Goal: Information Seeking & Learning: Learn about a topic

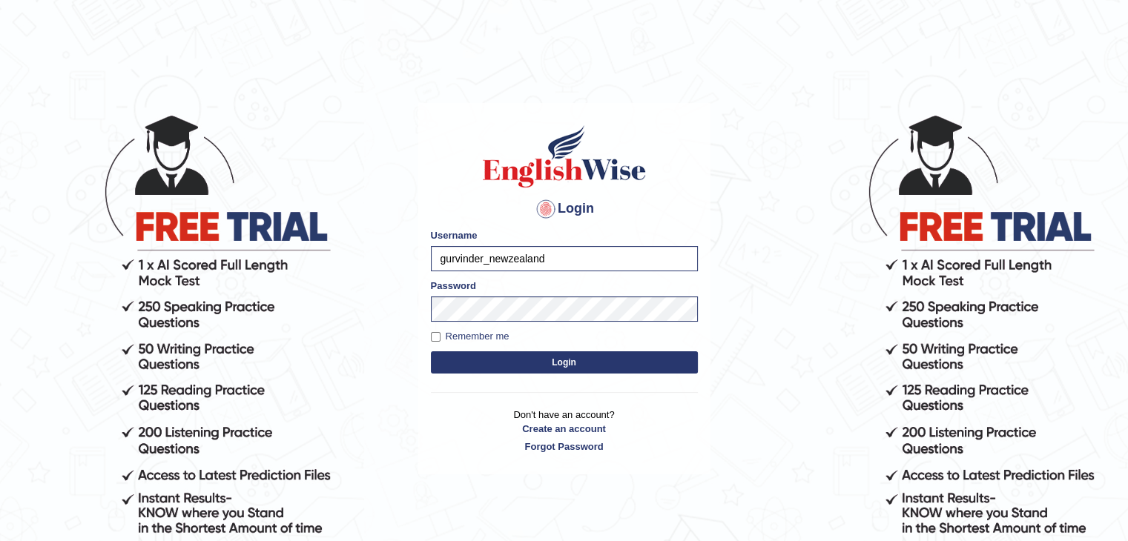
drag, startPoint x: 0, startPoint y: 0, endPoint x: 552, endPoint y: 365, distance: 661.4
click at [552, 365] on button "Login" at bounding box center [564, 362] width 267 height 22
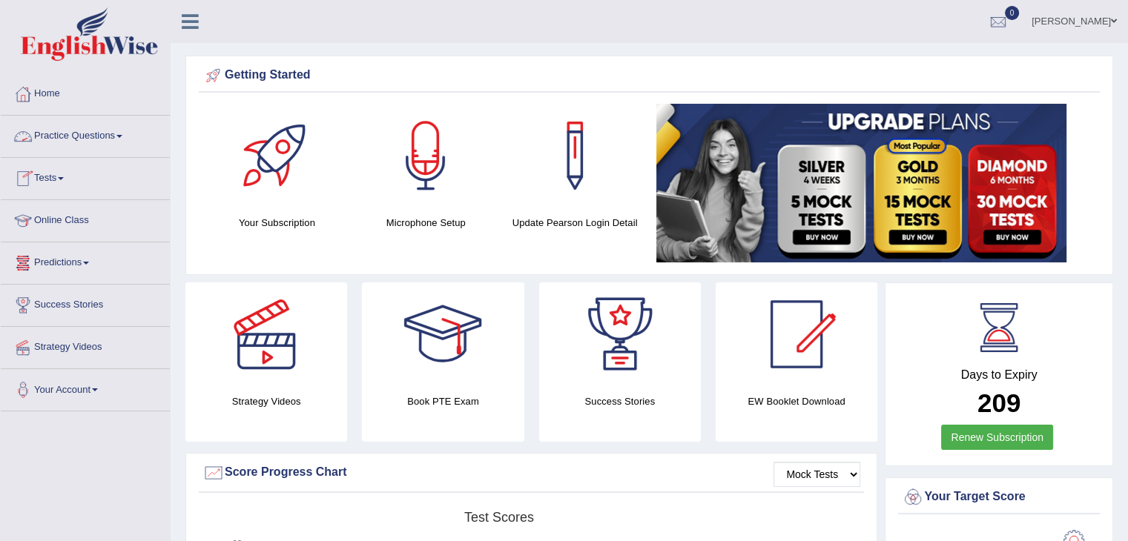
click at [100, 128] on link "Practice Questions" at bounding box center [85, 134] width 169 height 37
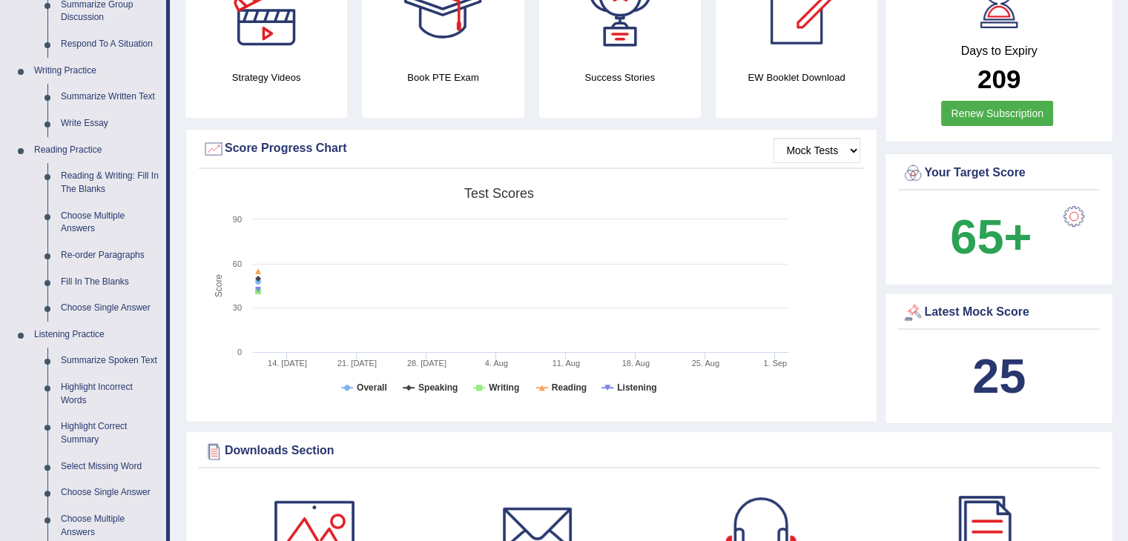
scroll to position [326, 0]
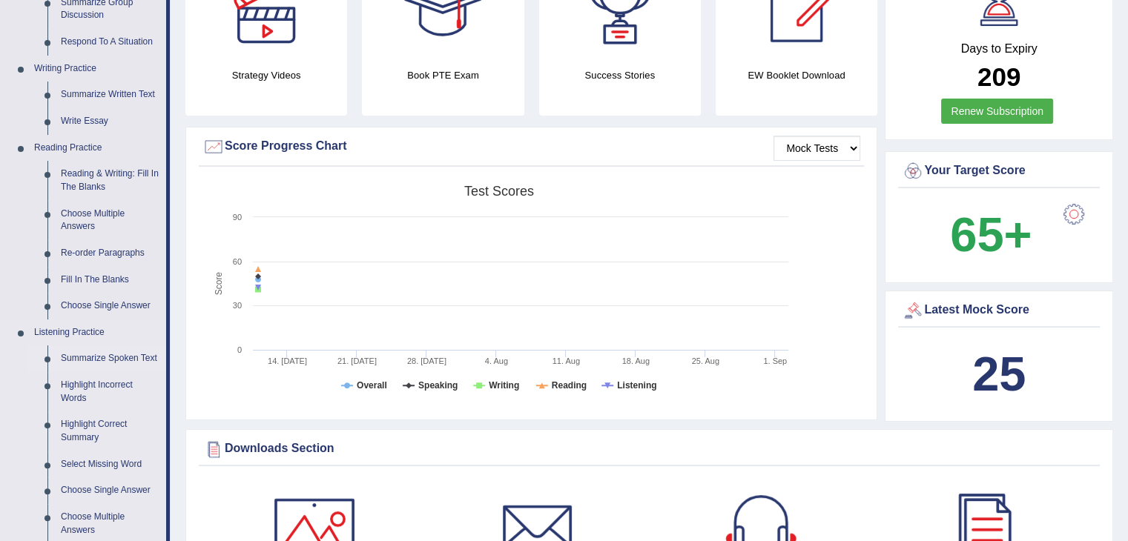
click at [139, 357] on link "Summarize Spoken Text" at bounding box center [110, 359] width 112 height 27
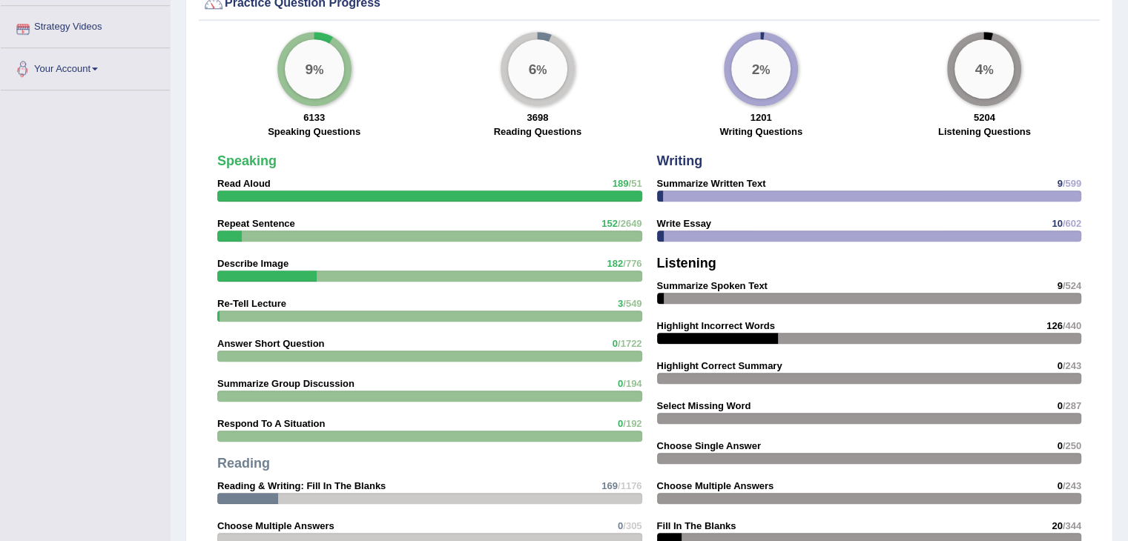
scroll to position [1118, 0]
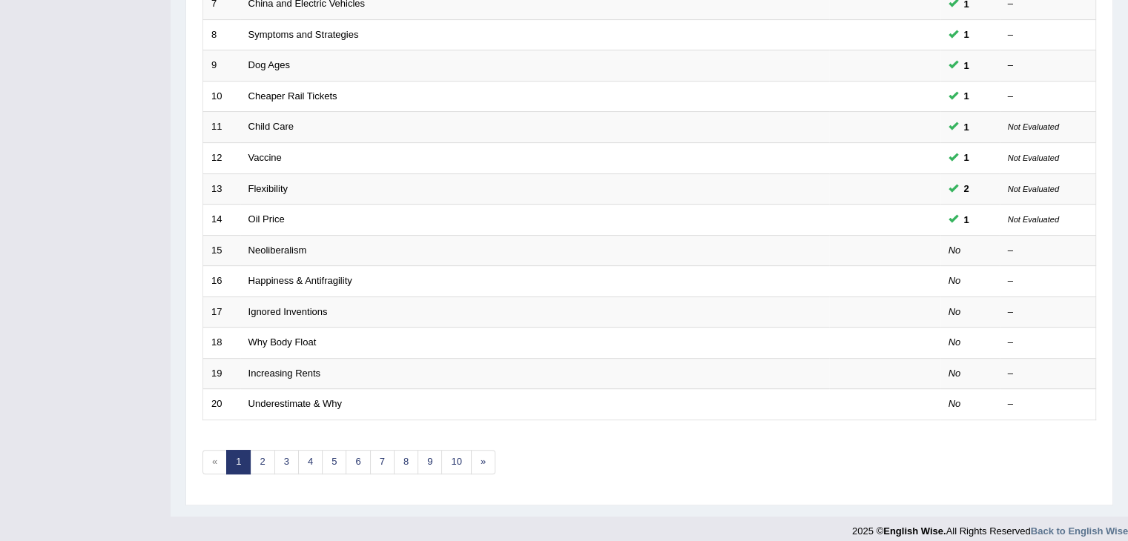
scroll to position [436, 0]
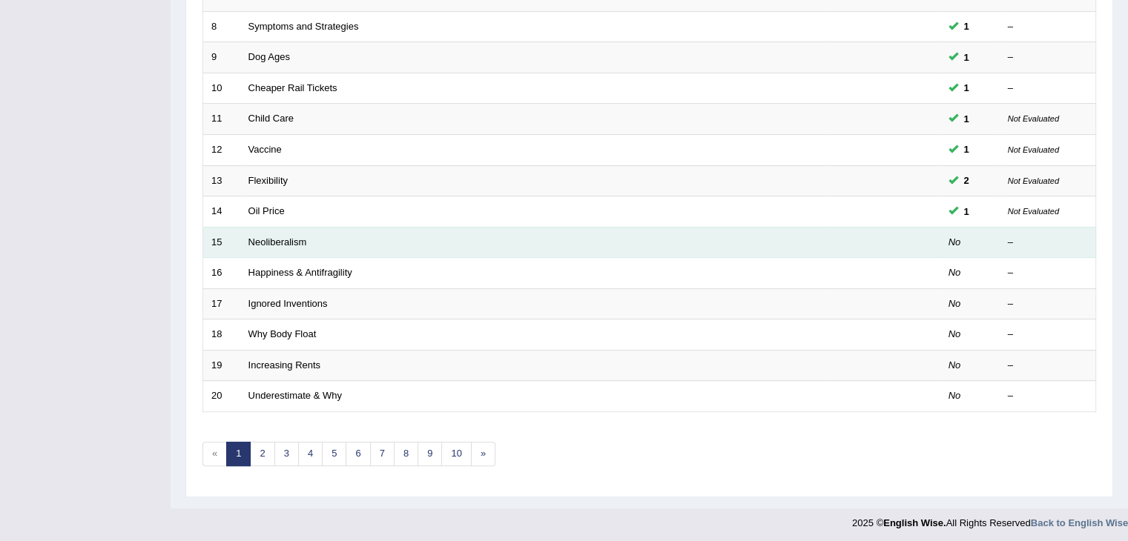
click at [272, 244] on td "Neoliberalism" at bounding box center [534, 242] width 589 height 31
click at [272, 240] on link "Neoliberalism" at bounding box center [277, 242] width 59 height 11
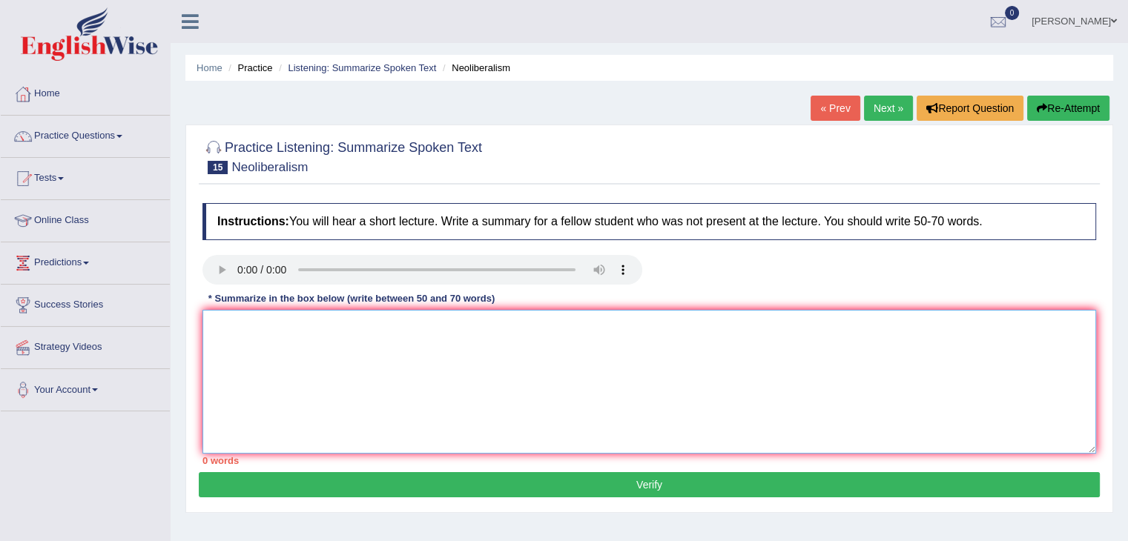
click at [687, 413] on textarea at bounding box center [649, 382] width 894 height 144
click at [234, 327] on textarea at bounding box center [649, 382] width 894 height 144
click at [231, 323] on textarea "the" at bounding box center [649, 382] width 894 height 144
type textarea "t"
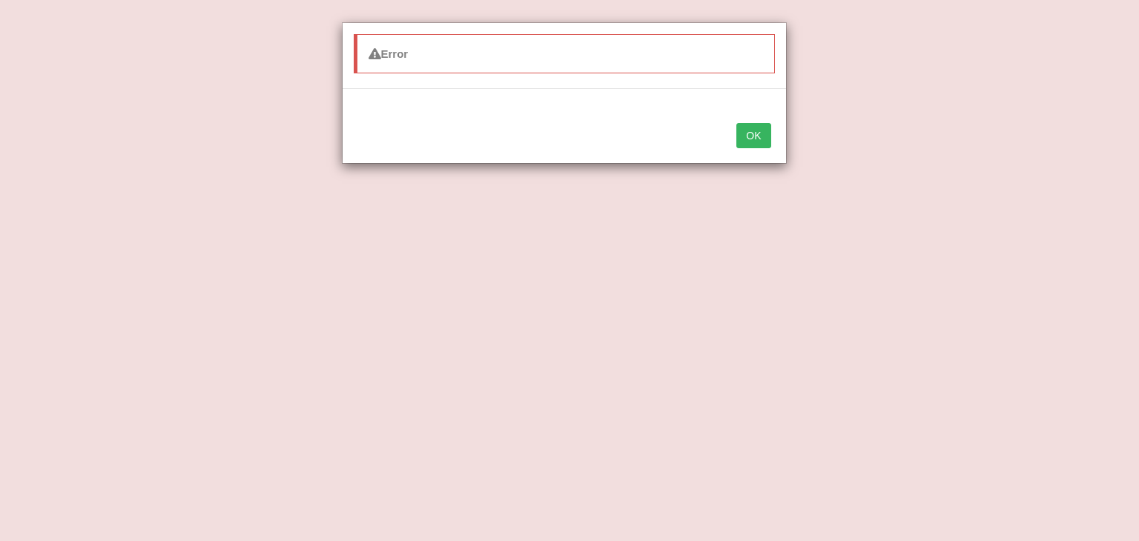
click at [754, 133] on button "OK" at bounding box center [753, 135] width 34 height 25
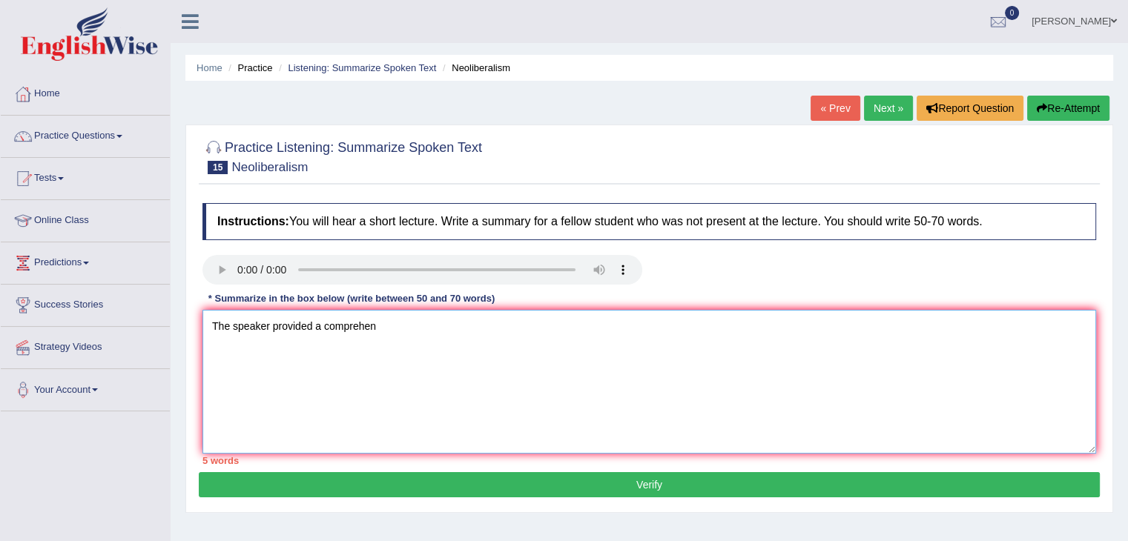
click at [389, 335] on textarea "The speaker provided a comprehen" at bounding box center [649, 382] width 894 height 144
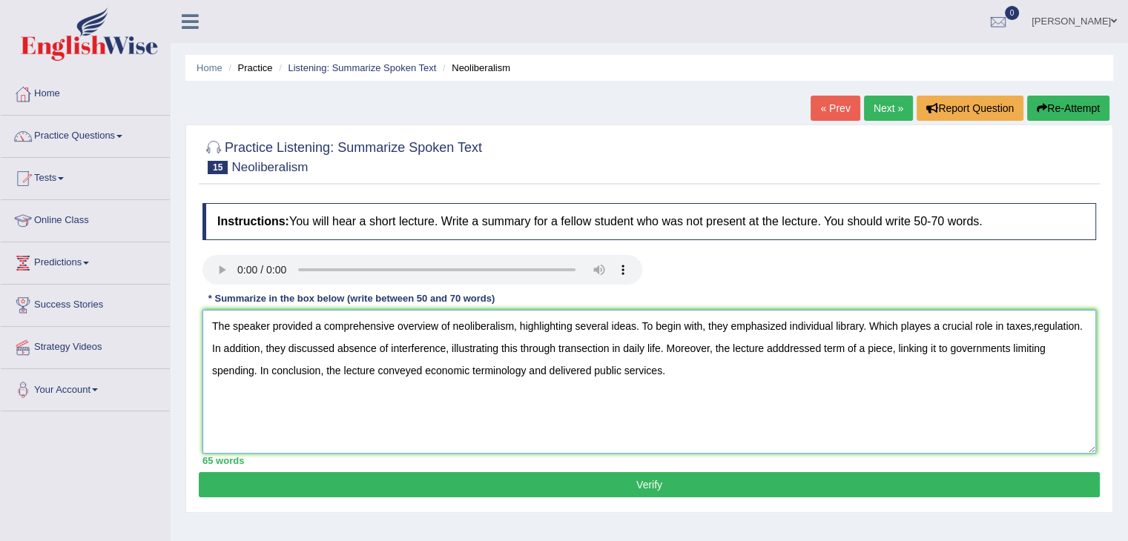
type textarea "The speaker provided a comprehensive overview of neoliberalism, highlighting se…"
click at [590, 475] on button "Verify" at bounding box center [649, 484] width 901 height 25
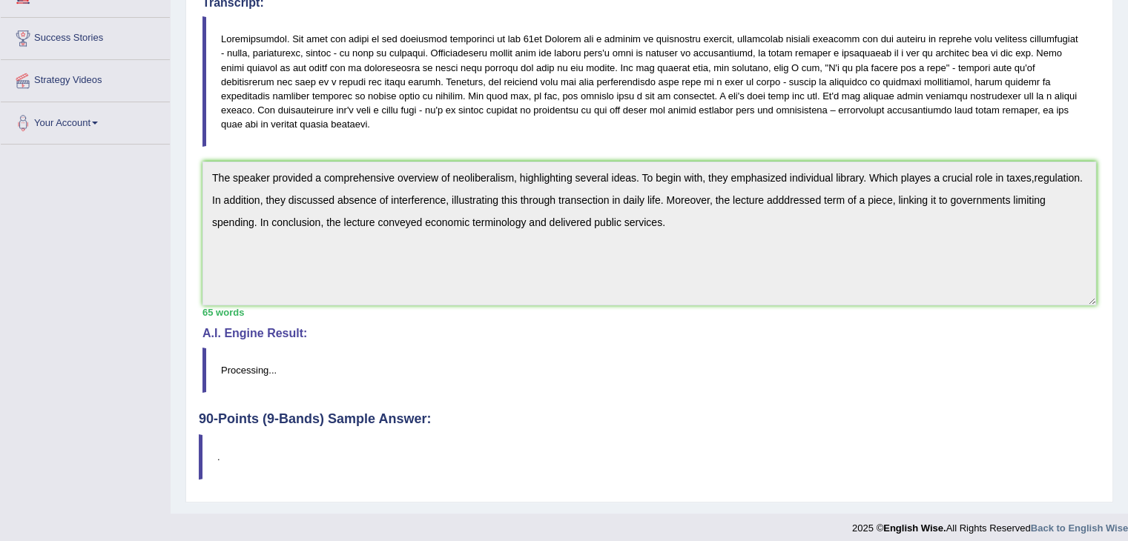
scroll to position [274, 0]
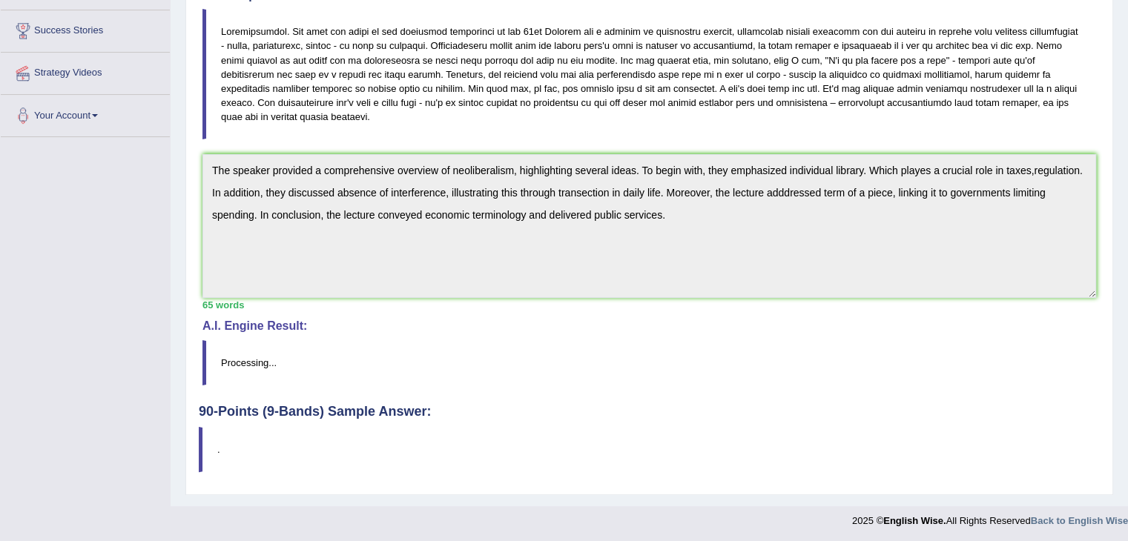
drag, startPoint x: 1125, startPoint y: 225, endPoint x: 1135, endPoint y: 214, distance: 15.2
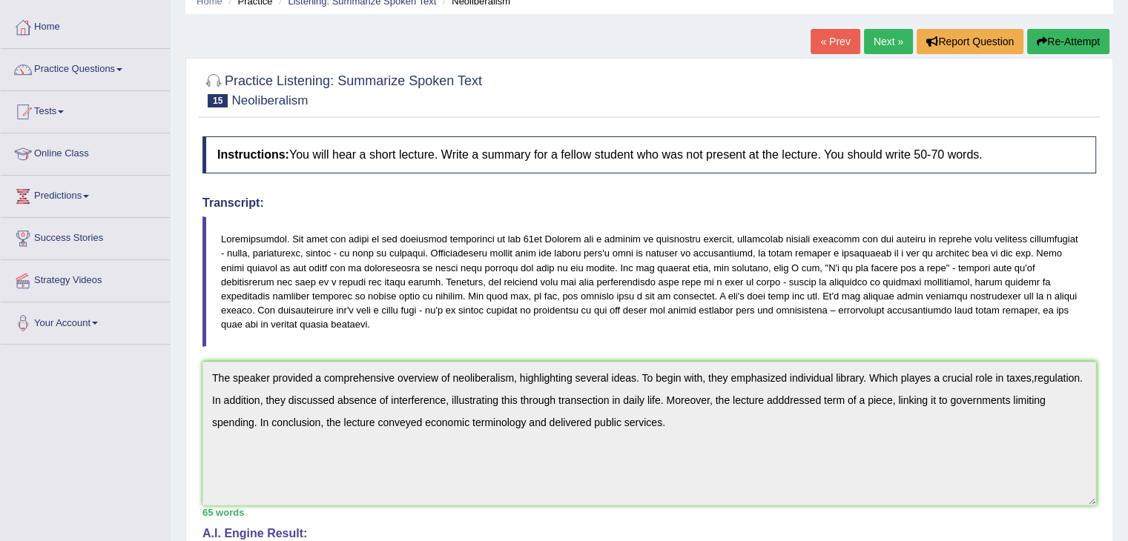
scroll to position [0, 0]
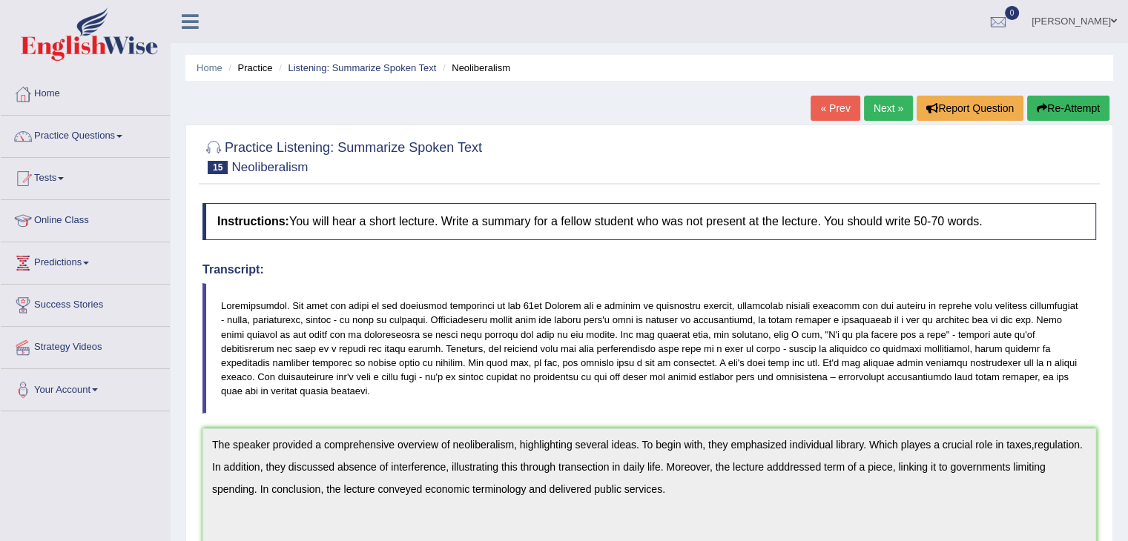
click at [313, 167] on h2 "Practice Listening: Summarize Spoken Text 15 Neoliberalism" at bounding box center [342, 155] width 280 height 37
click at [297, 440] on div "Instructions: You will hear a short lecture. Write a summary for a fellow stude…" at bounding box center [649, 437] width 901 height 483
click at [828, 113] on link "« Prev" at bounding box center [835, 108] width 49 height 25
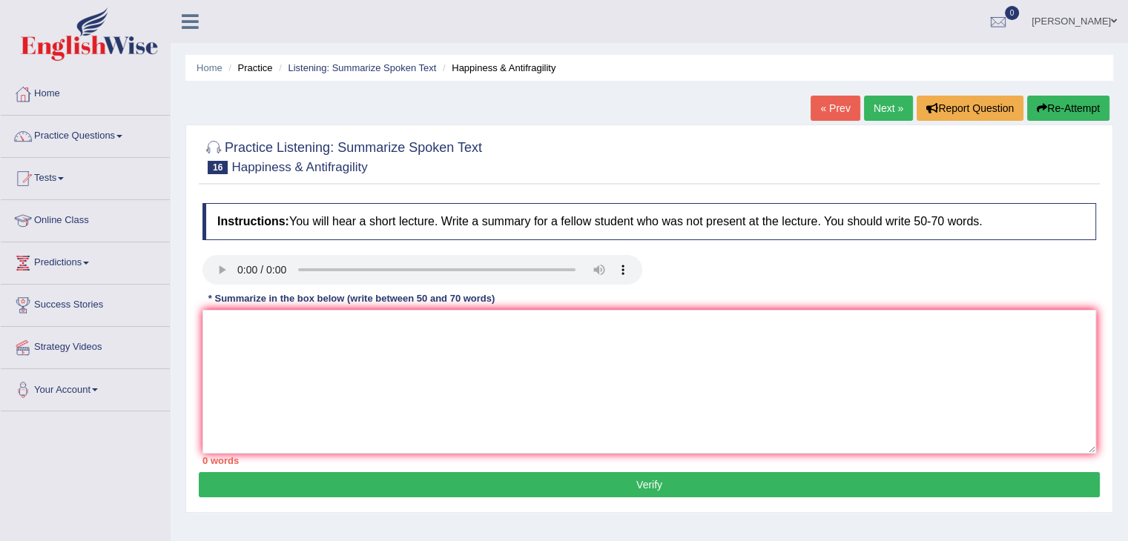
click at [884, 97] on link "Next »" at bounding box center [888, 108] width 49 height 25
click at [825, 106] on link "« Prev" at bounding box center [835, 108] width 49 height 25
click at [608, 474] on button "Verify" at bounding box center [649, 484] width 901 height 25
click at [214, 165] on span "15" at bounding box center [218, 167] width 20 height 13
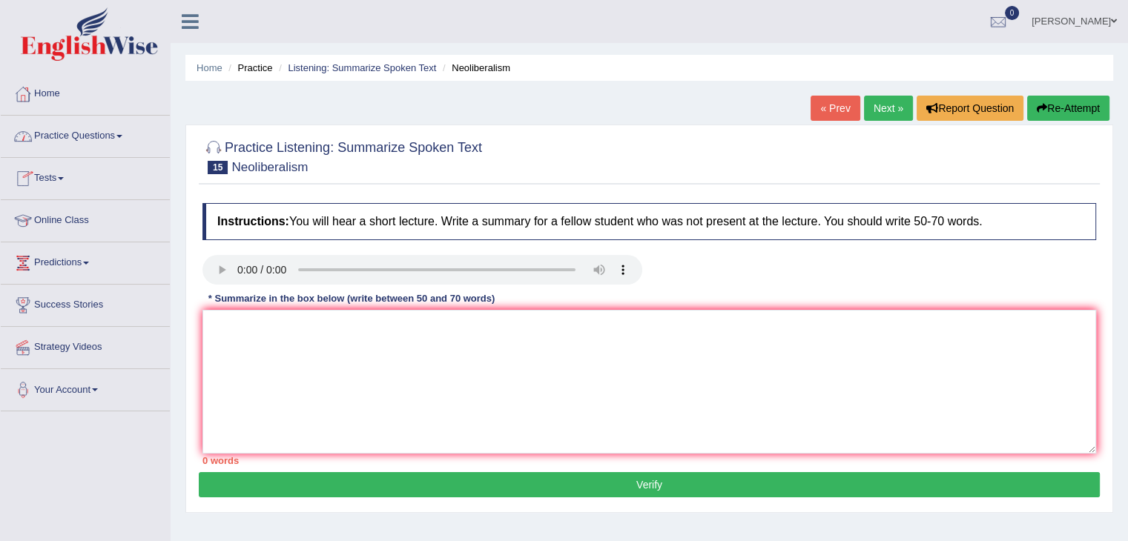
click at [121, 143] on link "Practice Questions" at bounding box center [85, 134] width 169 height 37
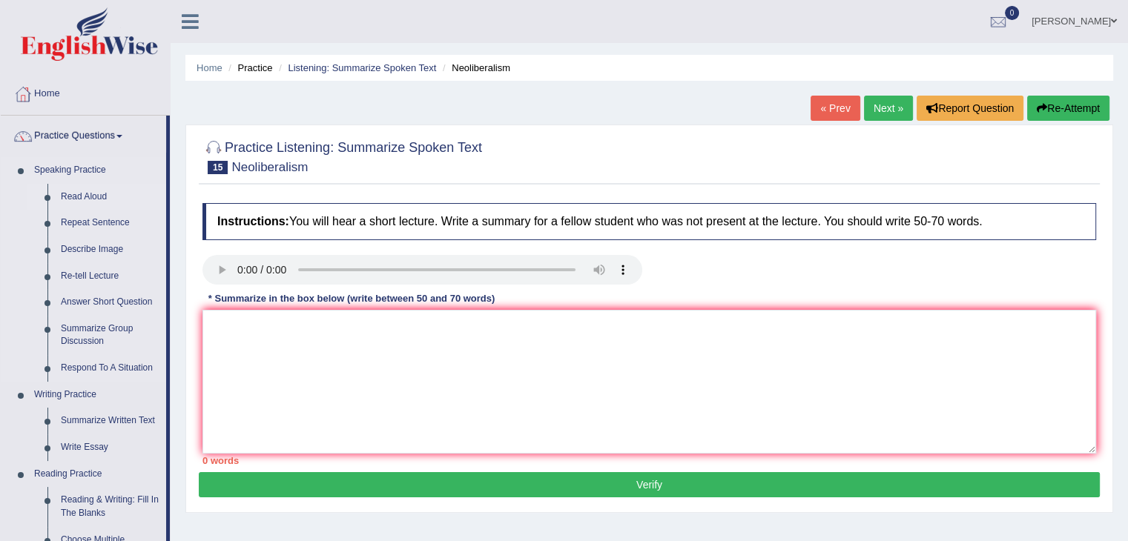
click at [113, 194] on link "Read Aloud" at bounding box center [110, 197] width 112 height 27
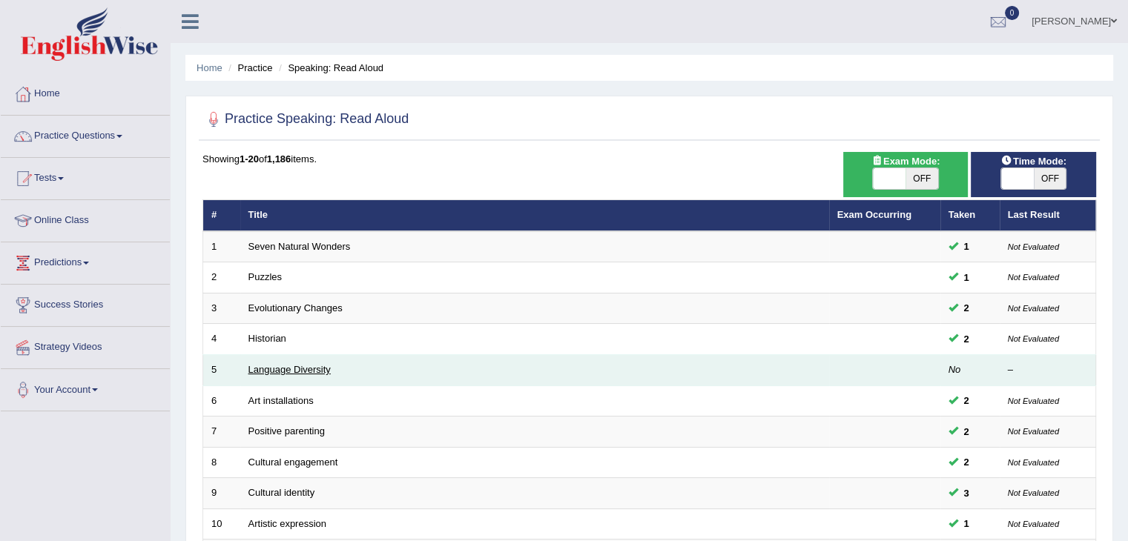
click at [301, 364] on link "Language Diversity" at bounding box center [289, 369] width 82 height 11
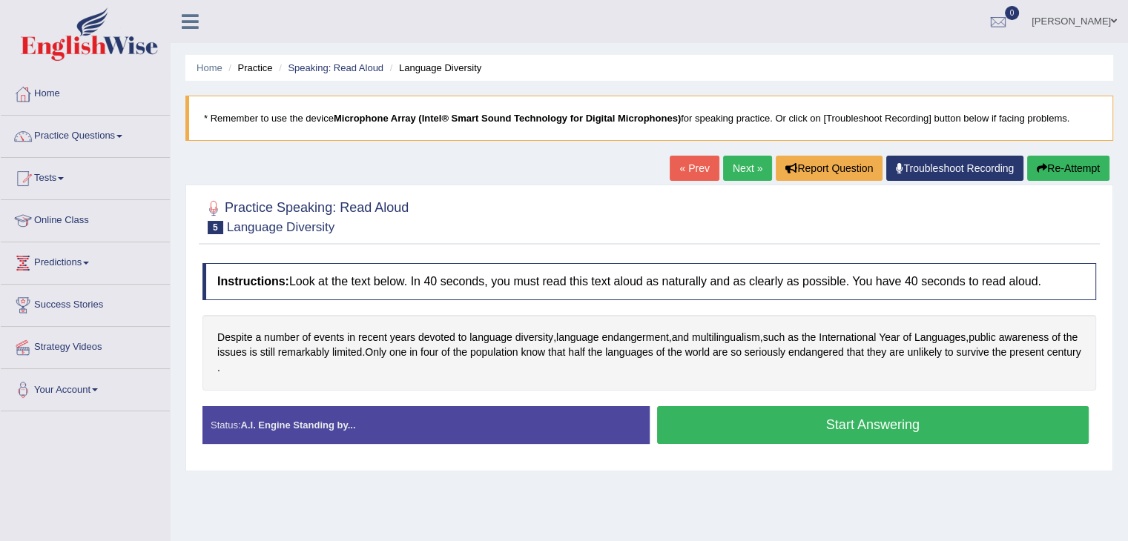
click at [699, 433] on button "Start Answering" at bounding box center [873, 425] width 432 height 38
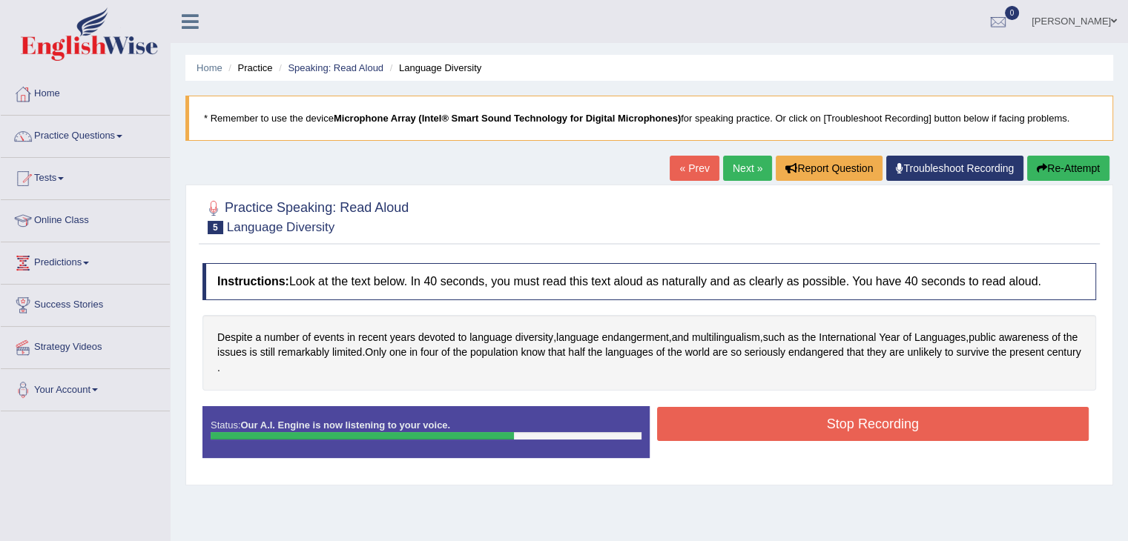
click at [1048, 165] on button "Re-Attempt" at bounding box center [1068, 168] width 82 height 25
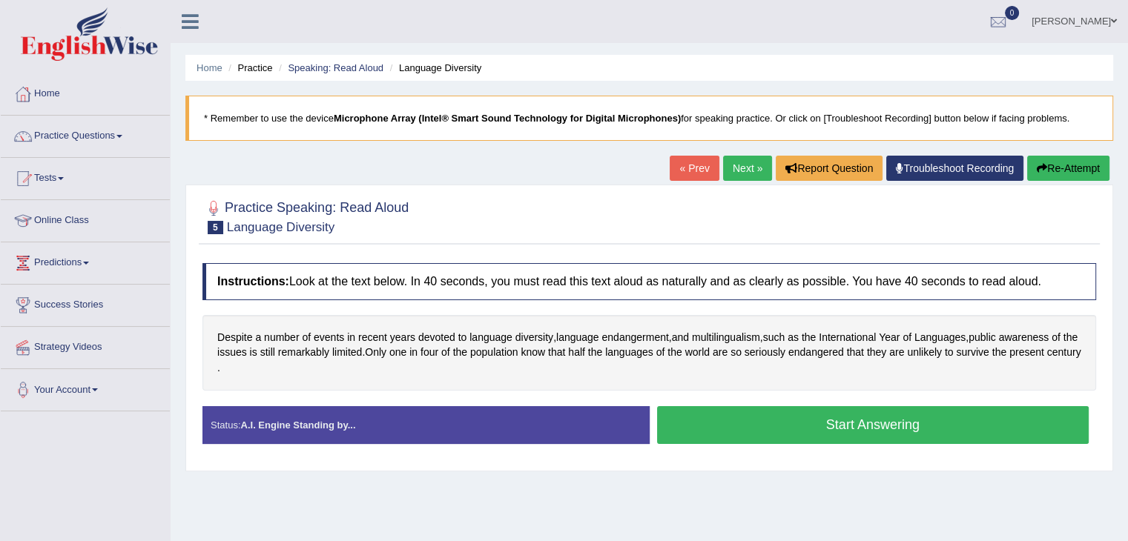
click at [851, 412] on button "Start Answering" at bounding box center [873, 425] width 432 height 38
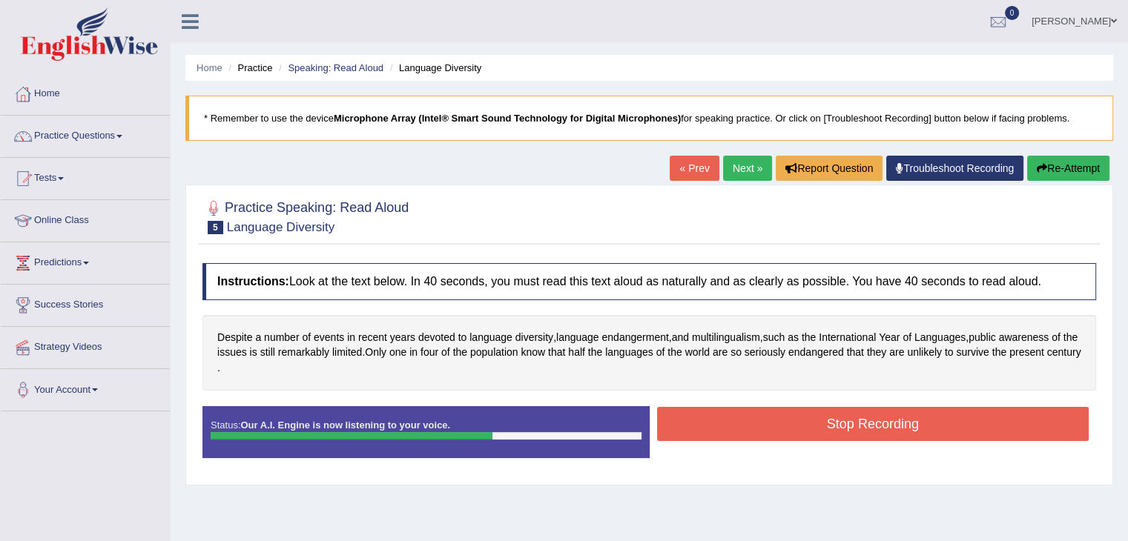
click at [845, 419] on button "Stop Recording" at bounding box center [873, 424] width 432 height 34
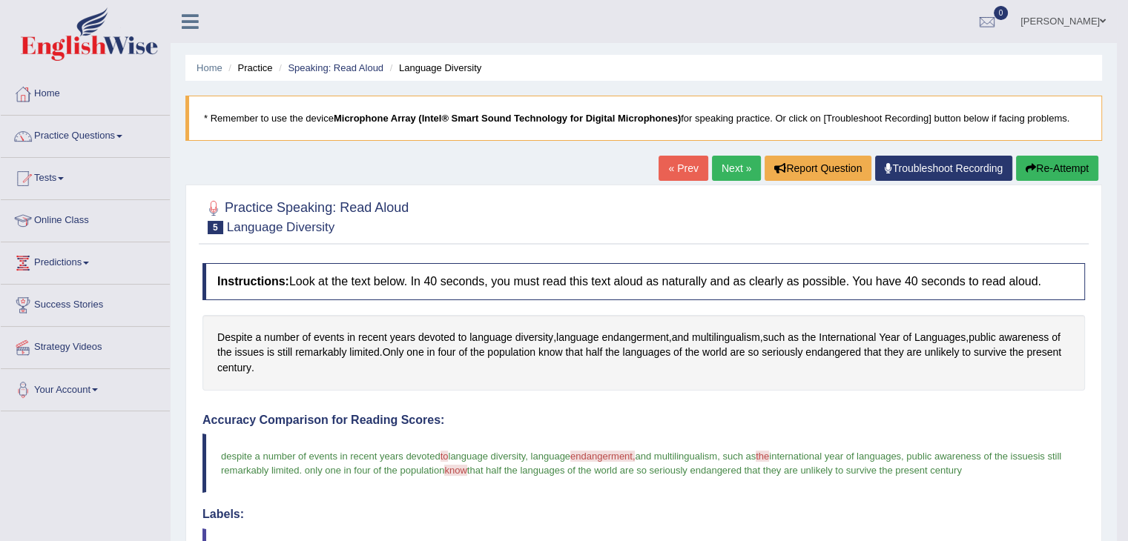
click at [736, 171] on link "Next »" at bounding box center [736, 168] width 49 height 25
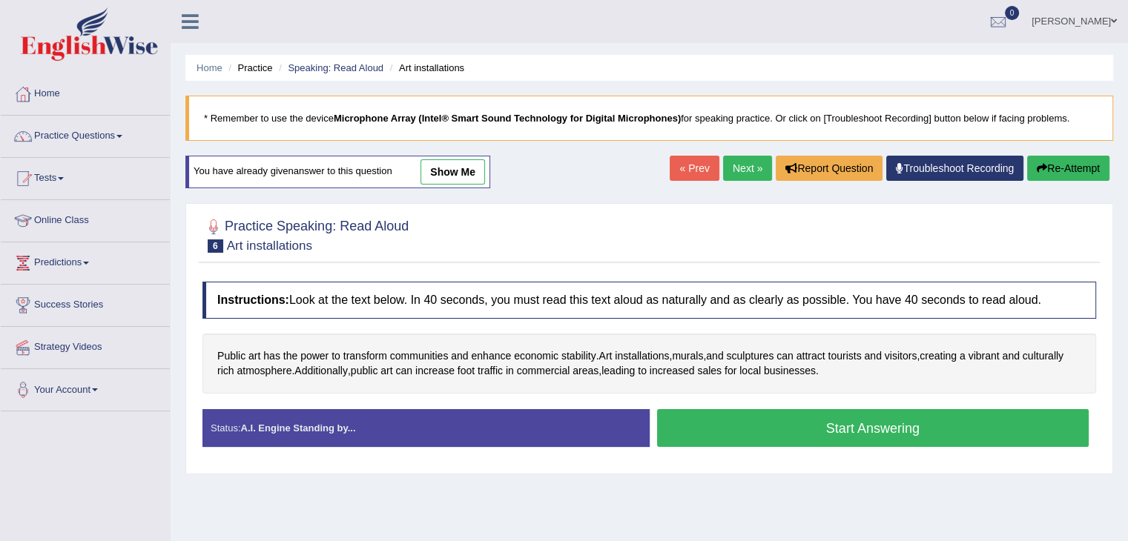
click at [747, 420] on button "Start Answering" at bounding box center [873, 428] width 432 height 38
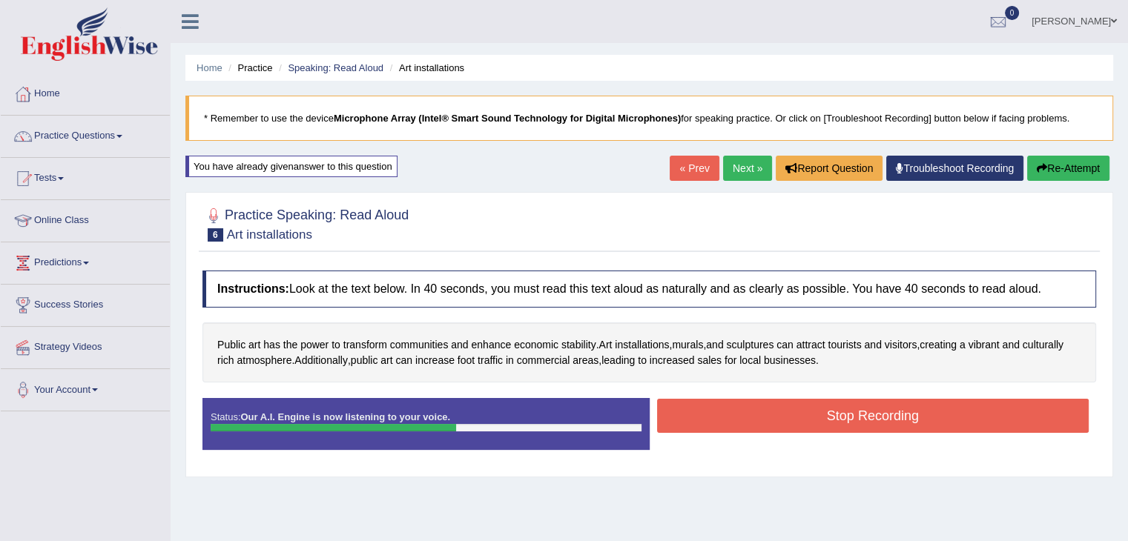
click at [747, 420] on button "Stop Recording" at bounding box center [873, 416] width 432 height 34
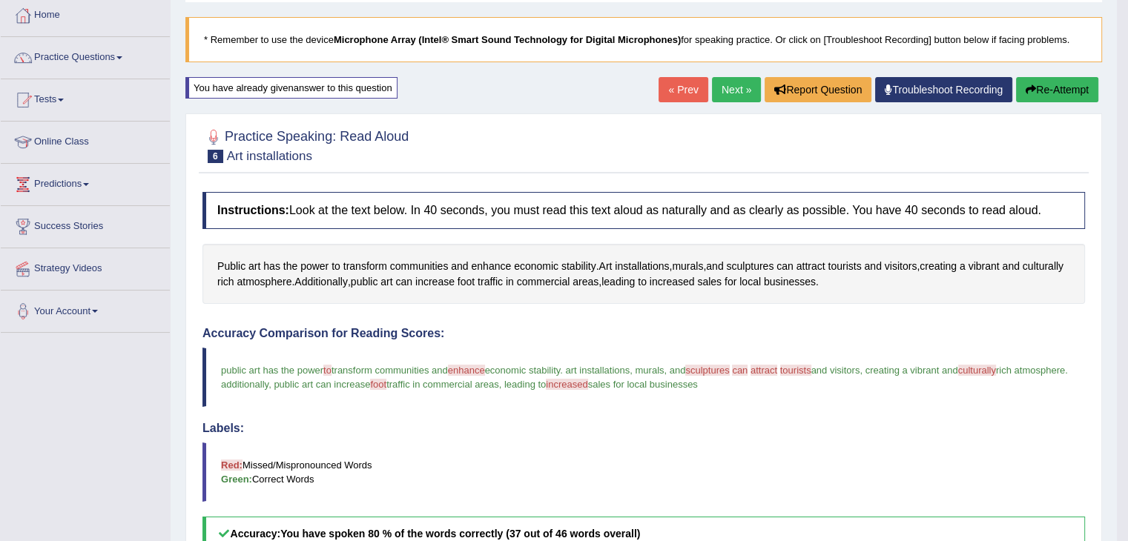
scroll to position [10, 0]
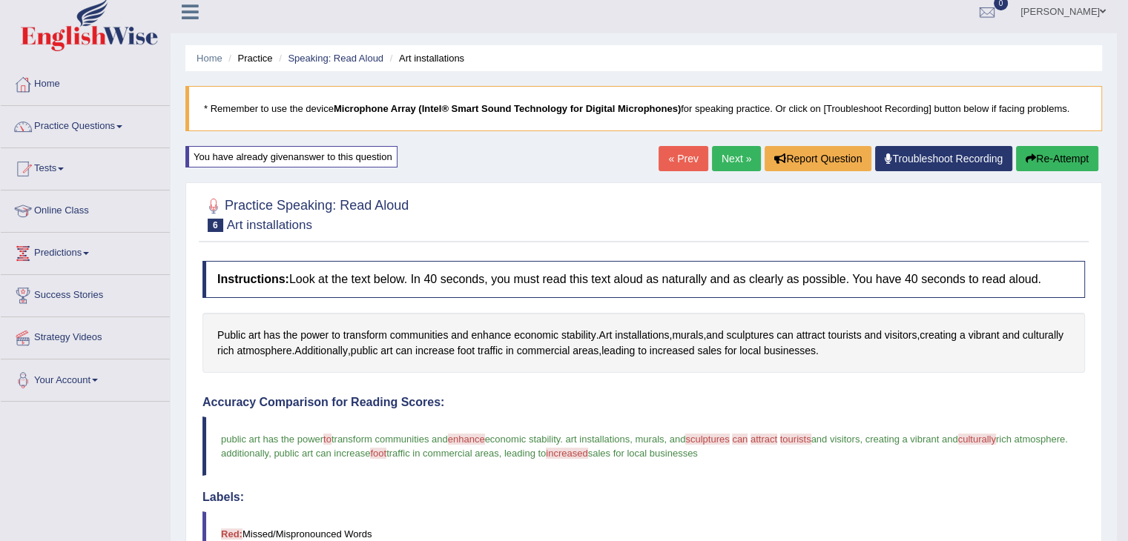
click at [1063, 152] on button "Re-Attempt" at bounding box center [1057, 158] width 82 height 25
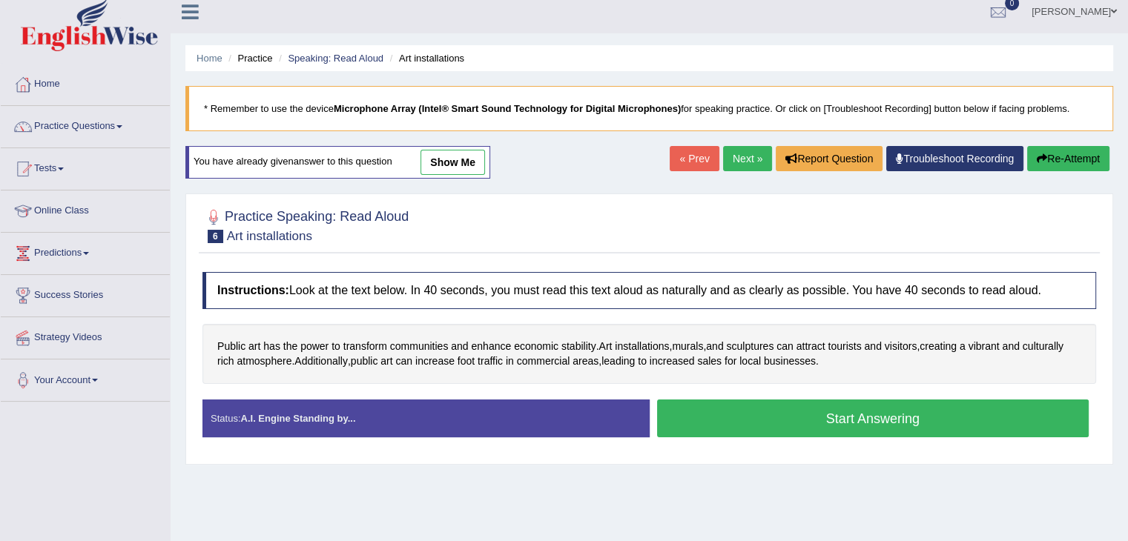
click at [788, 428] on button "Start Answering" at bounding box center [873, 419] width 432 height 38
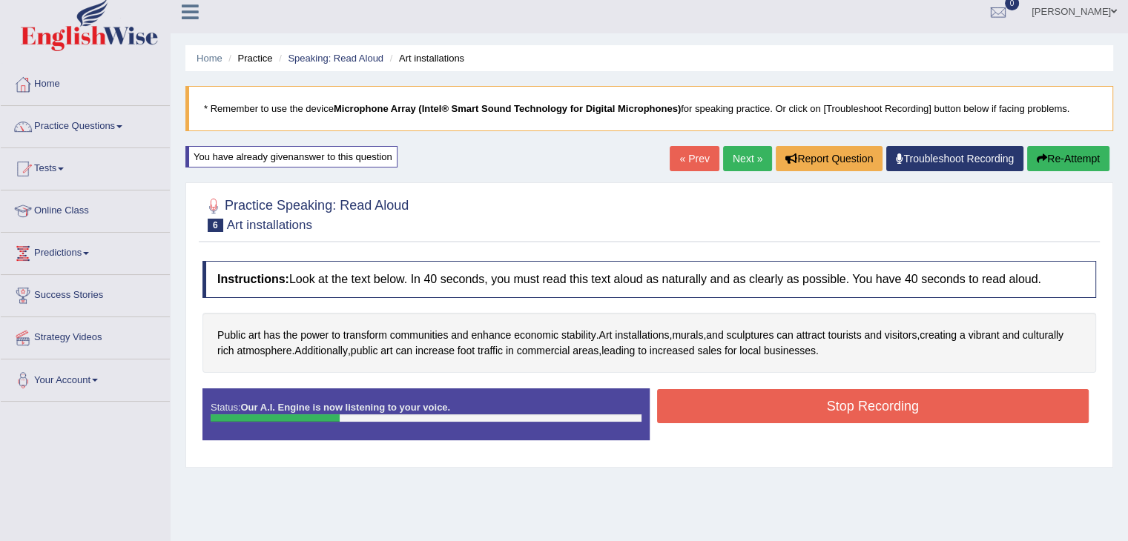
click at [1041, 161] on icon "button" at bounding box center [1042, 159] width 10 height 10
click at [1045, 154] on button "Re-Attempt" at bounding box center [1068, 158] width 82 height 25
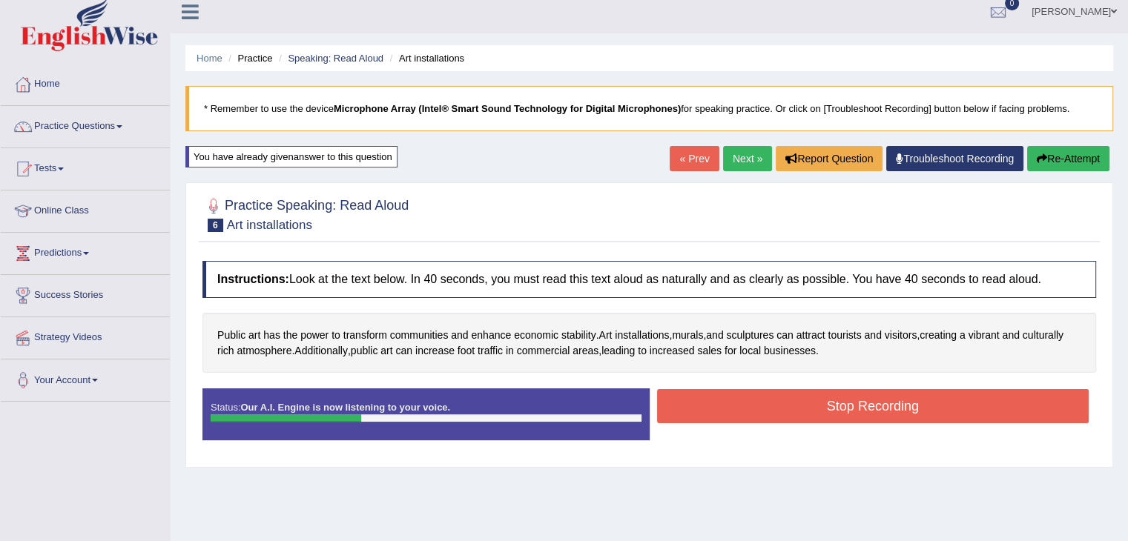
click at [1045, 154] on button "Re-Attempt" at bounding box center [1068, 158] width 82 height 25
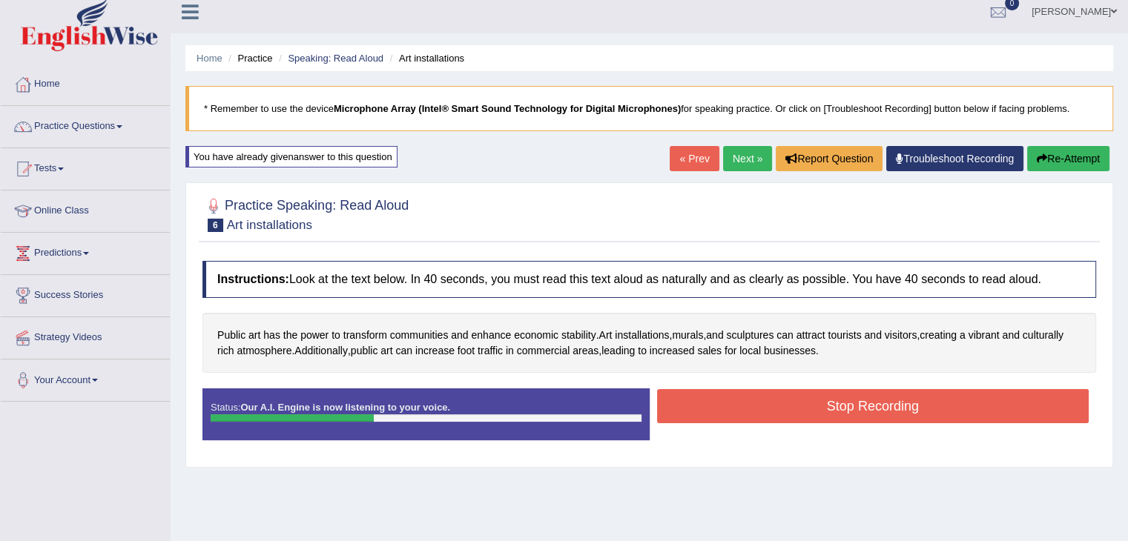
click at [1045, 154] on button "Re-Attempt" at bounding box center [1068, 158] width 82 height 25
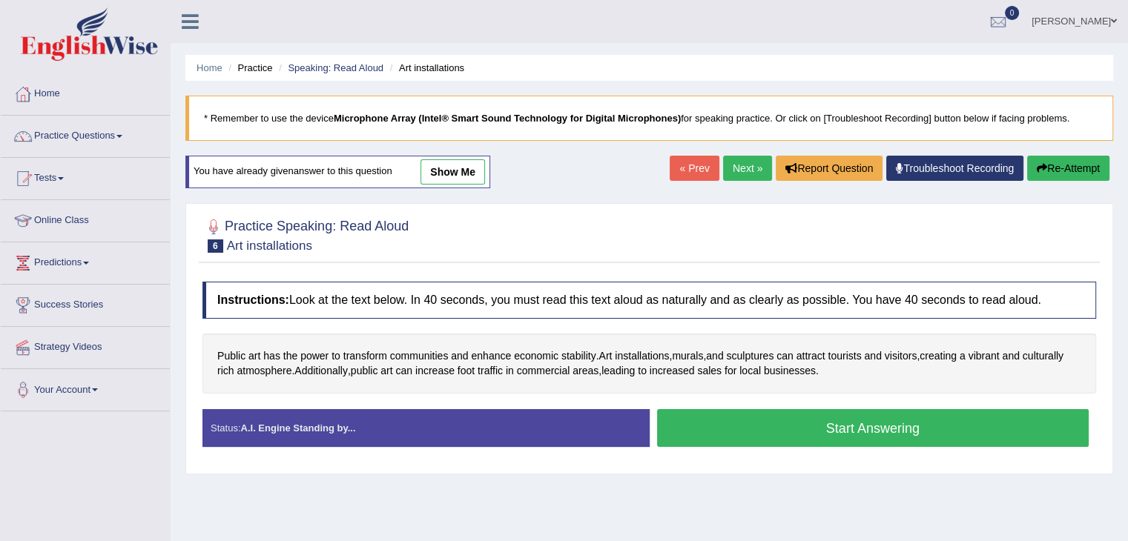
click at [1050, 160] on button "Re-Attempt" at bounding box center [1068, 168] width 82 height 25
click at [475, 166] on link "show me" at bounding box center [452, 171] width 65 height 25
click at [827, 418] on button "Start Answering" at bounding box center [873, 428] width 432 height 38
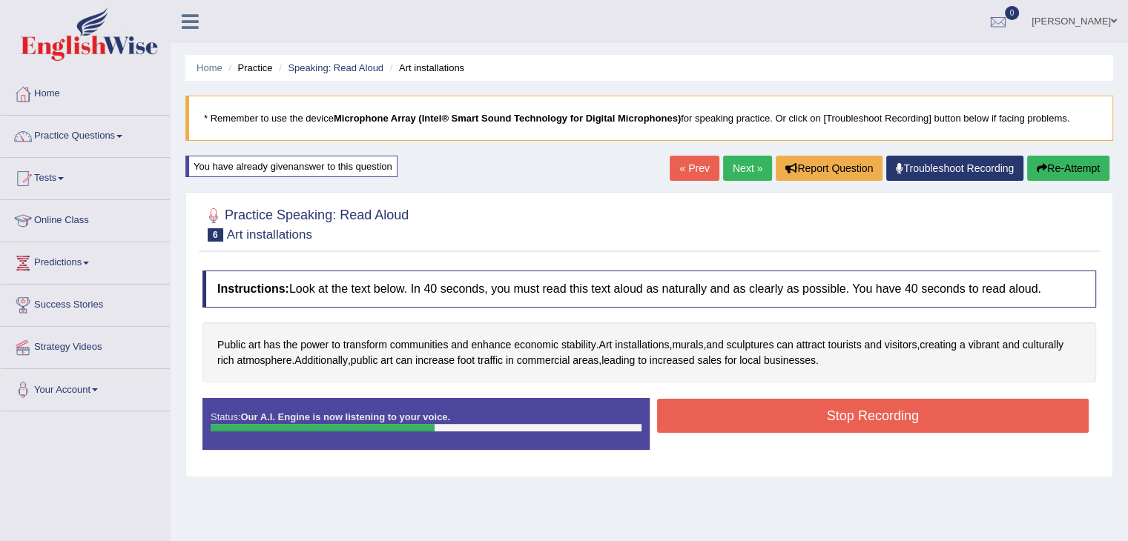
click at [827, 418] on button "Stop Recording" at bounding box center [873, 416] width 432 height 34
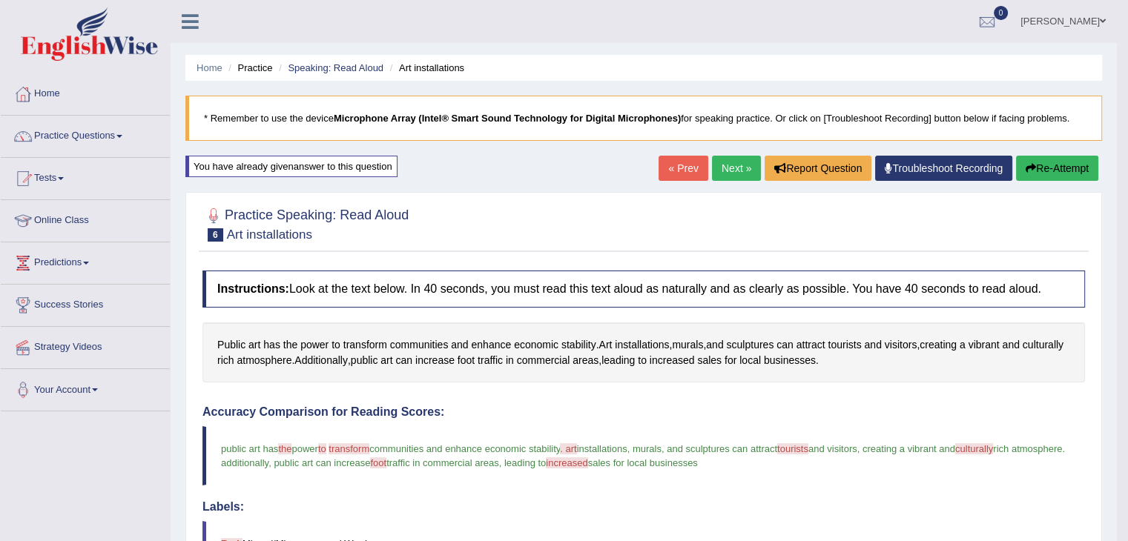
click at [1043, 168] on button "Re-Attempt" at bounding box center [1057, 168] width 82 height 25
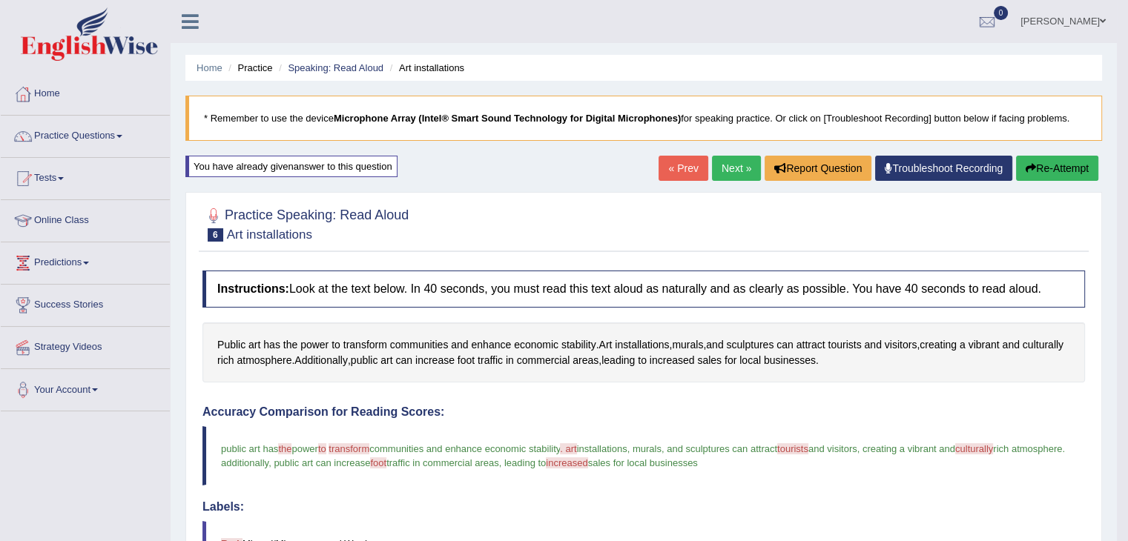
click at [1043, 168] on button "Re-Attempt" at bounding box center [1057, 168] width 82 height 25
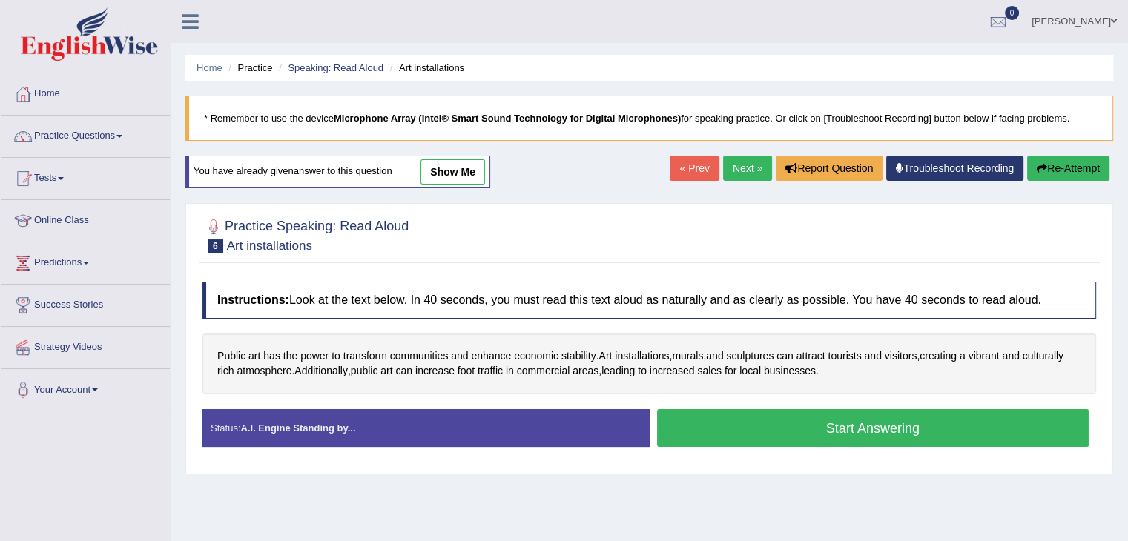
click at [804, 425] on button "Start Answering" at bounding box center [873, 428] width 432 height 38
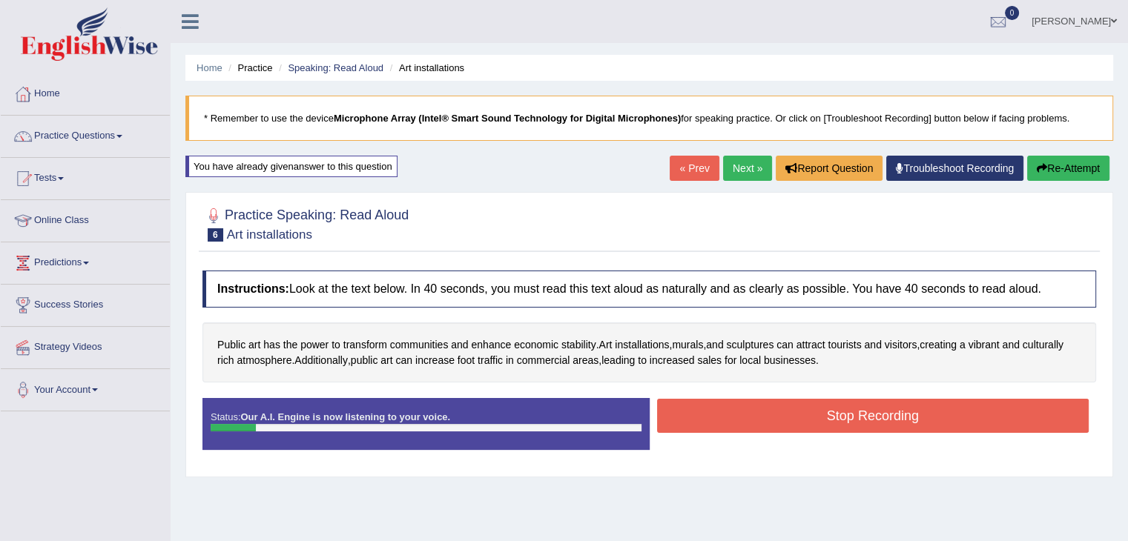
click at [1048, 169] on button "Re-Attempt" at bounding box center [1068, 168] width 82 height 25
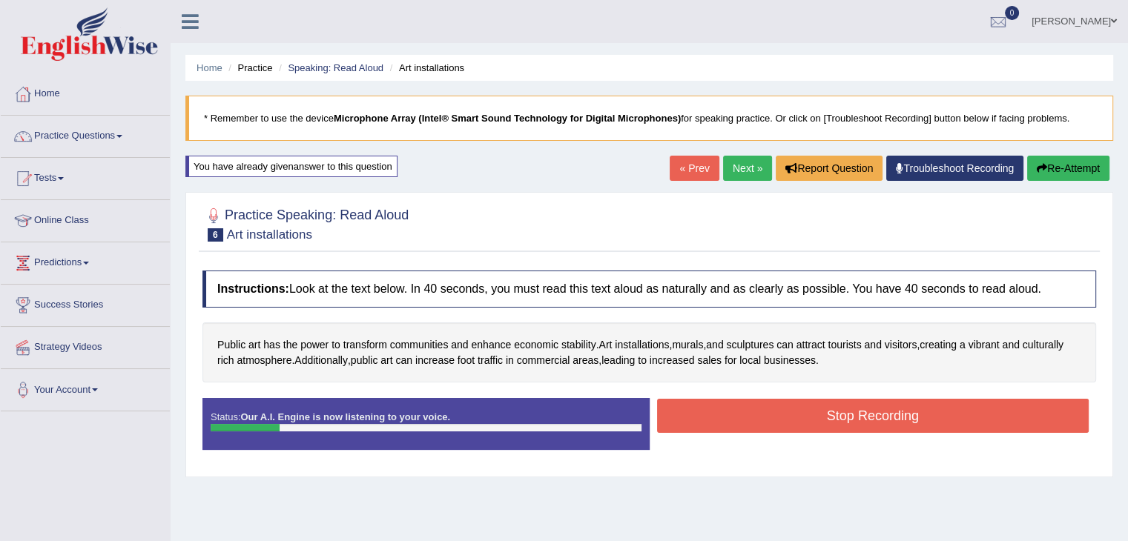
click at [1048, 169] on button "Re-Attempt" at bounding box center [1068, 168] width 82 height 25
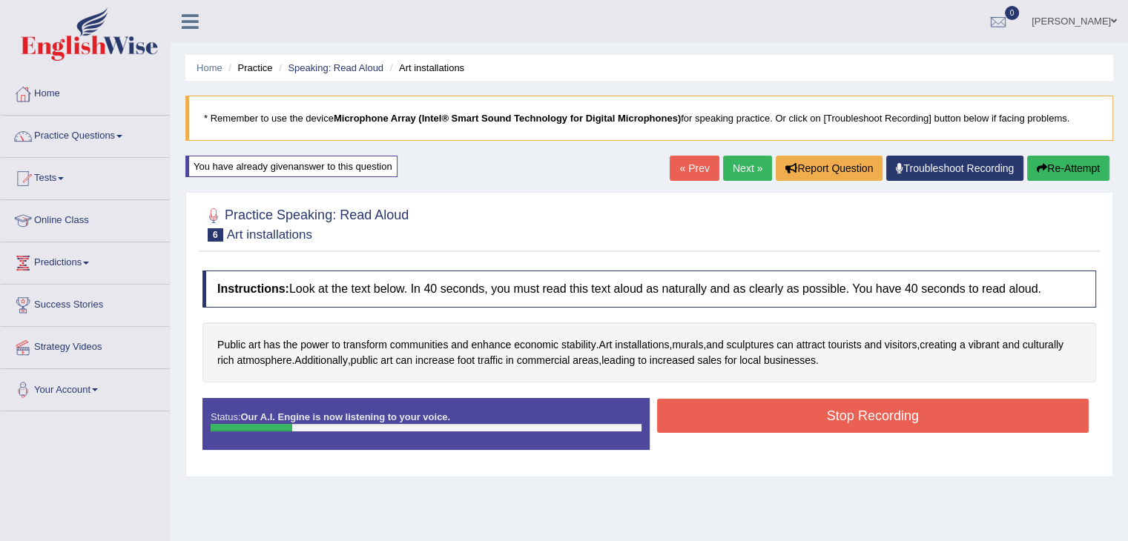
click at [1048, 169] on button "Re-Attempt" at bounding box center [1068, 168] width 82 height 25
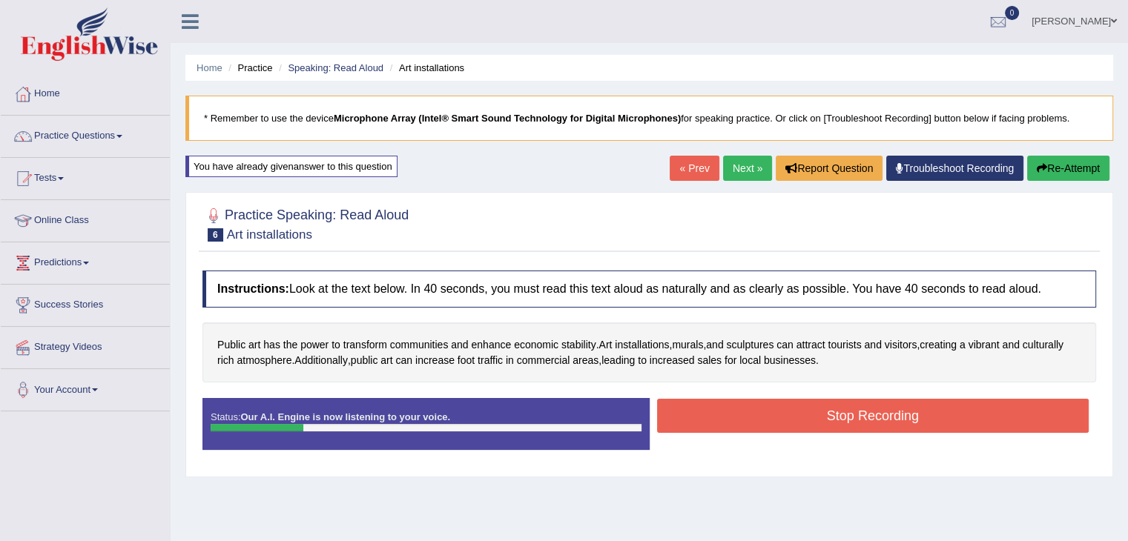
click at [1048, 169] on button "Re-Attempt" at bounding box center [1068, 168] width 82 height 25
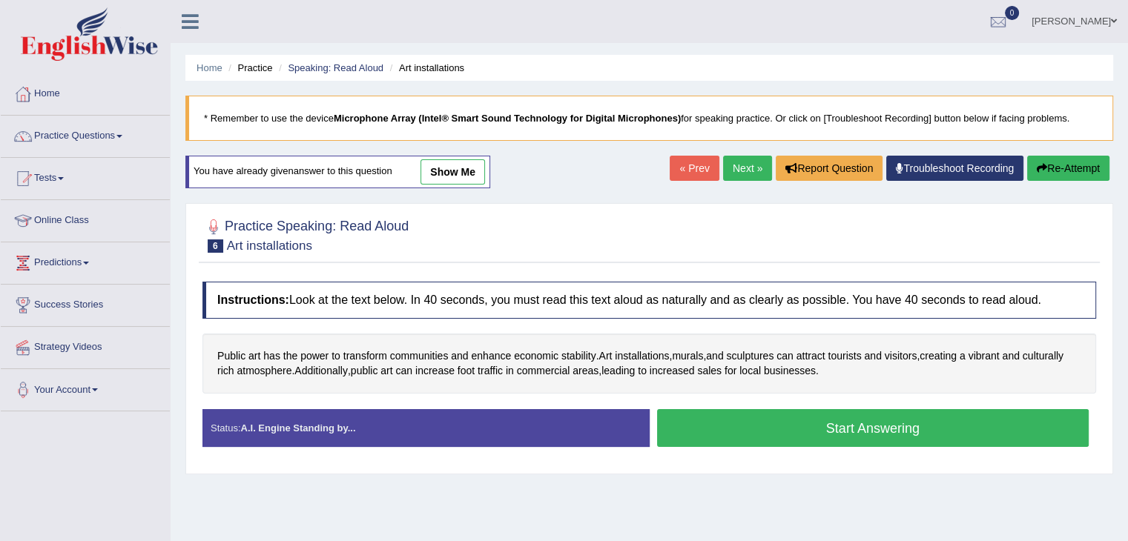
click at [811, 428] on button "Start Answering" at bounding box center [873, 428] width 432 height 38
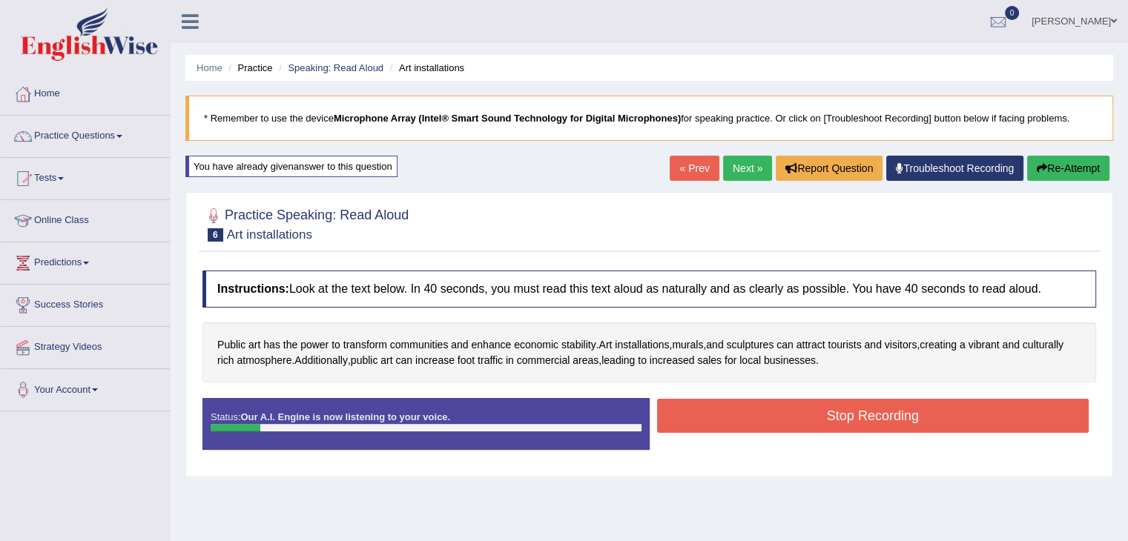
click at [1073, 165] on button "Re-Attempt" at bounding box center [1068, 168] width 82 height 25
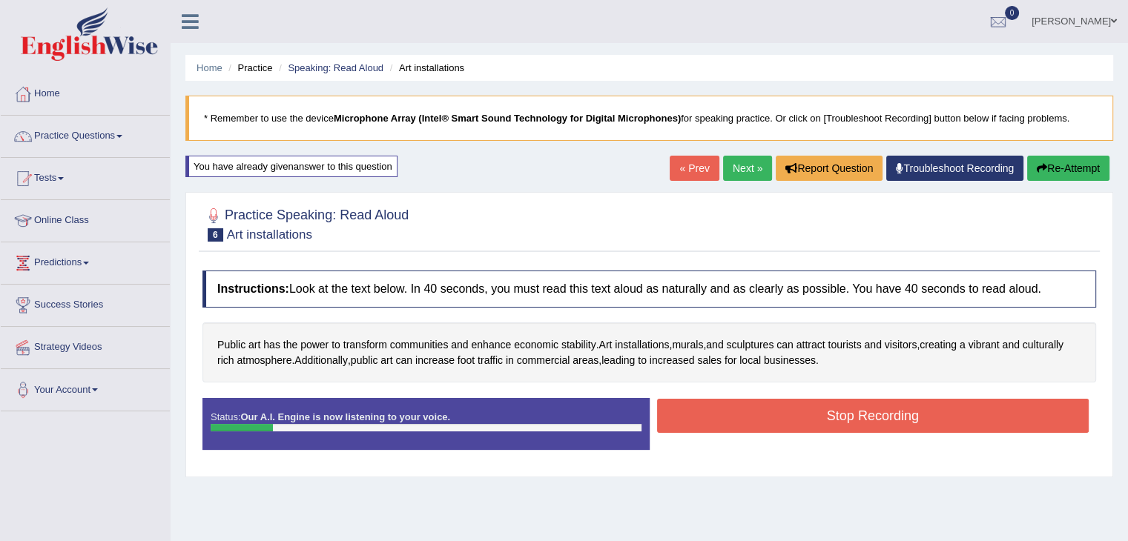
click at [1073, 165] on button "Re-Attempt" at bounding box center [1068, 168] width 82 height 25
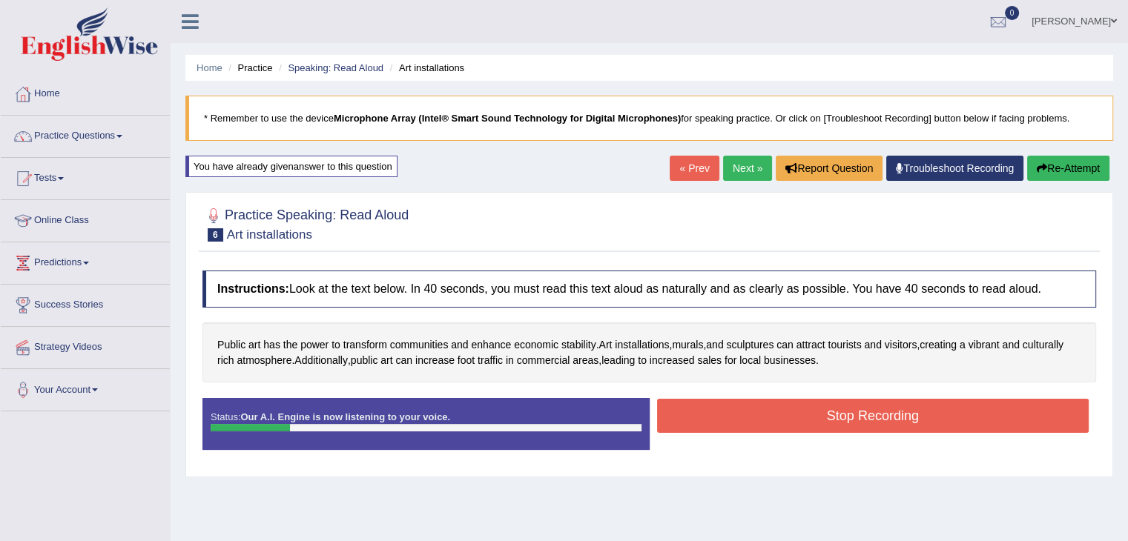
click at [1073, 165] on button "Re-Attempt" at bounding box center [1068, 168] width 82 height 25
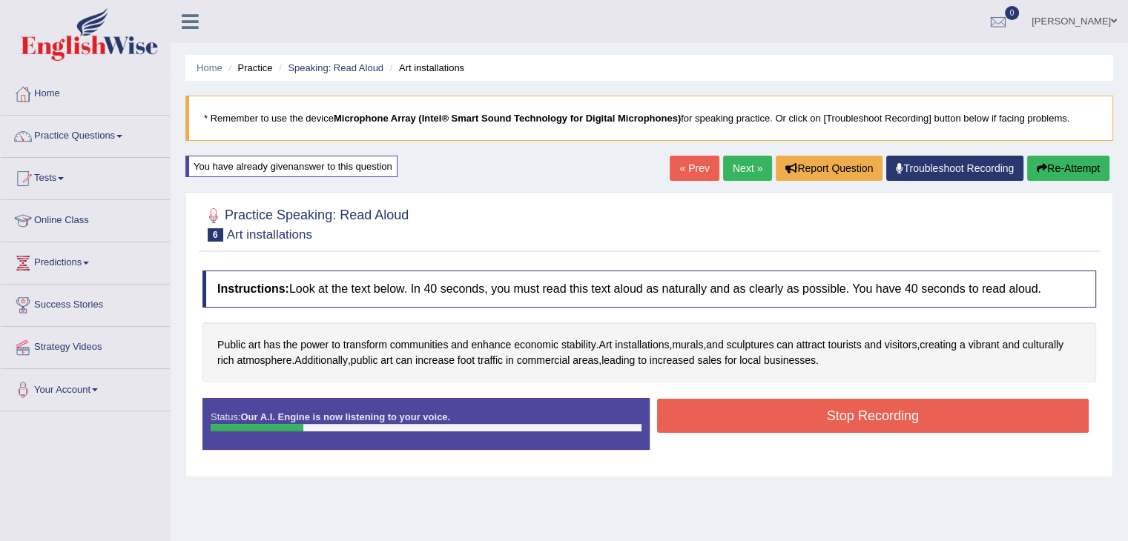
click at [1073, 165] on button "Re-Attempt" at bounding box center [1068, 168] width 82 height 25
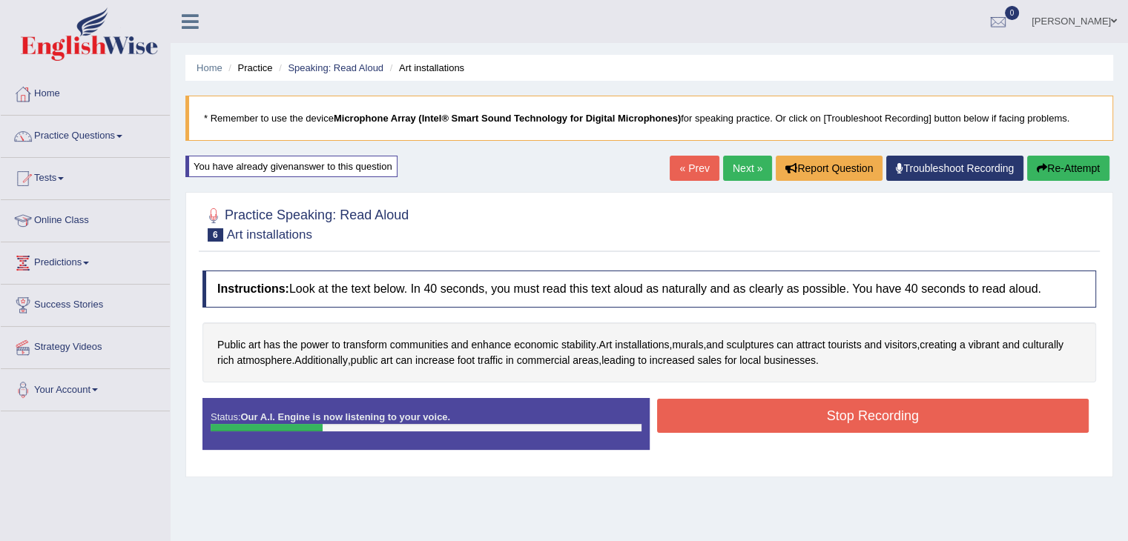
click at [1073, 165] on button "Re-Attempt" at bounding box center [1068, 168] width 82 height 25
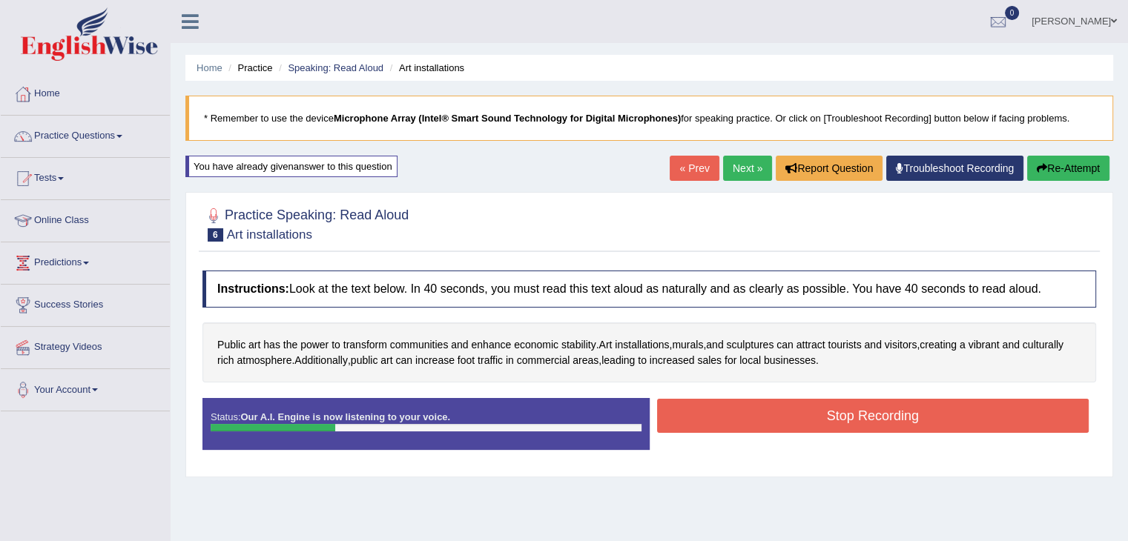
click at [1073, 165] on button "Re-Attempt" at bounding box center [1068, 168] width 82 height 25
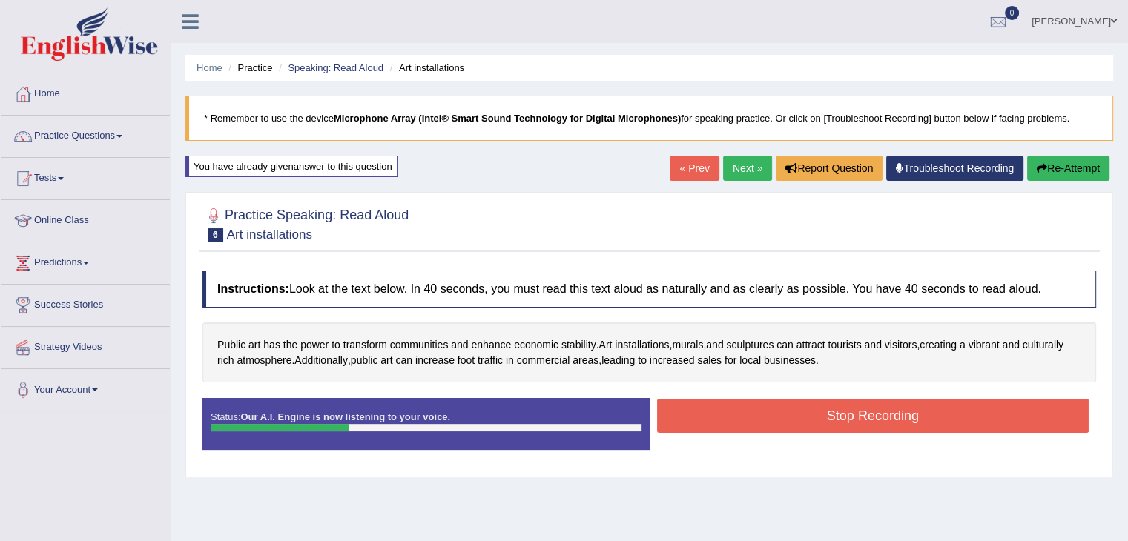
click at [1073, 165] on button "Re-Attempt" at bounding box center [1068, 168] width 82 height 25
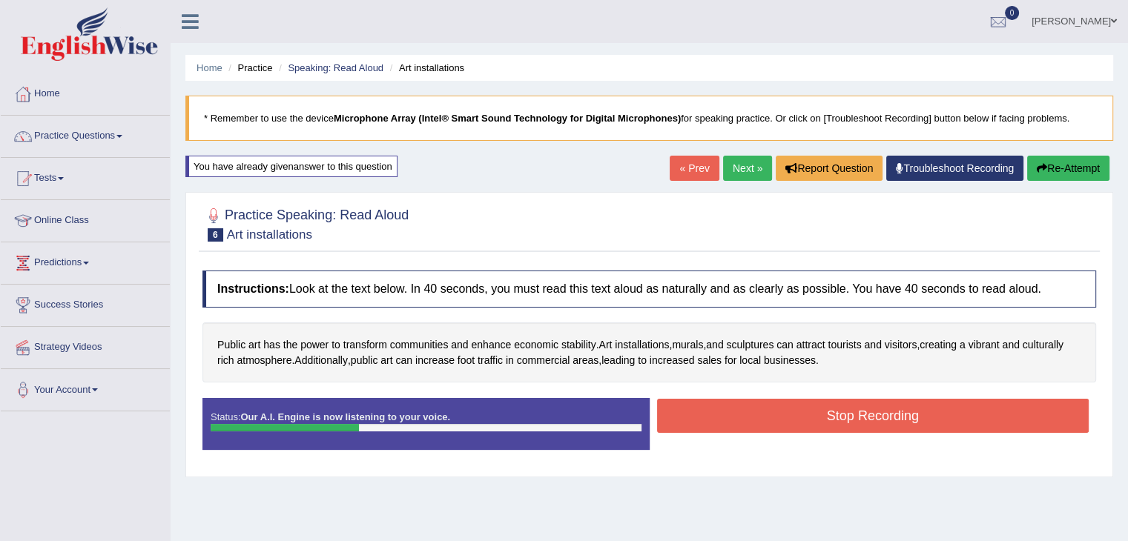
click at [1073, 165] on button "Re-Attempt" at bounding box center [1068, 168] width 82 height 25
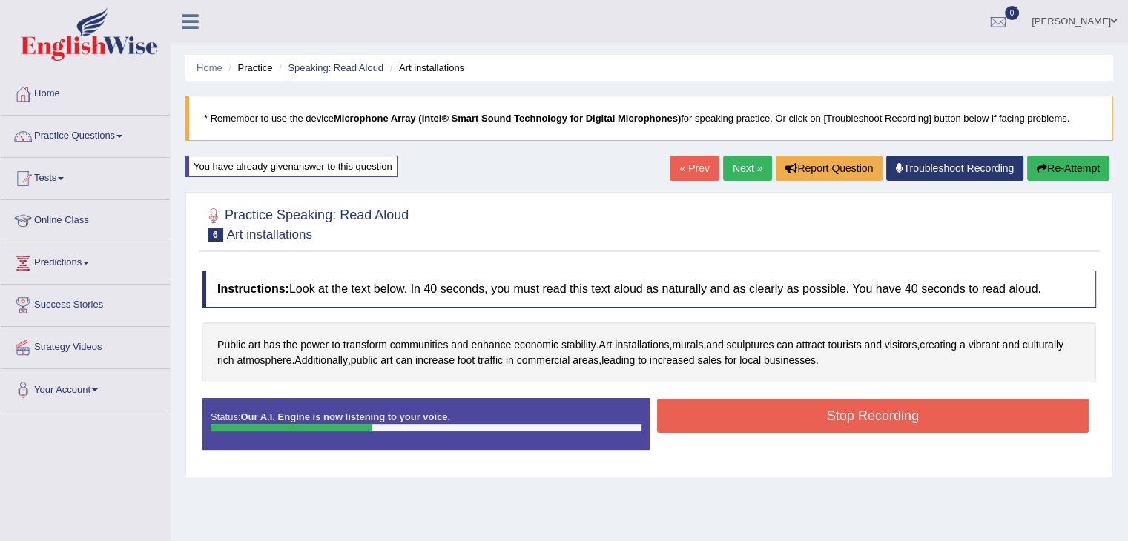
click at [1073, 165] on button "Re-Attempt" at bounding box center [1068, 168] width 82 height 25
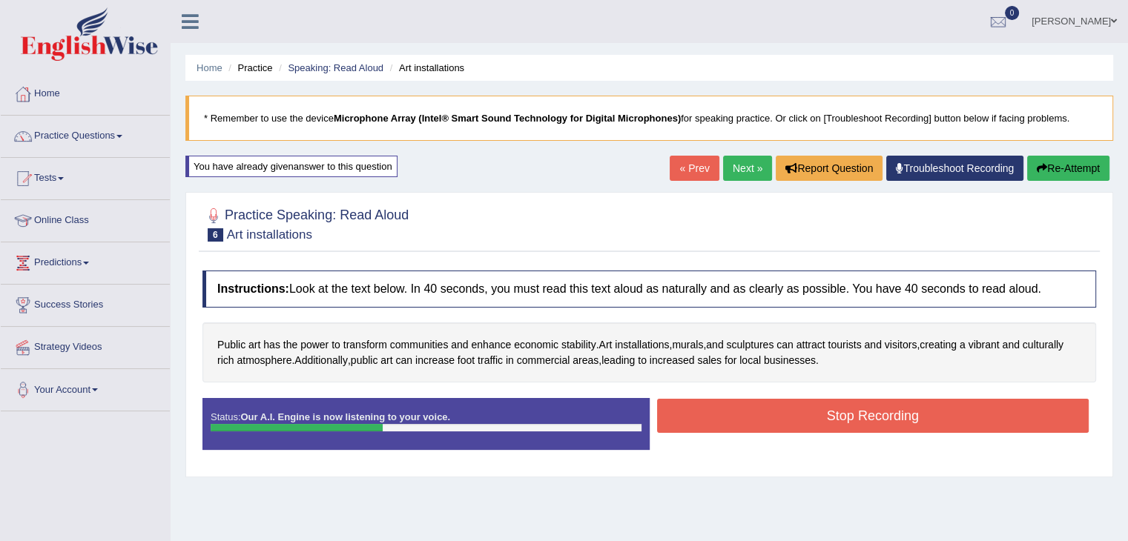
click at [1073, 165] on button "Re-Attempt" at bounding box center [1068, 168] width 82 height 25
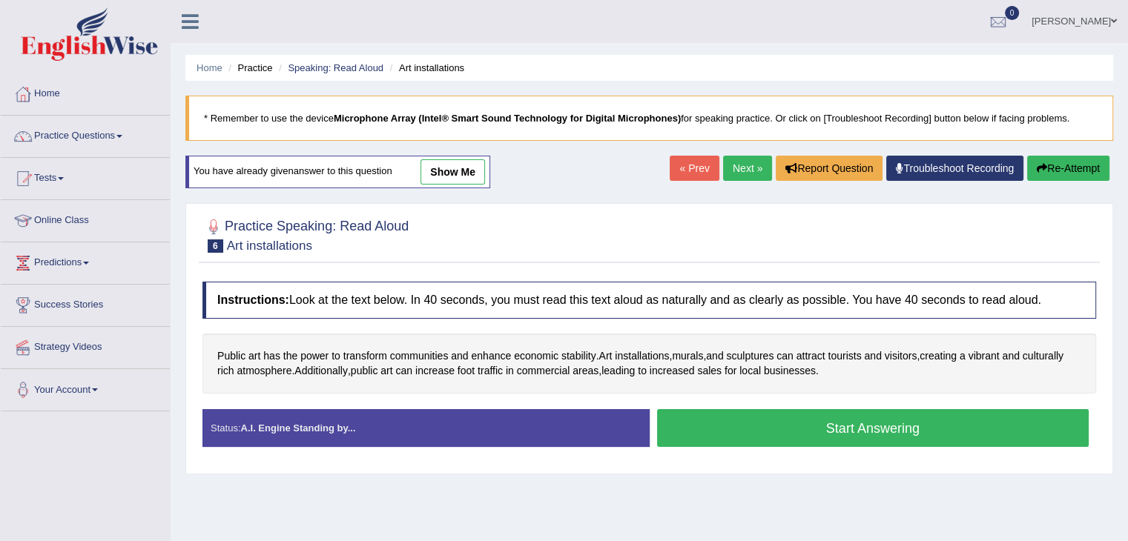
click at [745, 426] on button "Start Answering" at bounding box center [873, 428] width 432 height 38
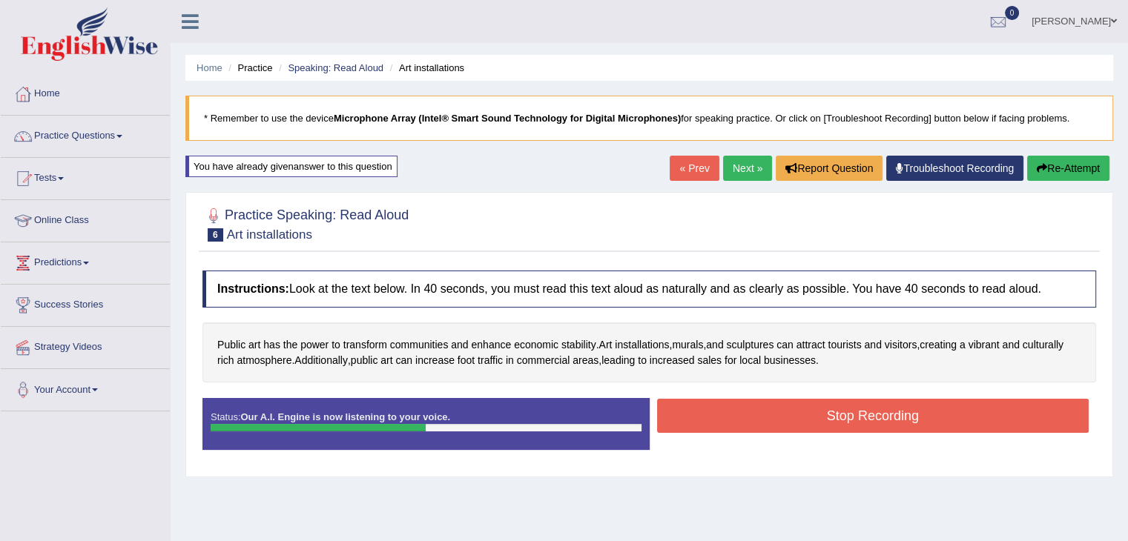
click at [745, 426] on button "Stop Recording" at bounding box center [873, 416] width 432 height 34
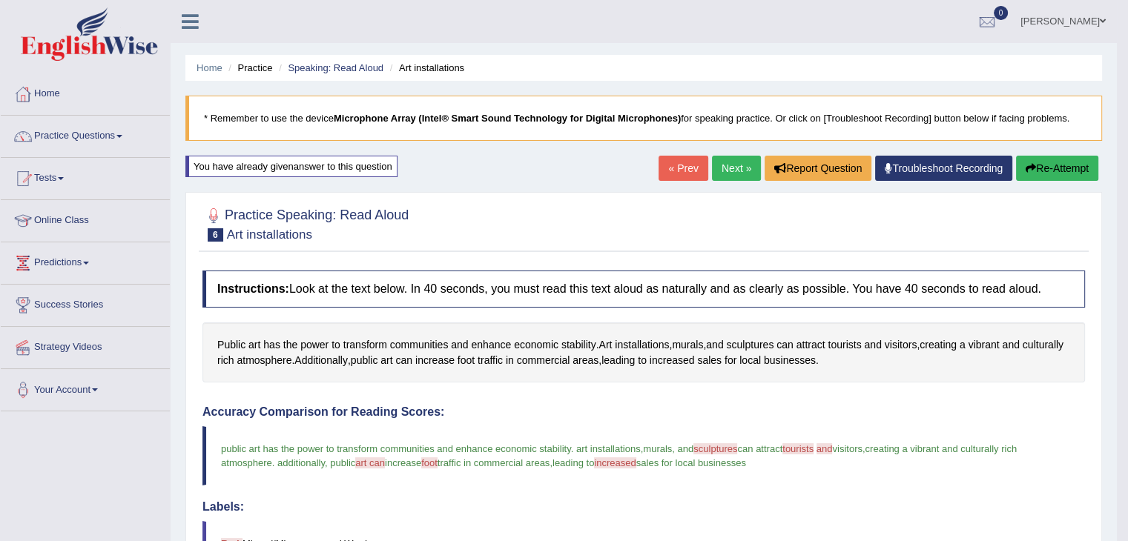
click at [721, 171] on link "Next »" at bounding box center [736, 168] width 49 height 25
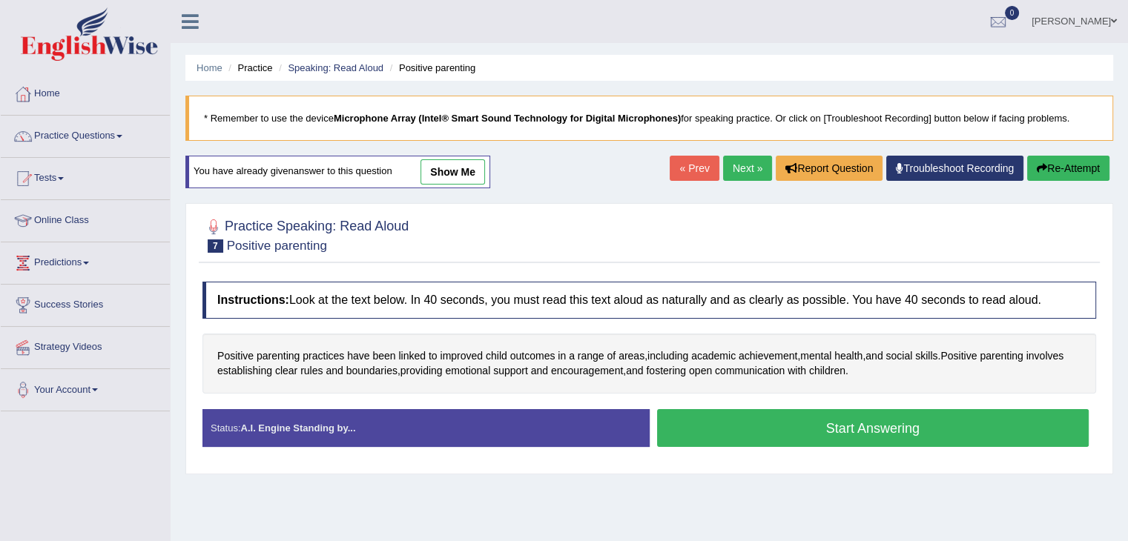
click at [738, 430] on button "Start Answering" at bounding box center [873, 428] width 432 height 38
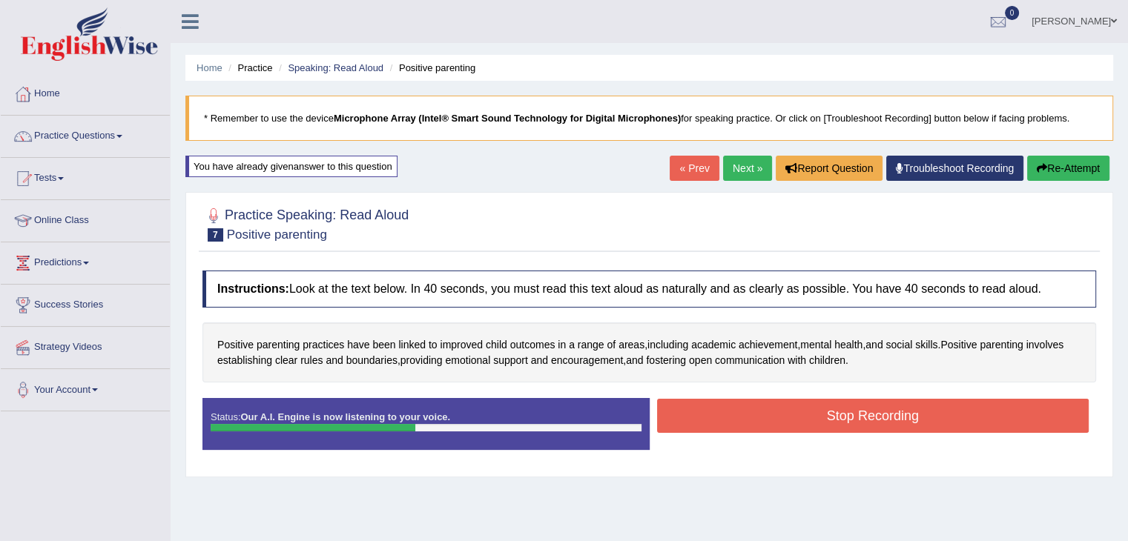
click at [738, 430] on button "Stop Recording" at bounding box center [873, 416] width 432 height 34
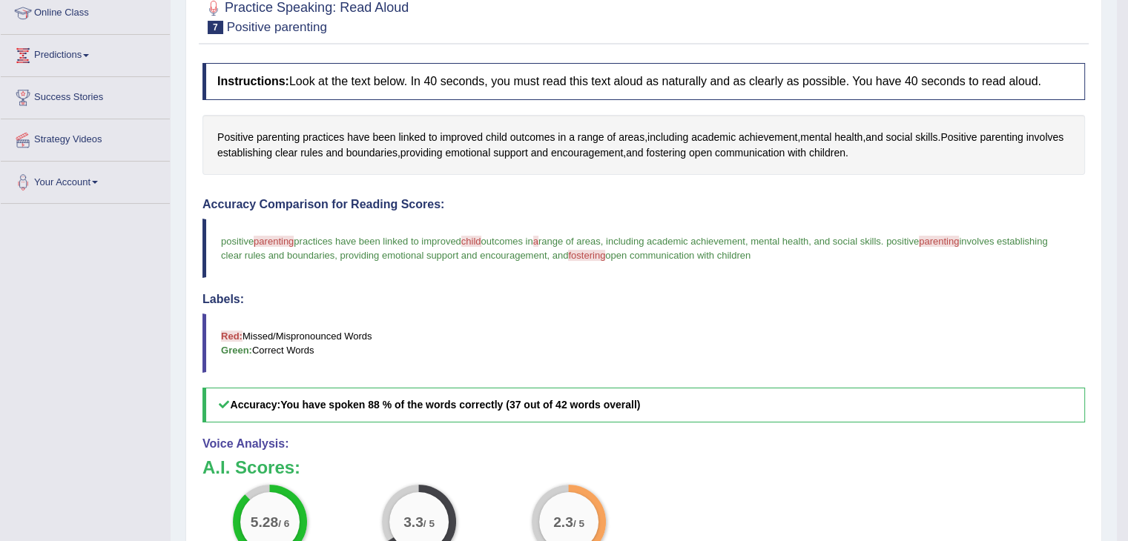
scroll to position [69, 0]
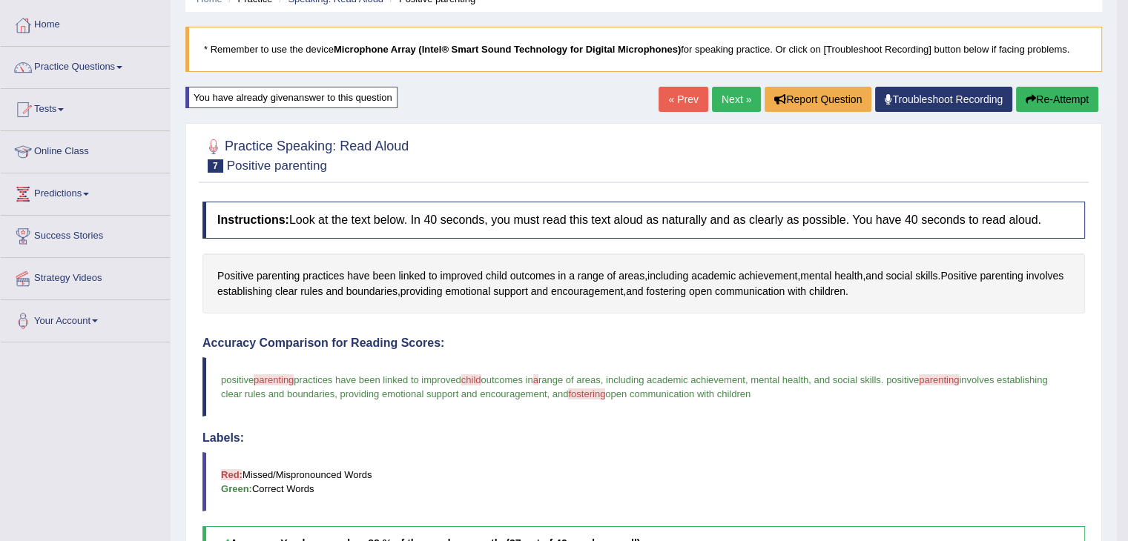
click at [1052, 96] on button "Re-Attempt" at bounding box center [1057, 99] width 82 height 25
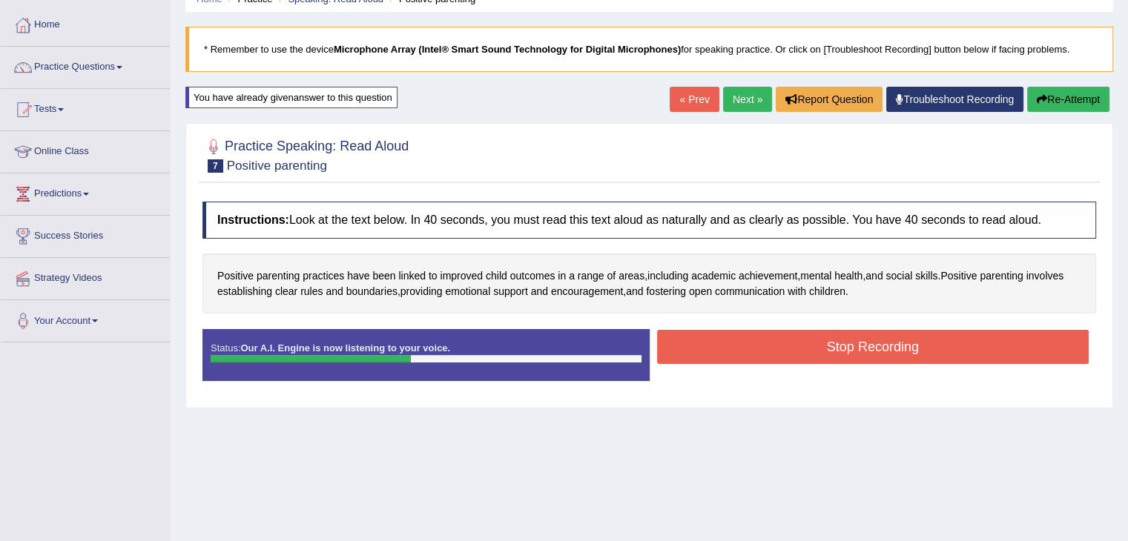
click at [737, 353] on button "Stop Recording" at bounding box center [873, 347] width 432 height 34
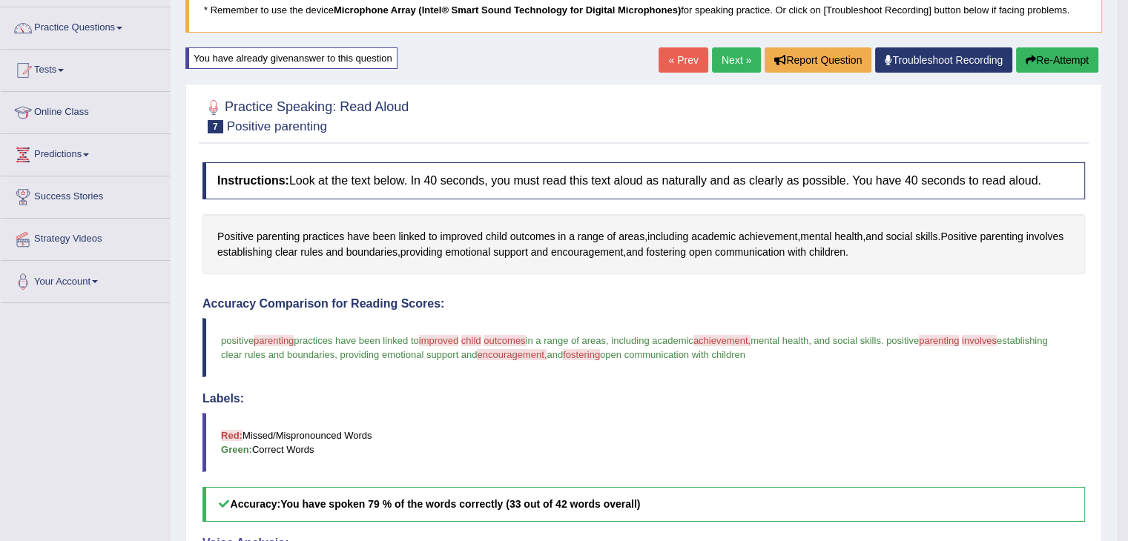
scroll to position [10, 0]
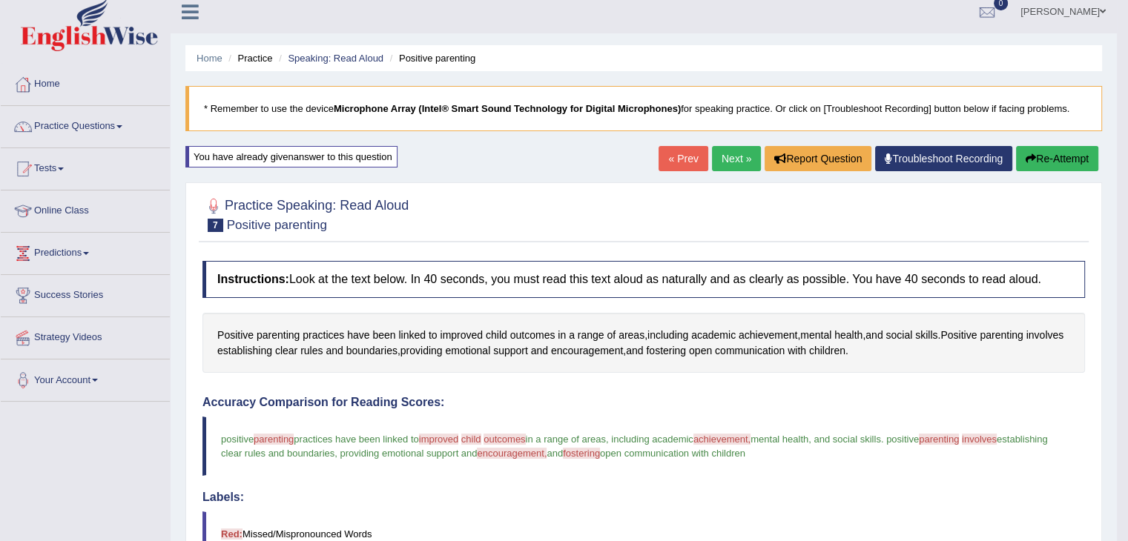
click at [1040, 157] on button "Re-Attempt" at bounding box center [1057, 158] width 82 height 25
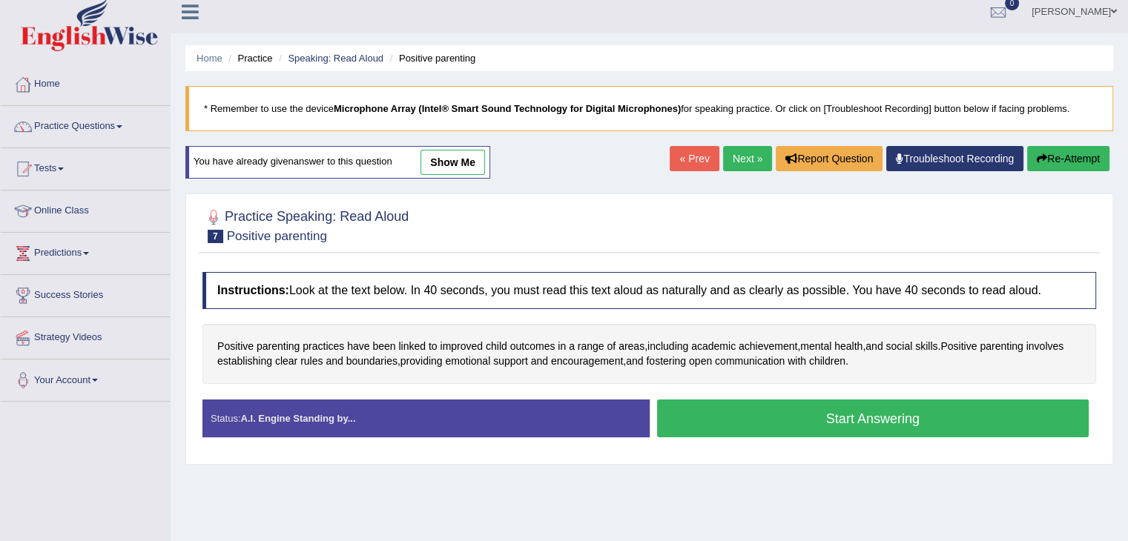
click at [770, 429] on button "Start Answering" at bounding box center [873, 419] width 432 height 38
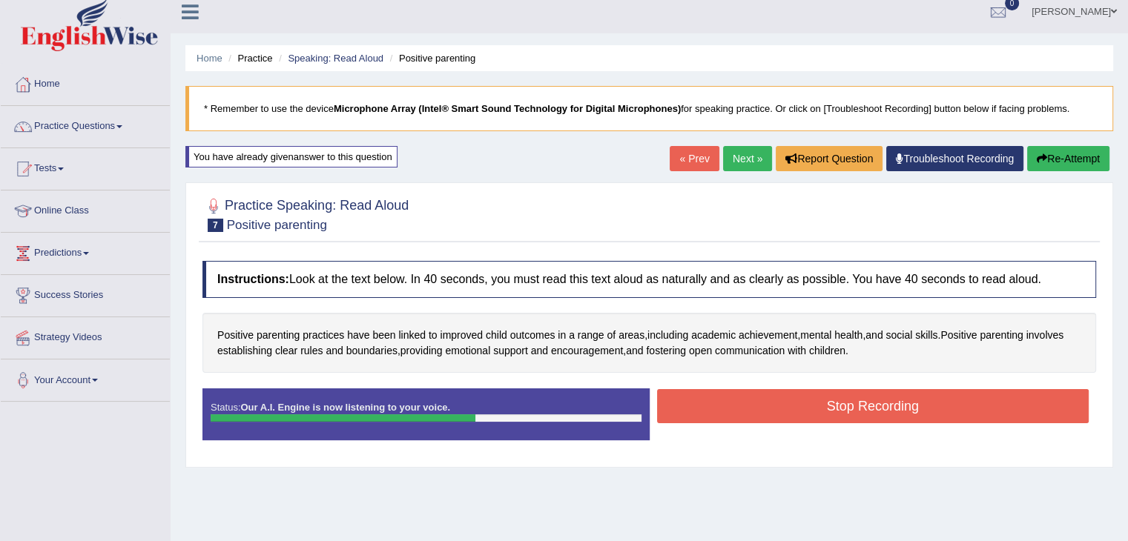
click at [1067, 156] on button "Re-Attempt" at bounding box center [1068, 158] width 82 height 25
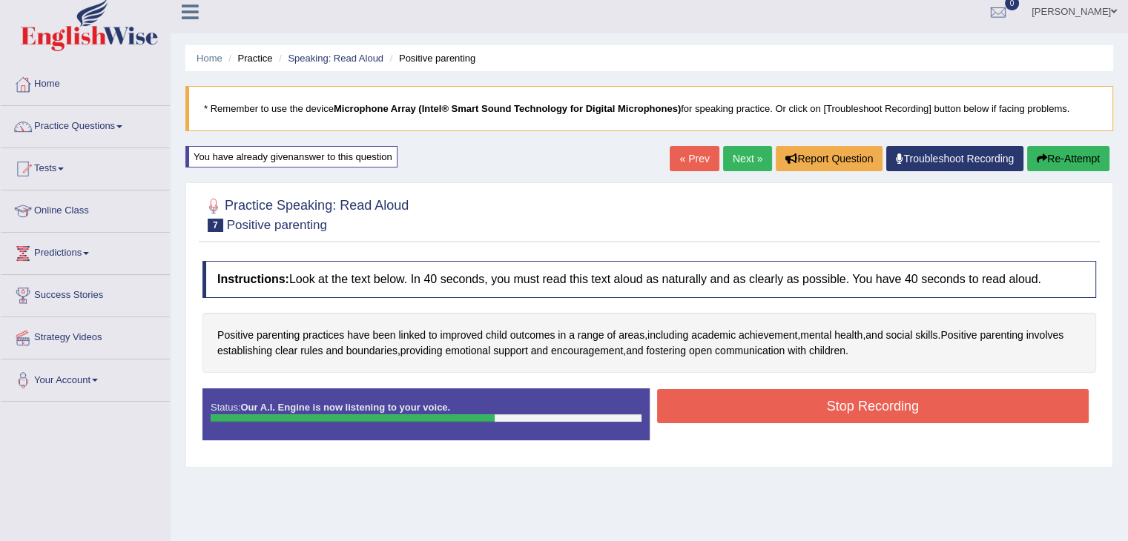
click at [1066, 156] on button "Re-Attempt" at bounding box center [1068, 158] width 82 height 25
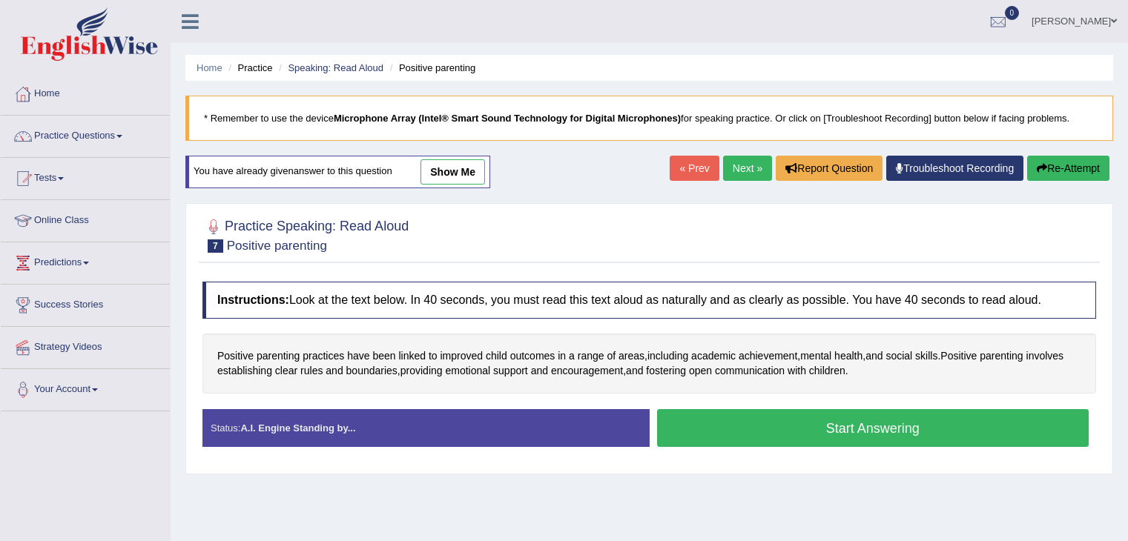
scroll to position [10, 0]
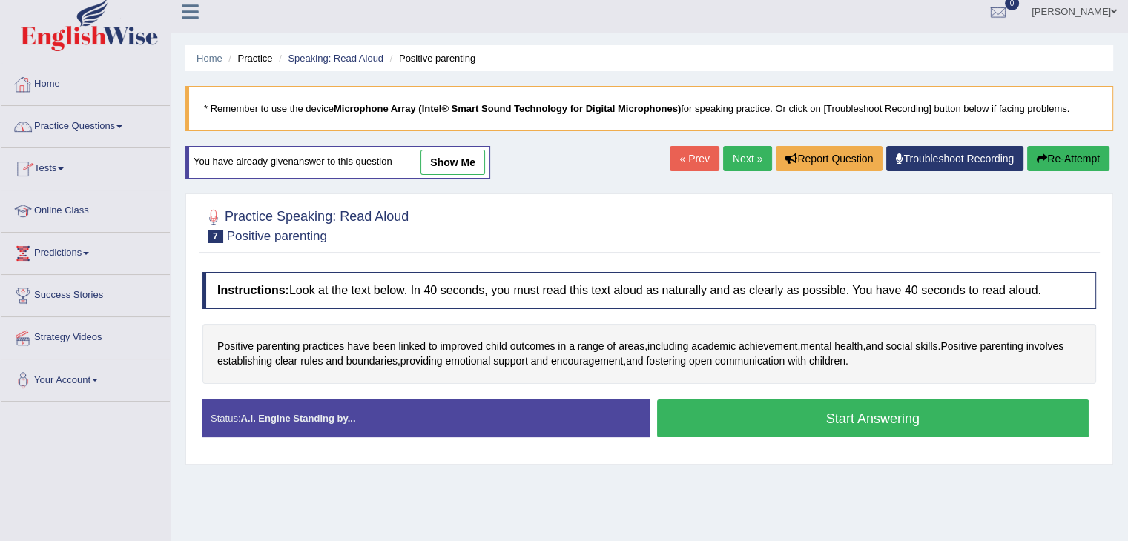
click at [119, 125] on link "Practice Questions" at bounding box center [85, 124] width 169 height 37
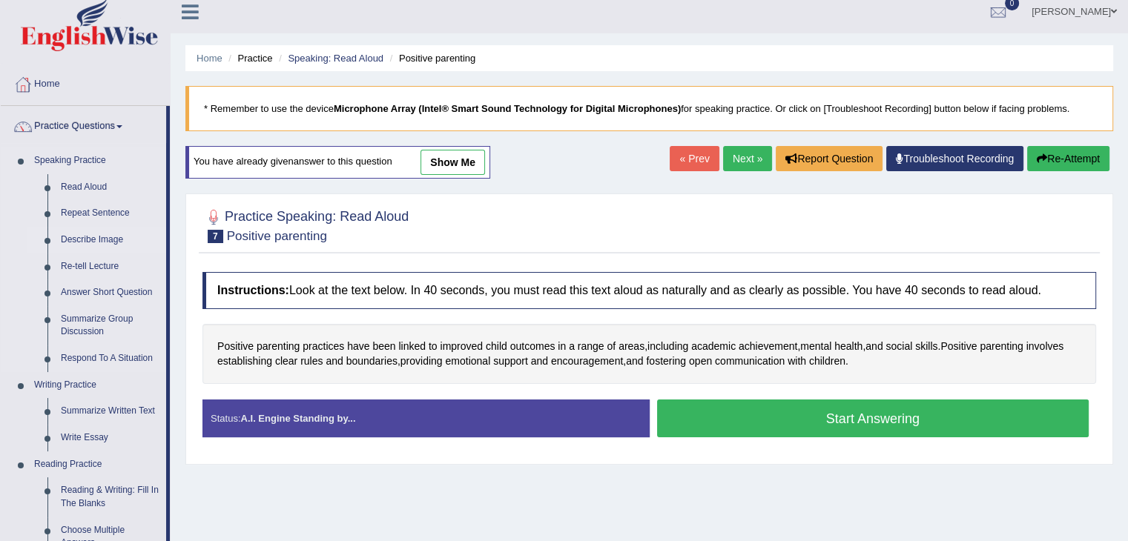
click at [119, 240] on link "Describe Image" at bounding box center [110, 240] width 112 height 27
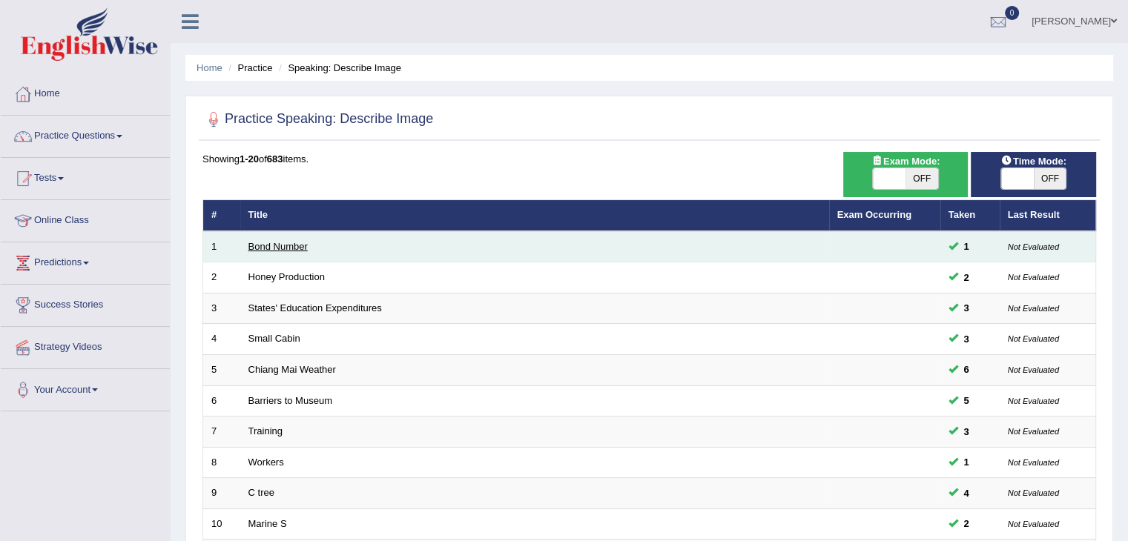
click at [295, 249] on link "Bond Number" at bounding box center [277, 246] width 59 height 11
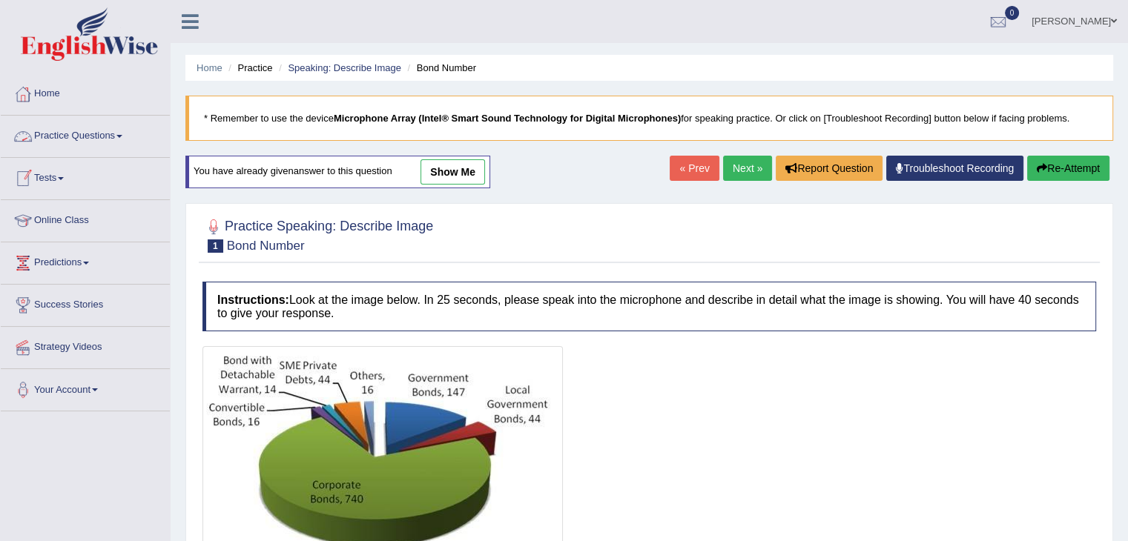
click at [116, 133] on link "Practice Questions" at bounding box center [85, 134] width 169 height 37
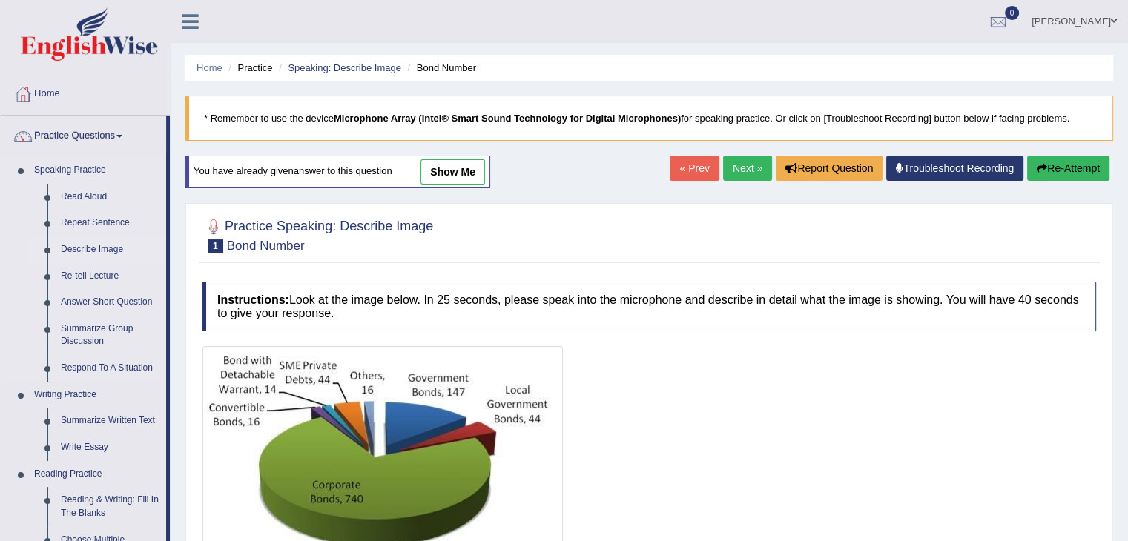
click at [102, 249] on link "Describe Image" at bounding box center [110, 250] width 112 height 27
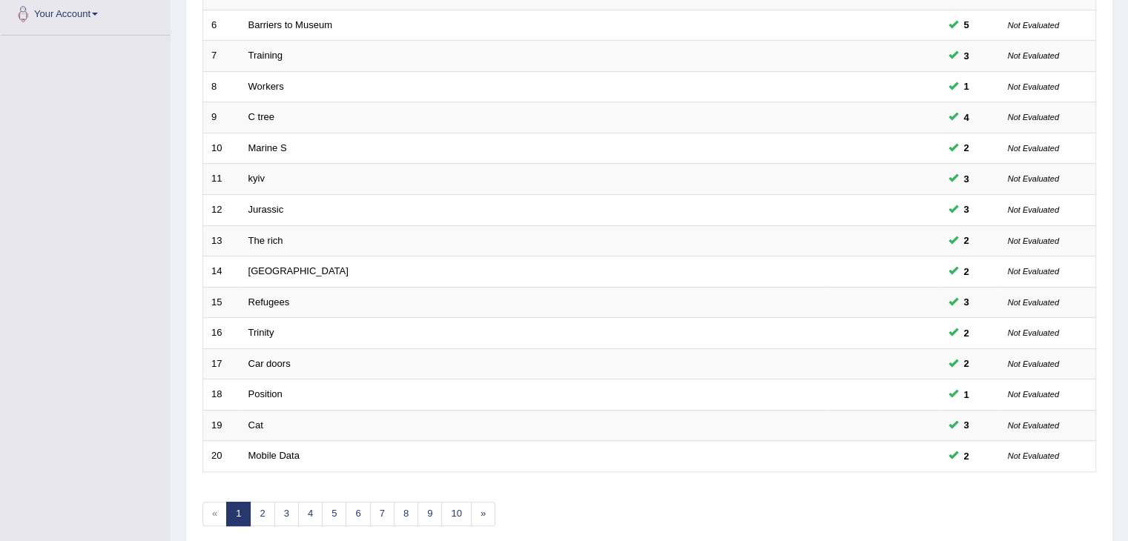
scroll to position [436, 0]
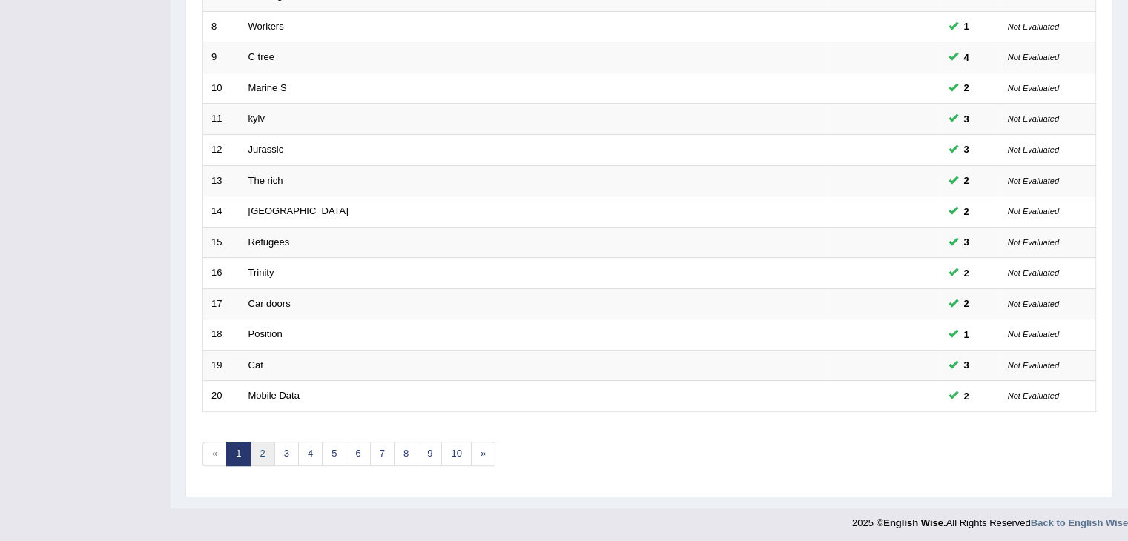
click at [261, 449] on link "2" at bounding box center [262, 454] width 24 height 24
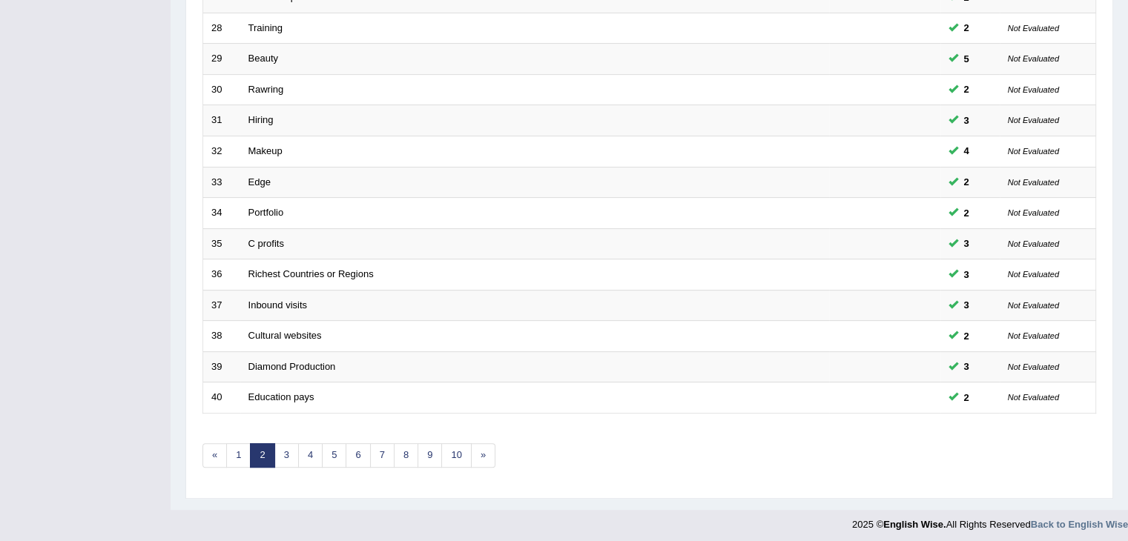
scroll to position [436, 0]
click at [282, 456] on link "3" at bounding box center [286, 454] width 24 height 24
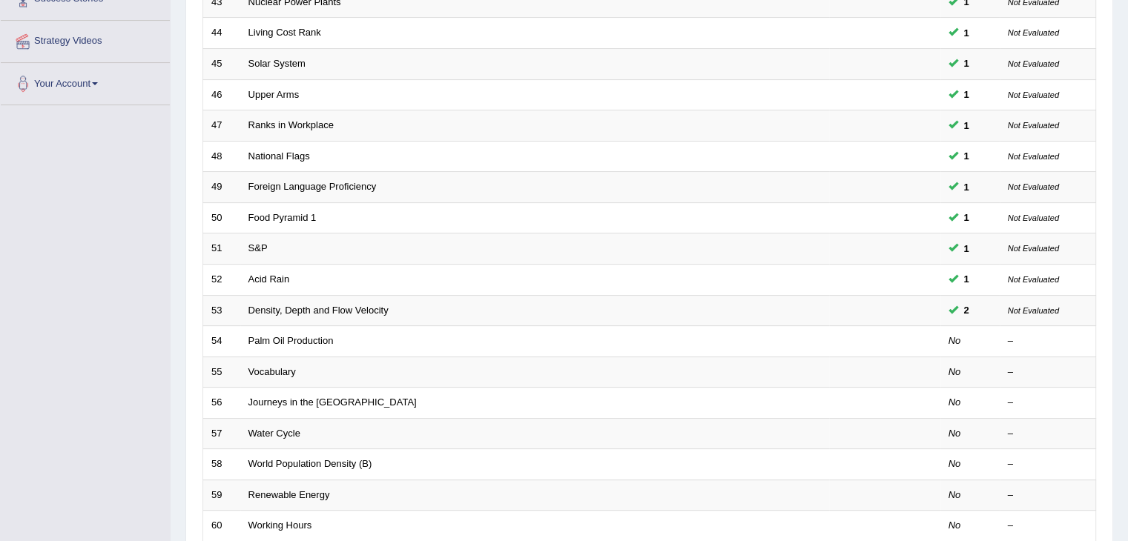
scroll to position [436, 0]
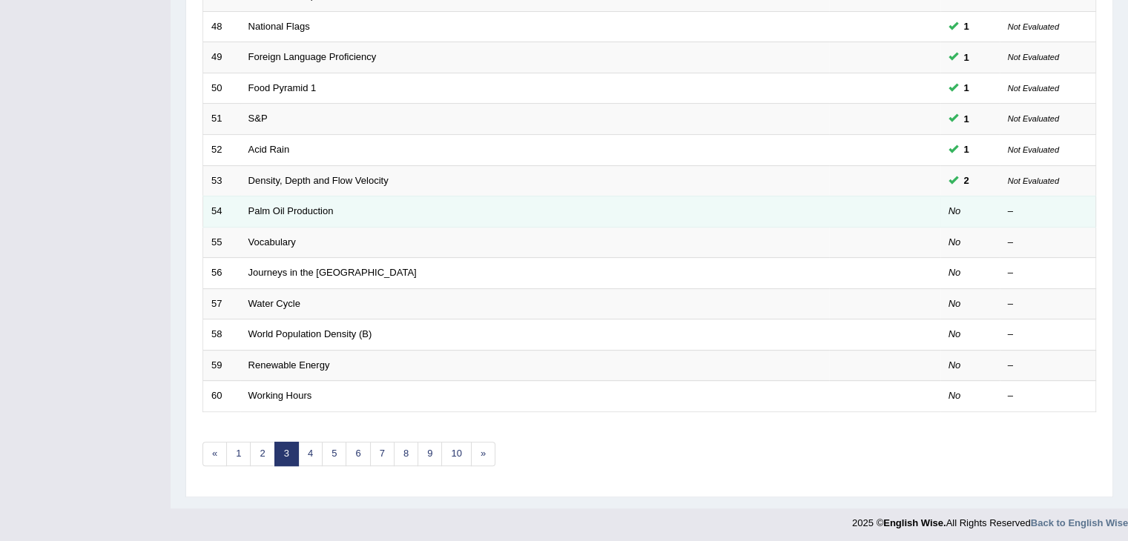
click at [313, 214] on td "Palm Oil Production" at bounding box center [534, 212] width 589 height 31
click at [320, 208] on link "Palm Oil Production" at bounding box center [290, 210] width 85 height 11
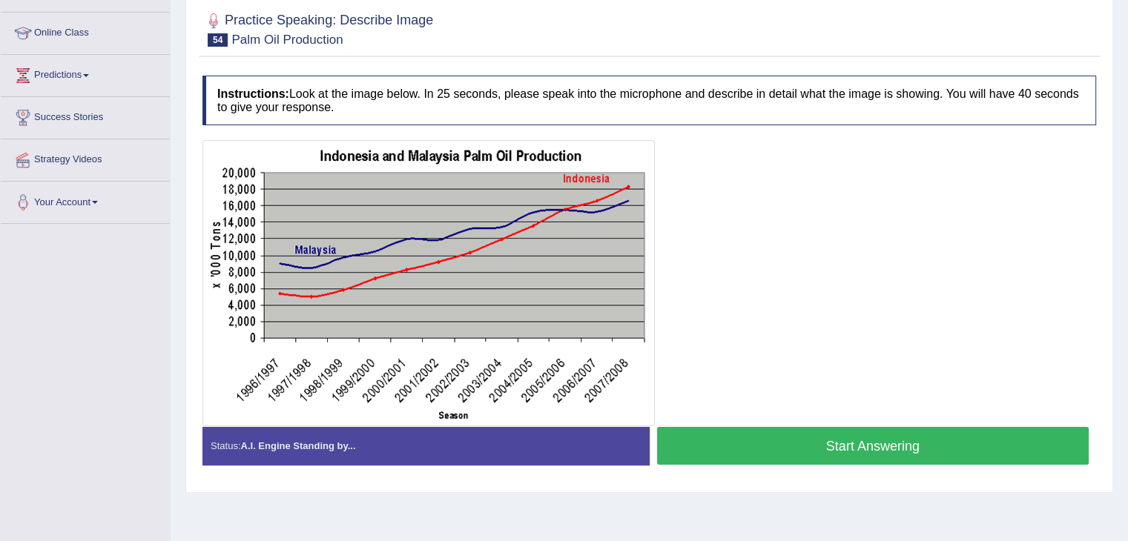
scroll to position [237, 0]
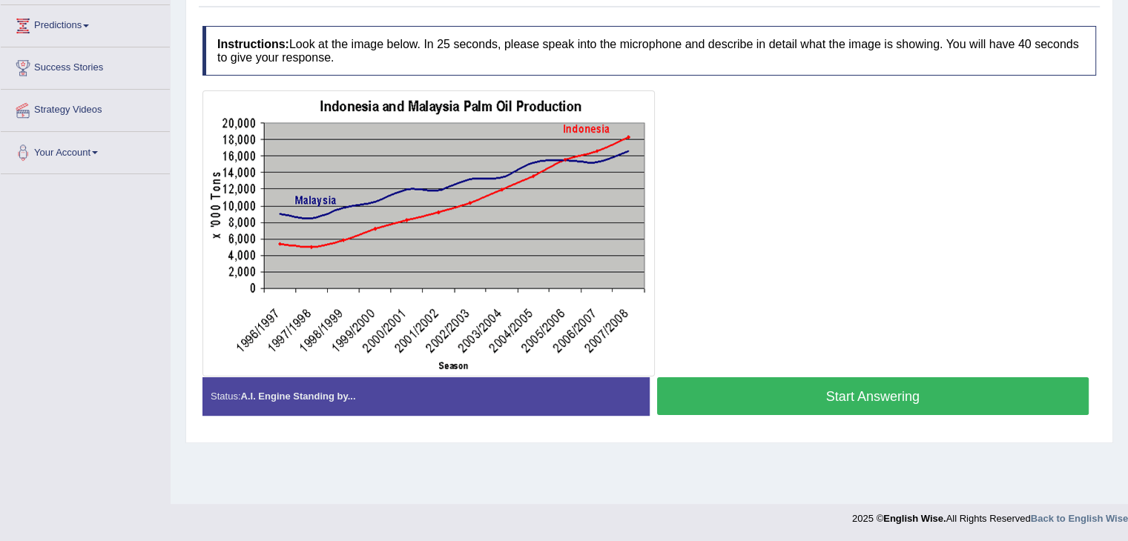
click at [816, 394] on button "Start Answering" at bounding box center [873, 396] width 432 height 38
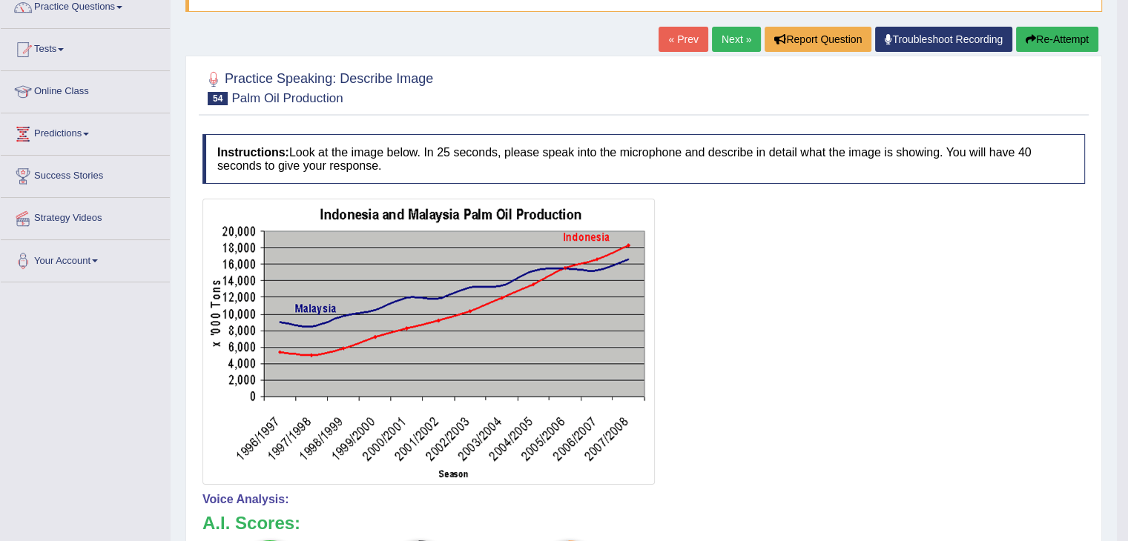
scroll to position [119, 0]
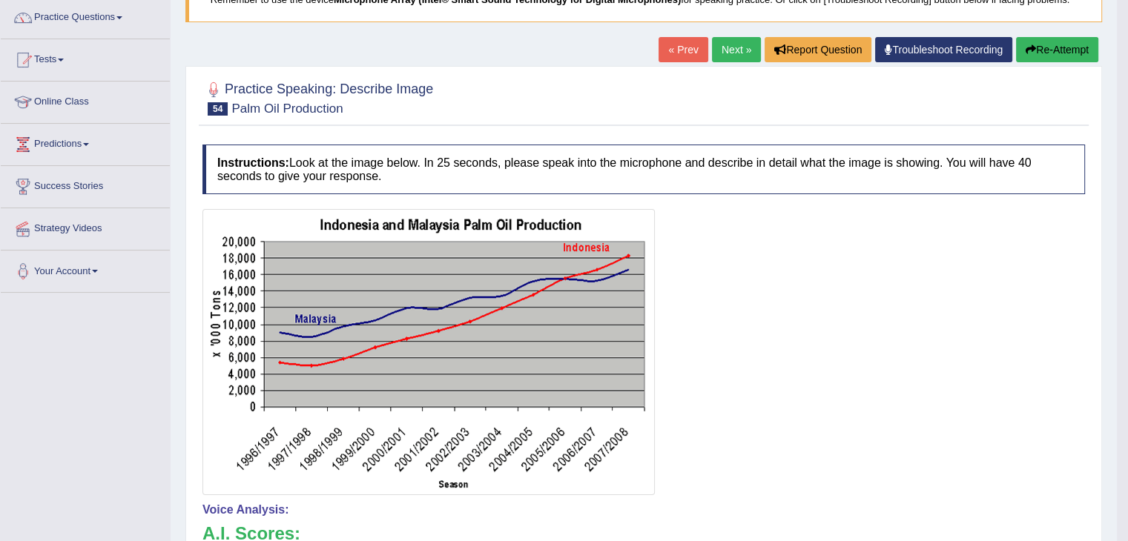
click at [1062, 50] on button "Re-Attempt" at bounding box center [1057, 49] width 82 height 25
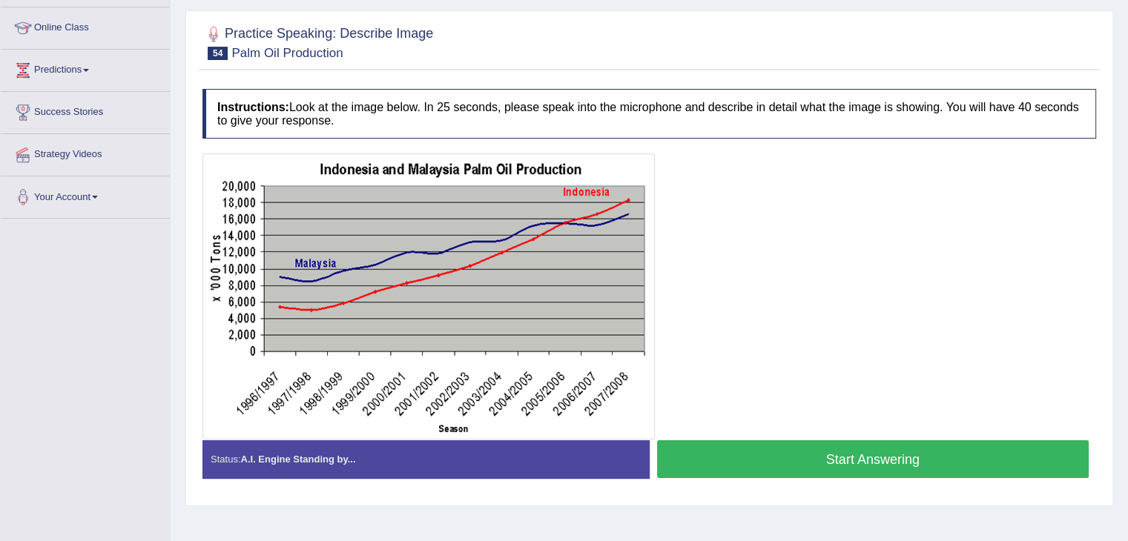
scroll to position [237, 0]
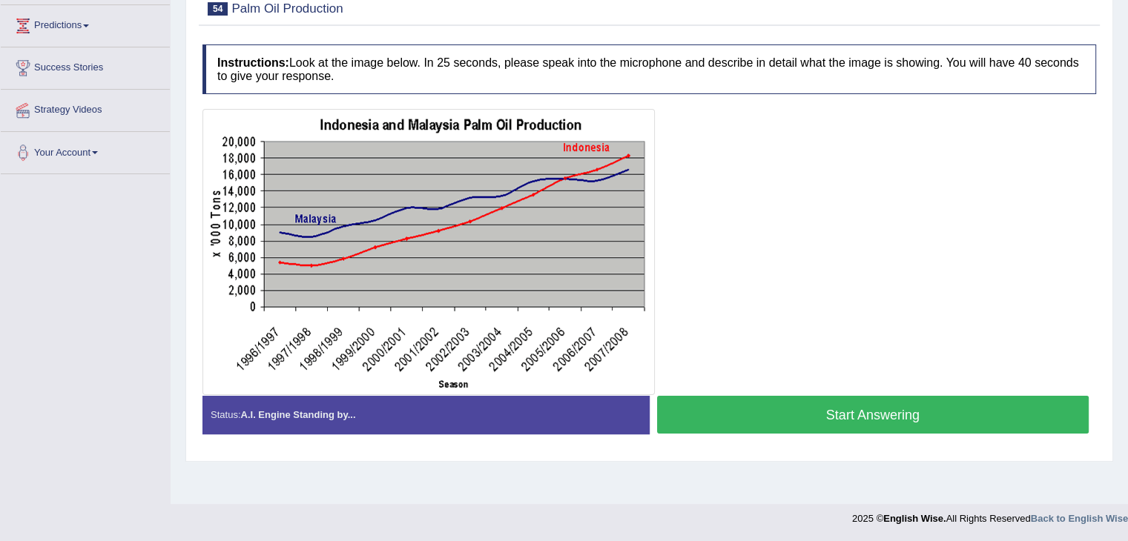
click at [875, 415] on button "Start Answering" at bounding box center [873, 415] width 432 height 38
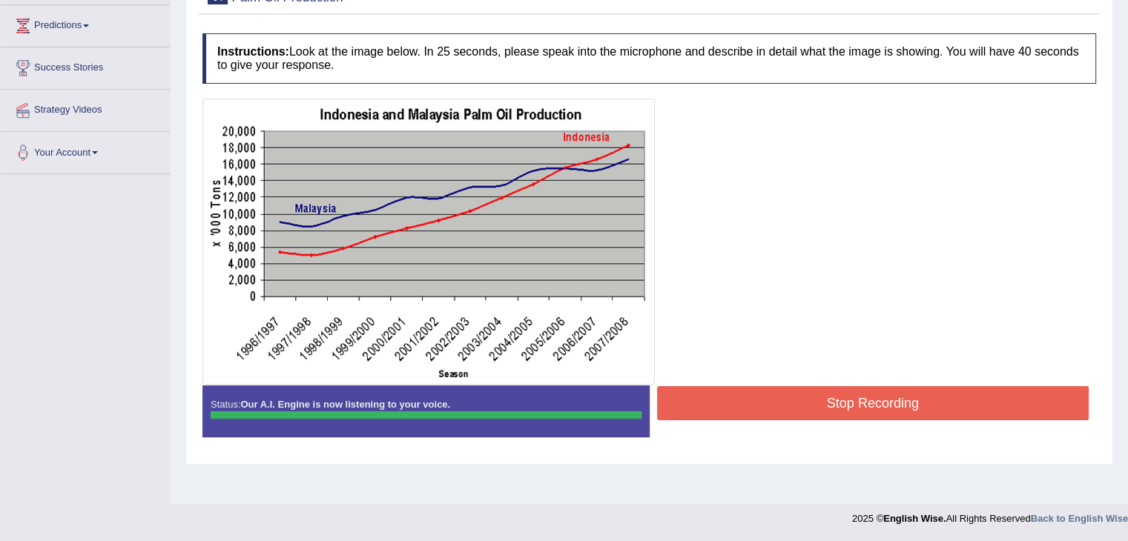
click at [875, 415] on button "Stop Recording" at bounding box center [873, 403] width 432 height 34
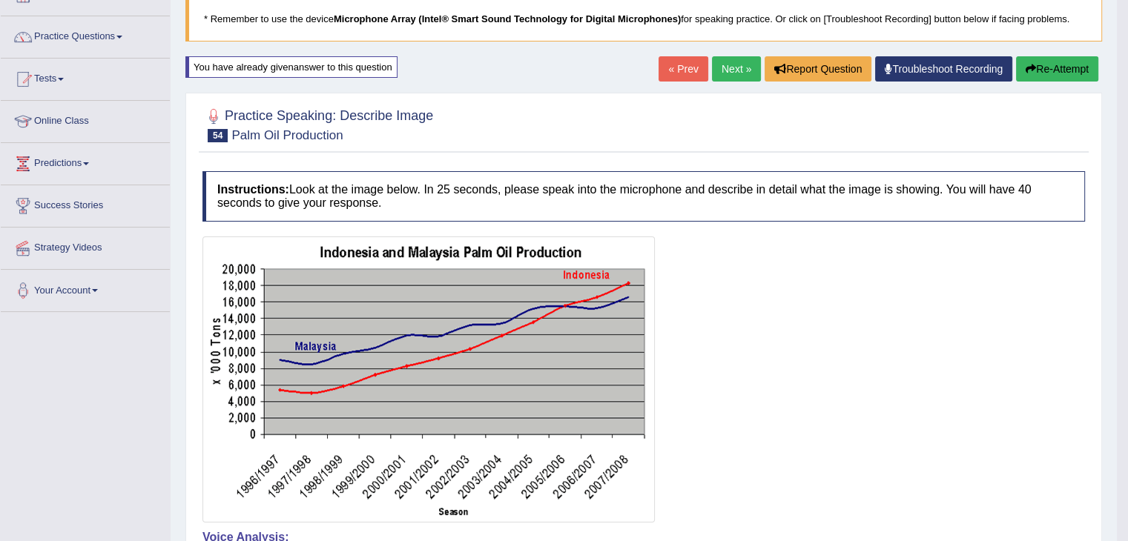
scroll to position [79, 0]
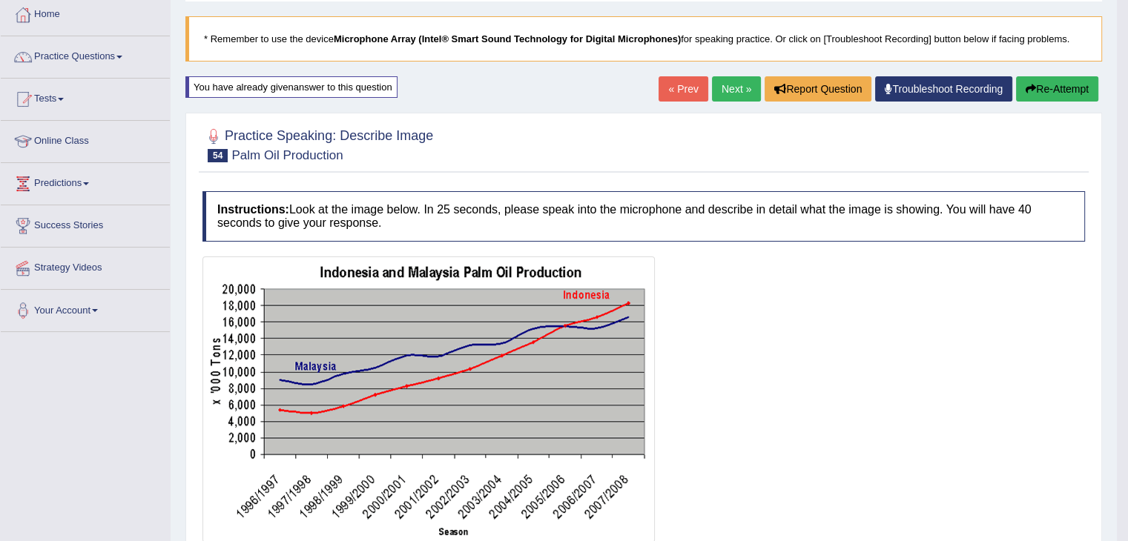
click at [730, 82] on link "Next »" at bounding box center [736, 88] width 49 height 25
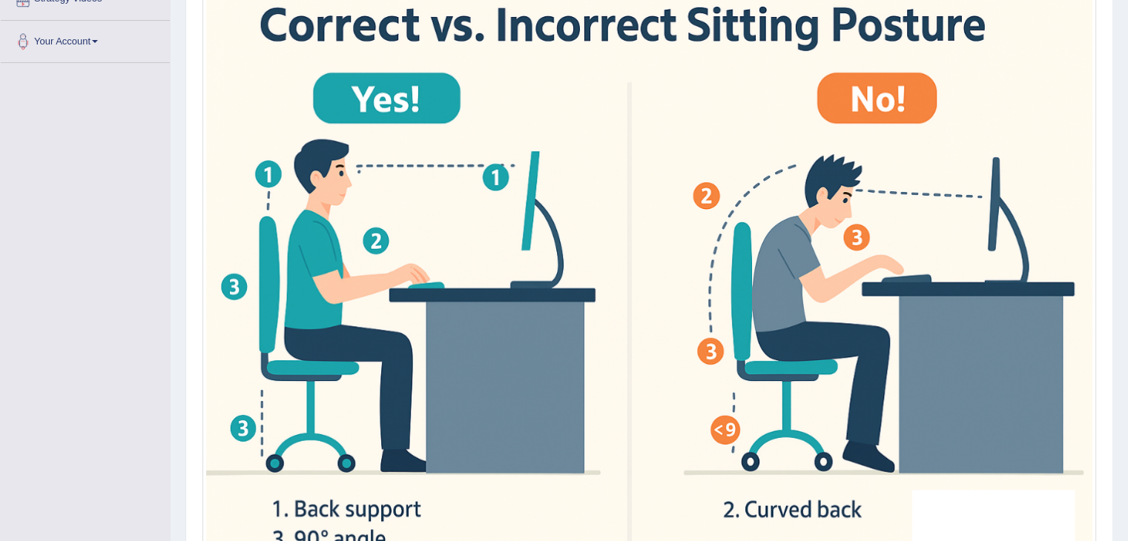
scroll to position [338, 0]
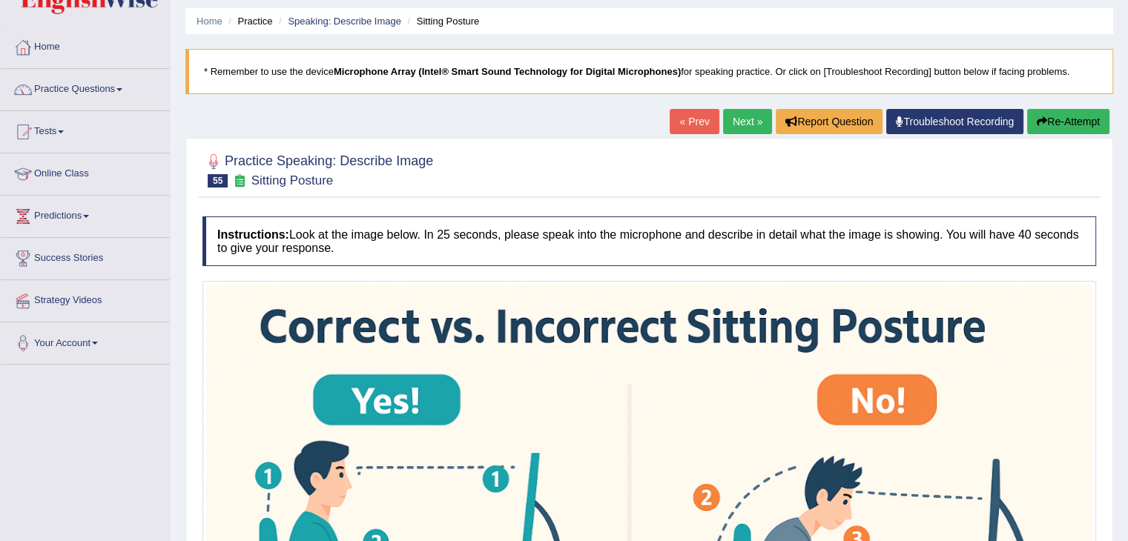
scroll to position [27, 0]
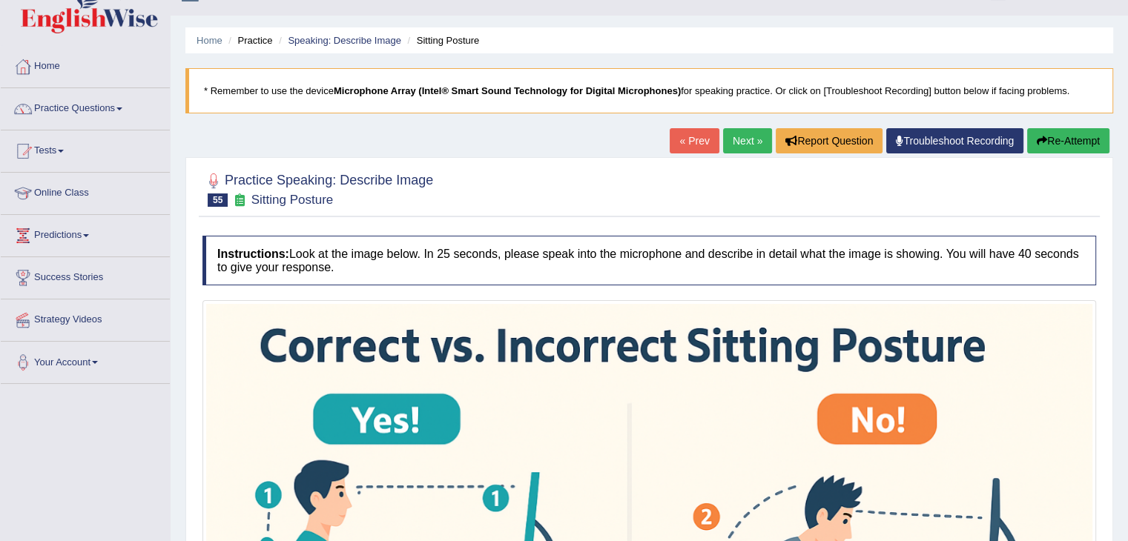
click at [744, 148] on link "Next »" at bounding box center [747, 140] width 49 height 25
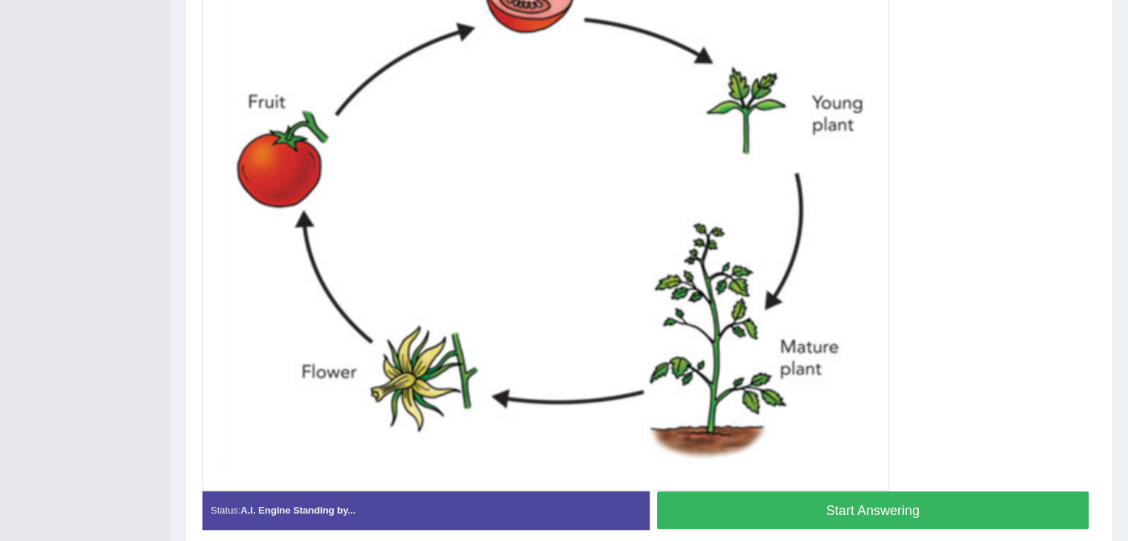
scroll to position [455, 0]
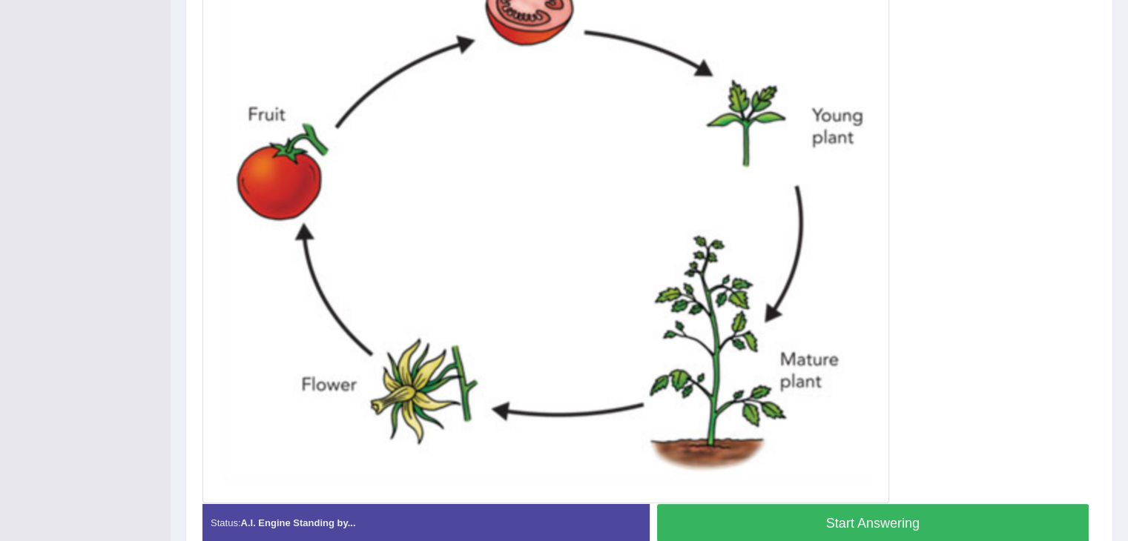
click at [777, 512] on button "Start Answering" at bounding box center [873, 523] width 432 height 38
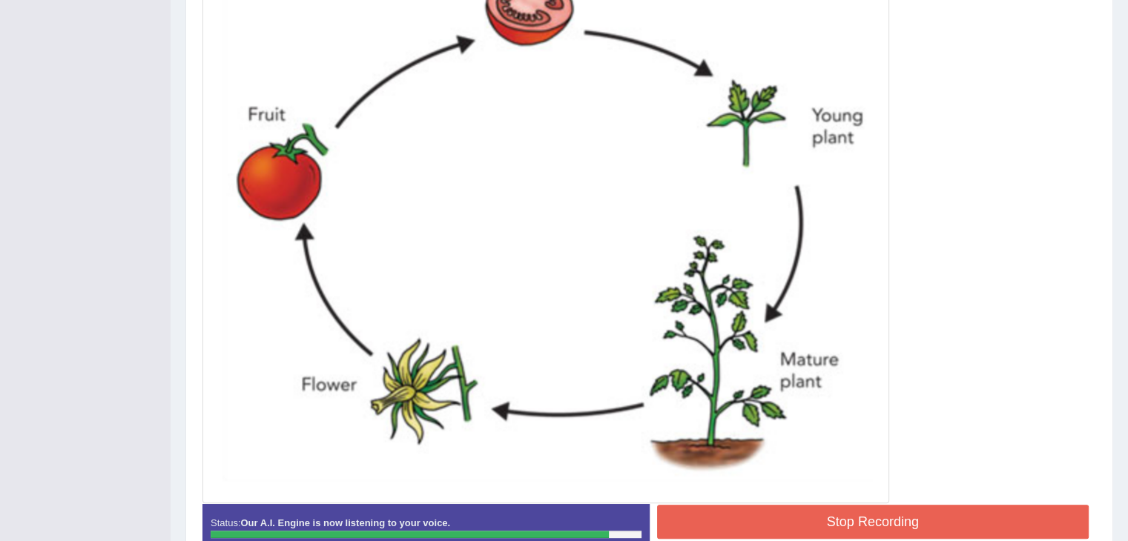
click at [777, 512] on button "Stop Recording" at bounding box center [873, 522] width 432 height 34
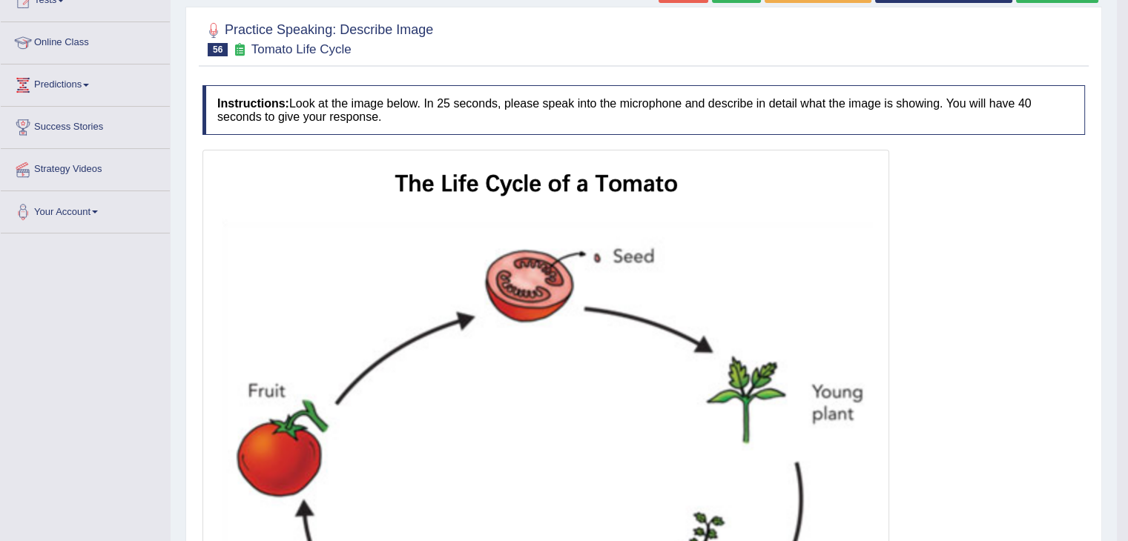
scroll to position [128, 0]
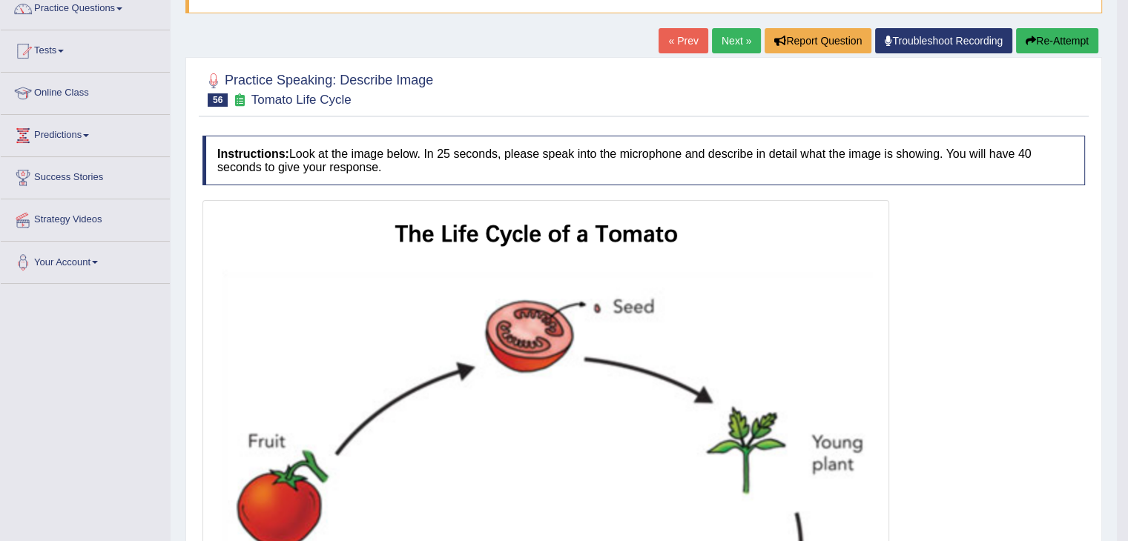
click at [730, 34] on link "Next »" at bounding box center [736, 40] width 49 height 25
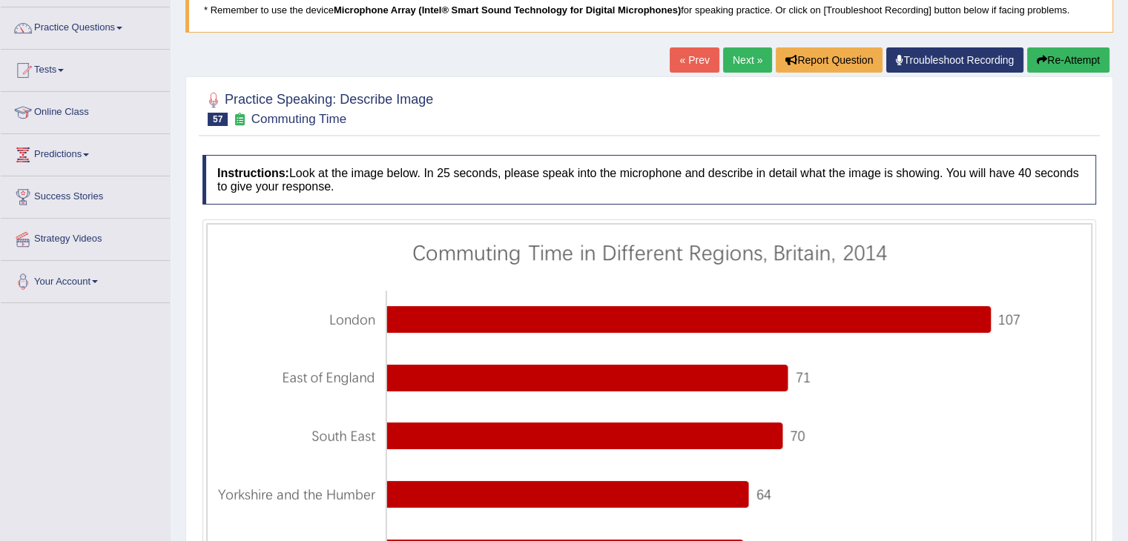
scroll to position [59, 0]
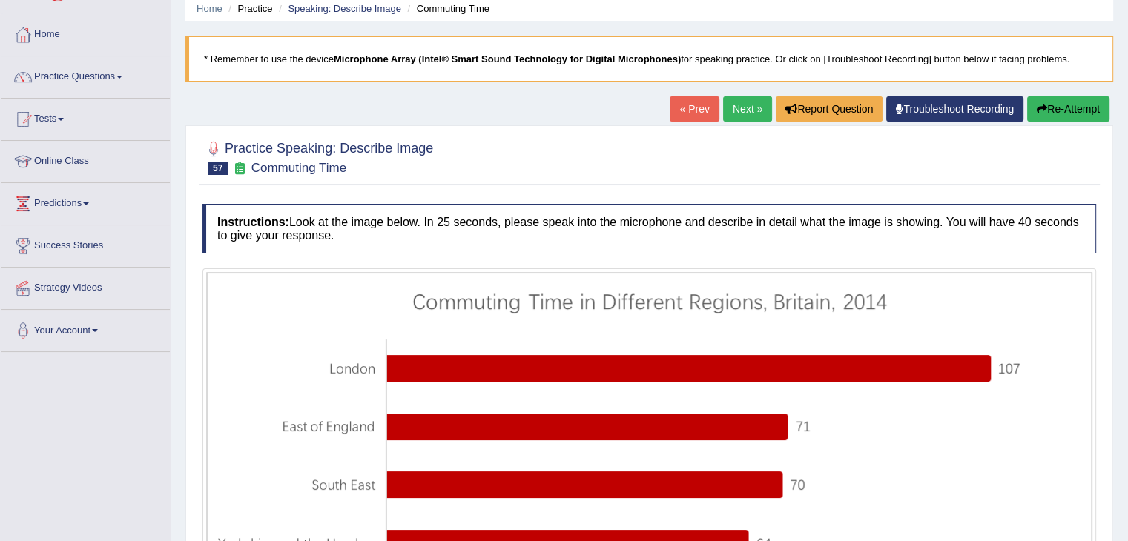
click at [750, 108] on link "Next »" at bounding box center [747, 108] width 49 height 25
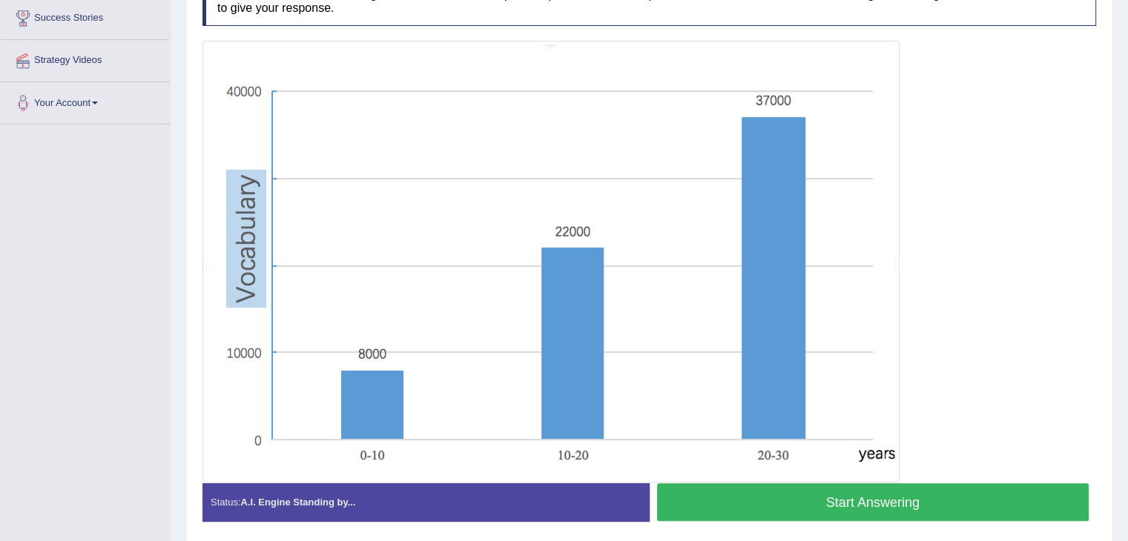
scroll to position [341, 0]
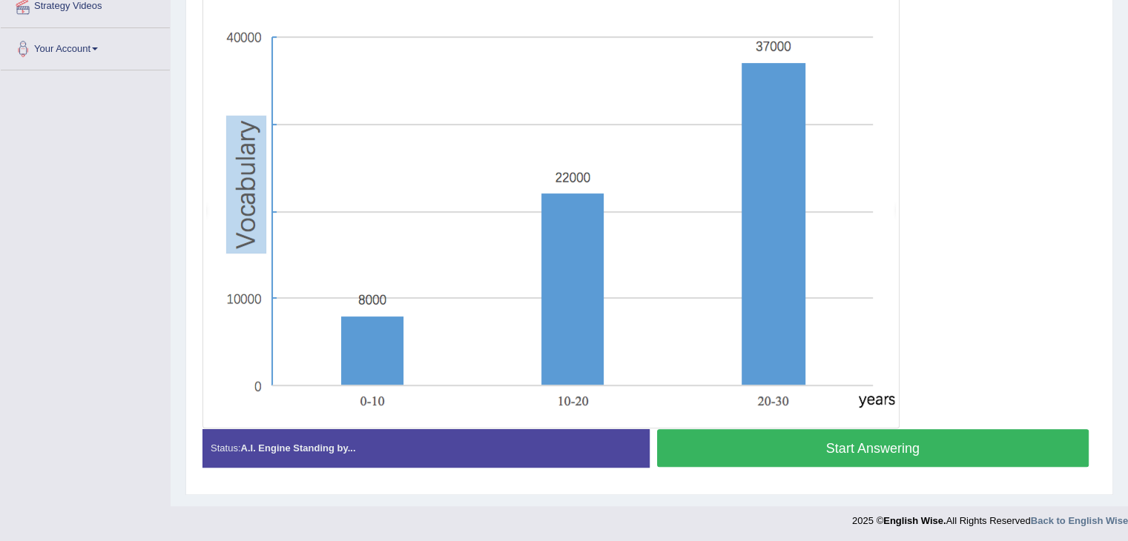
click at [811, 450] on button "Start Answering" at bounding box center [873, 448] width 432 height 38
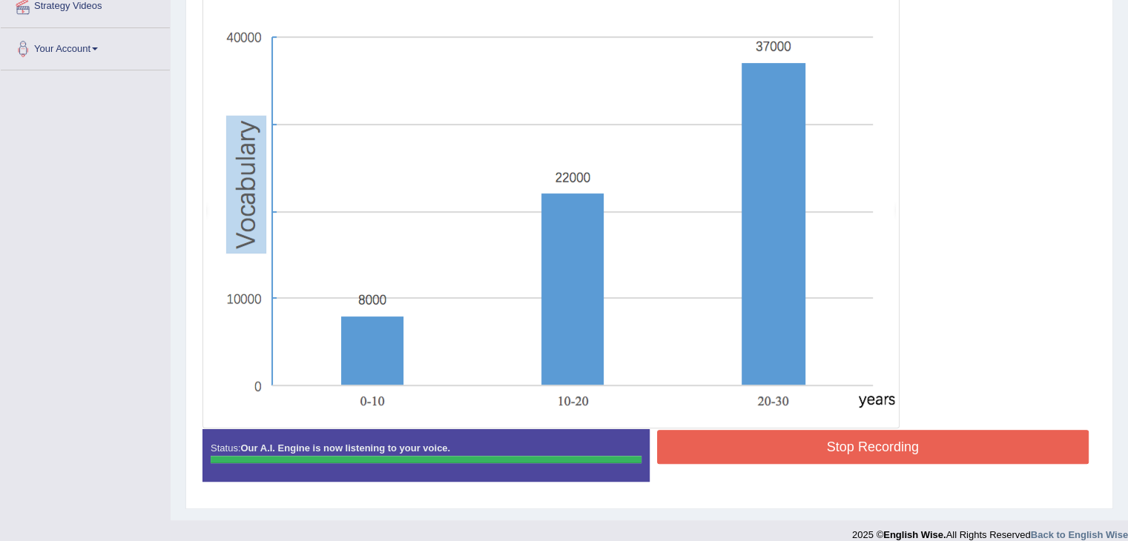
click at [813, 449] on button "Stop Recording" at bounding box center [873, 447] width 432 height 34
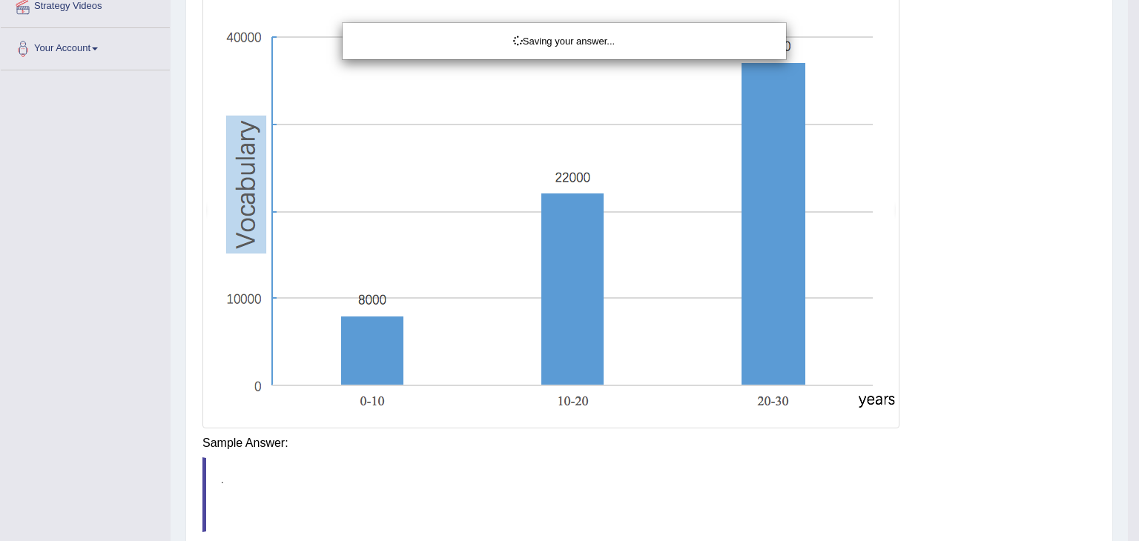
drag, startPoint x: 1135, startPoint y: 286, endPoint x: 1118, endPoint y: 101, distance: 185.4
click at [1127, 165] on div "Saving your answer..." at bounding box center [569, 270] width 1139 height 541
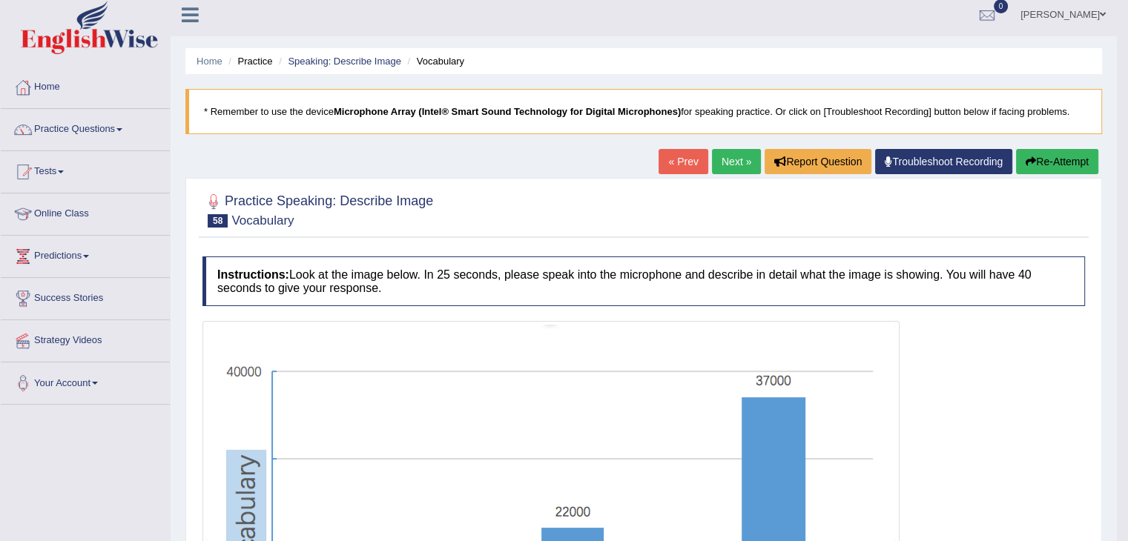
scroll to position [0, 0]
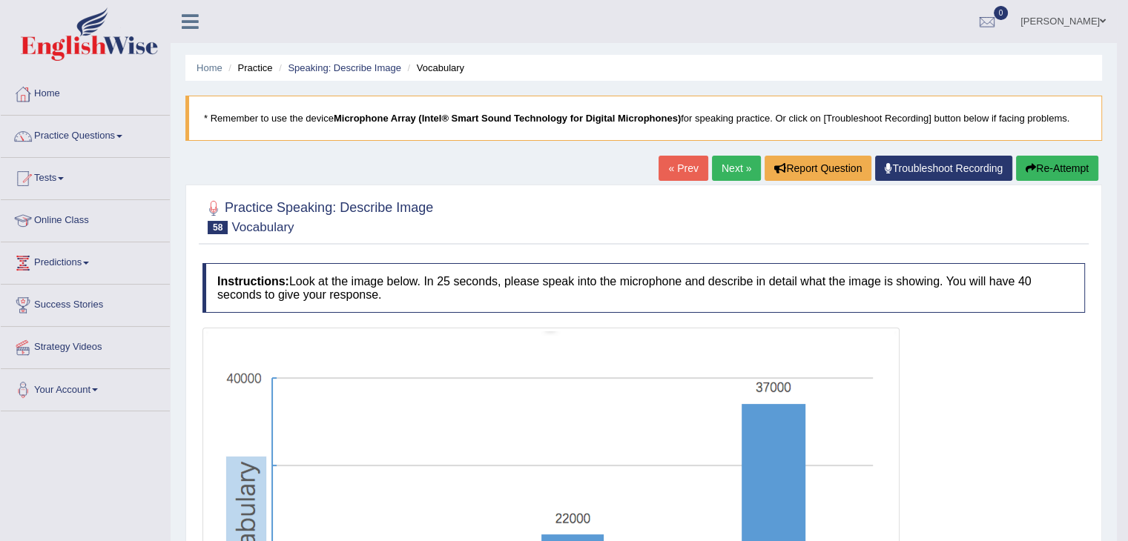
click at [733, 170] on link "Next »" at bounding box center [736, 168] width 49 height 25
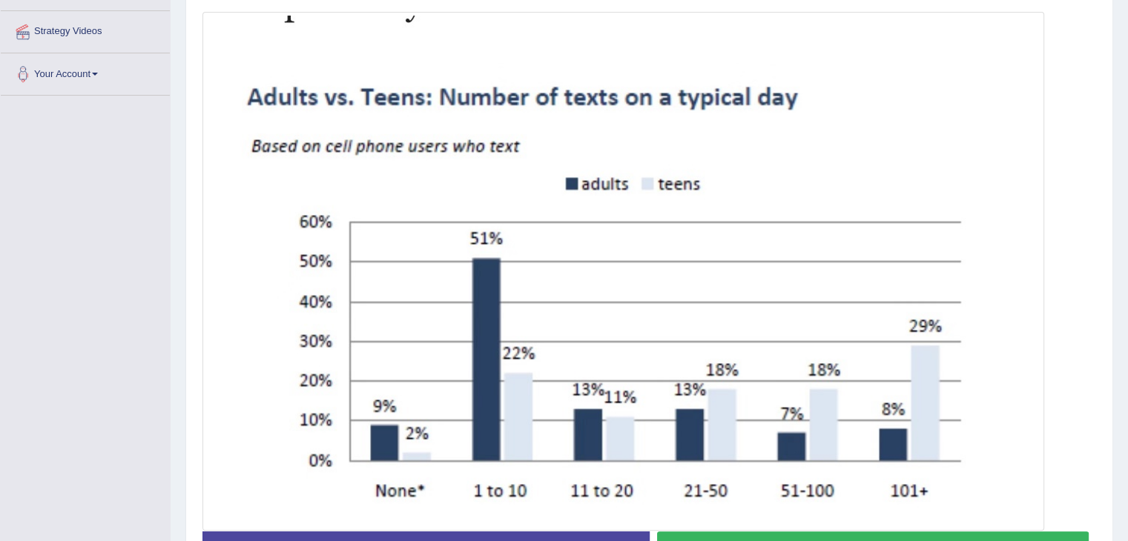
scroll to position [346, 0]
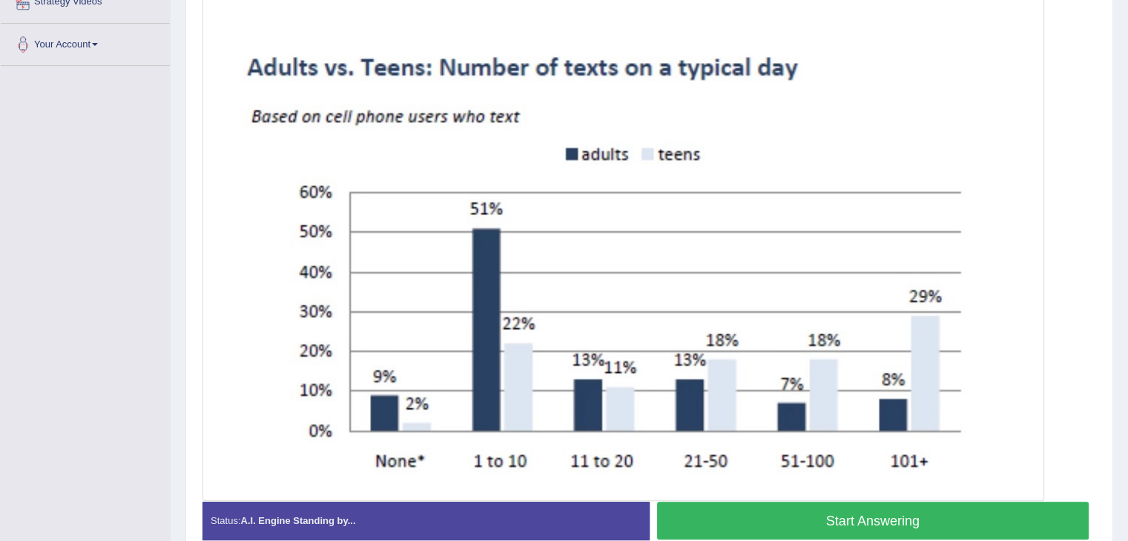
click at [929, 523] on button "Start Answering" at bounding box center [873, 521] width 432 height 38
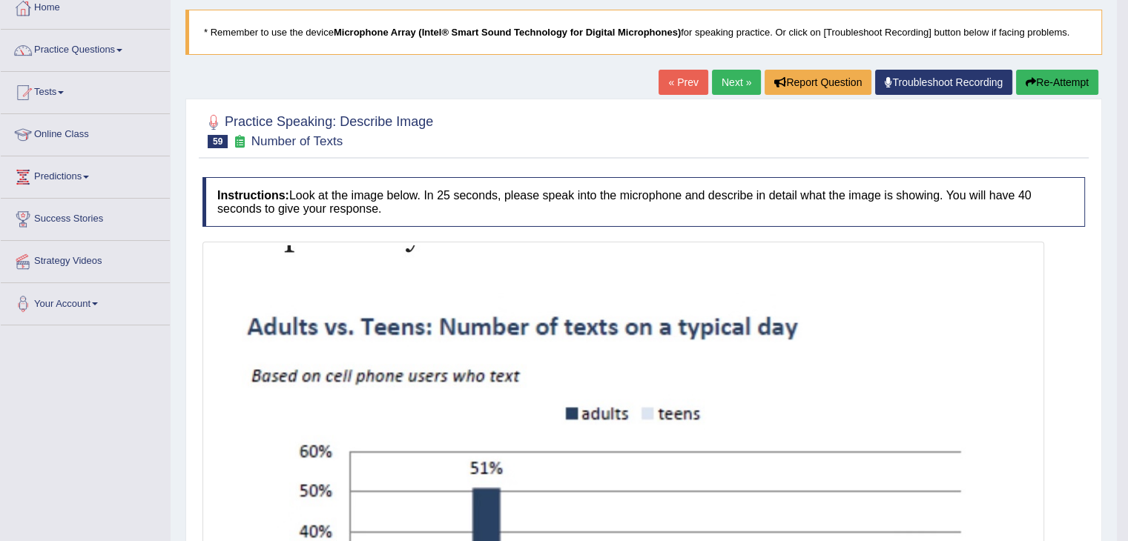
scroll to position [66, 0]
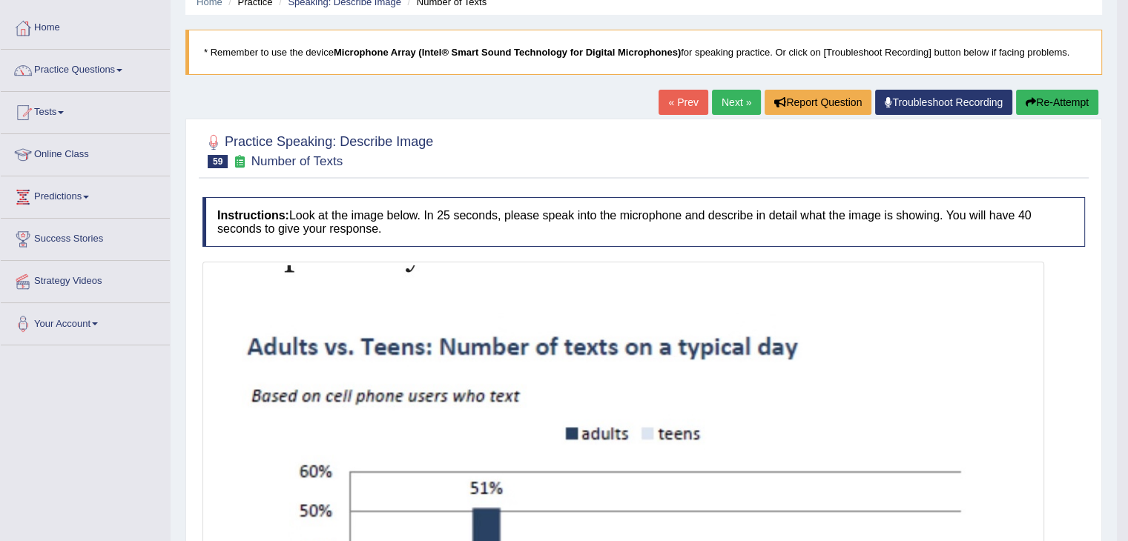
click at [1047, 109] on button "Re-Attempt" at bounding box center [1057, 102] width 82 height 25
click at [1047, 107] on button "Re-Attempt" at bounding box center [1057, 102] width 82 height 25
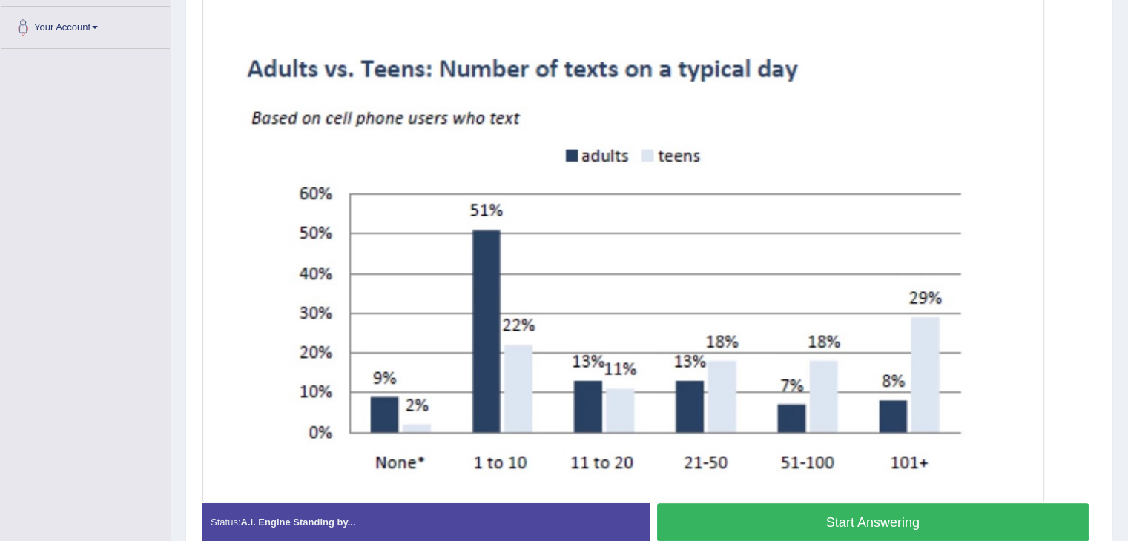
scroll to position [412, 0]
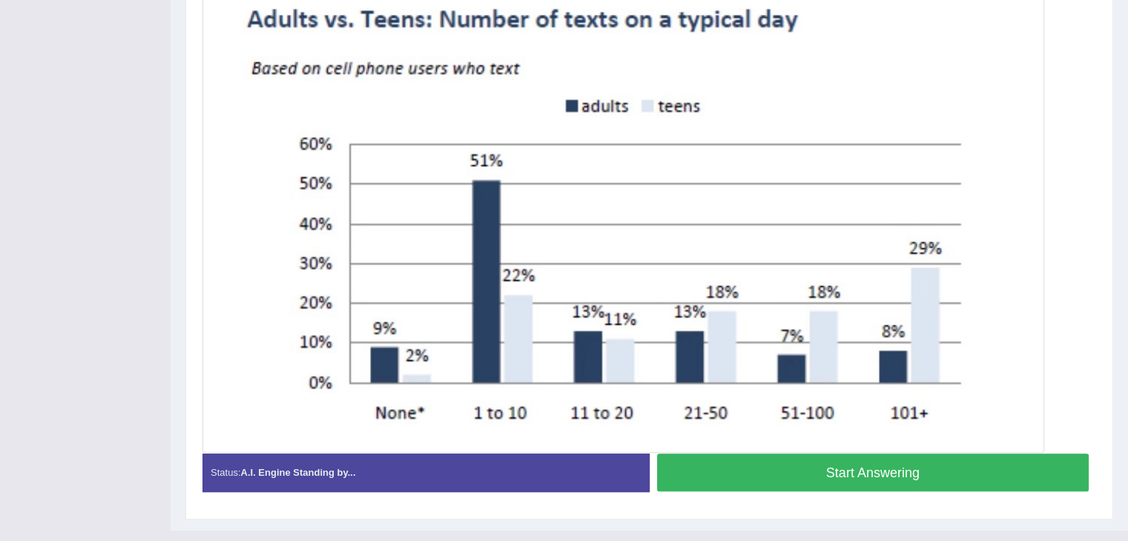
click at [924, 478] on button "Start Answering" at bounding box center [873, 473] width 432 height 38
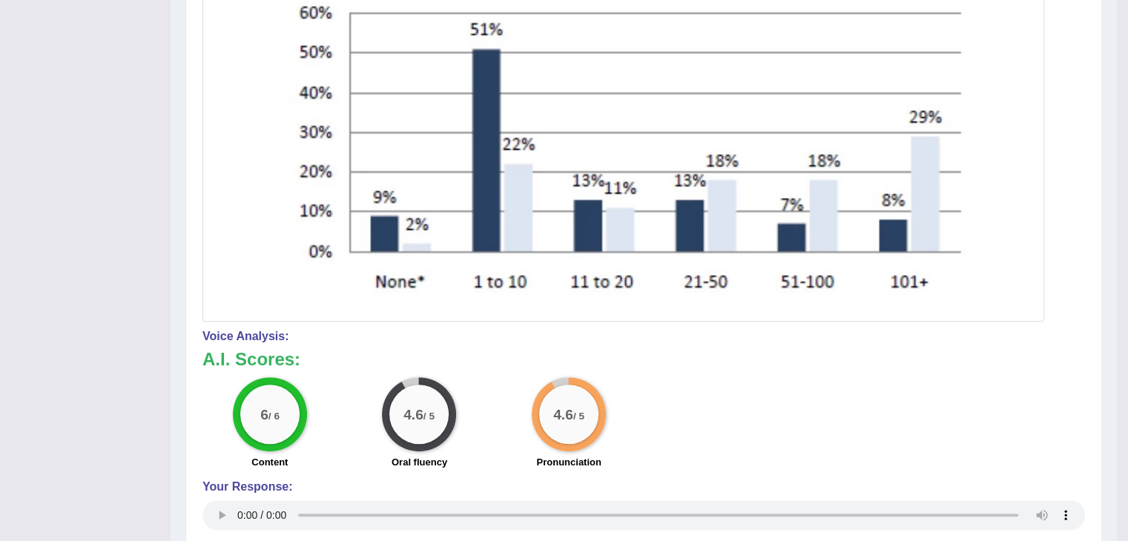
scroll to position [0, 0]
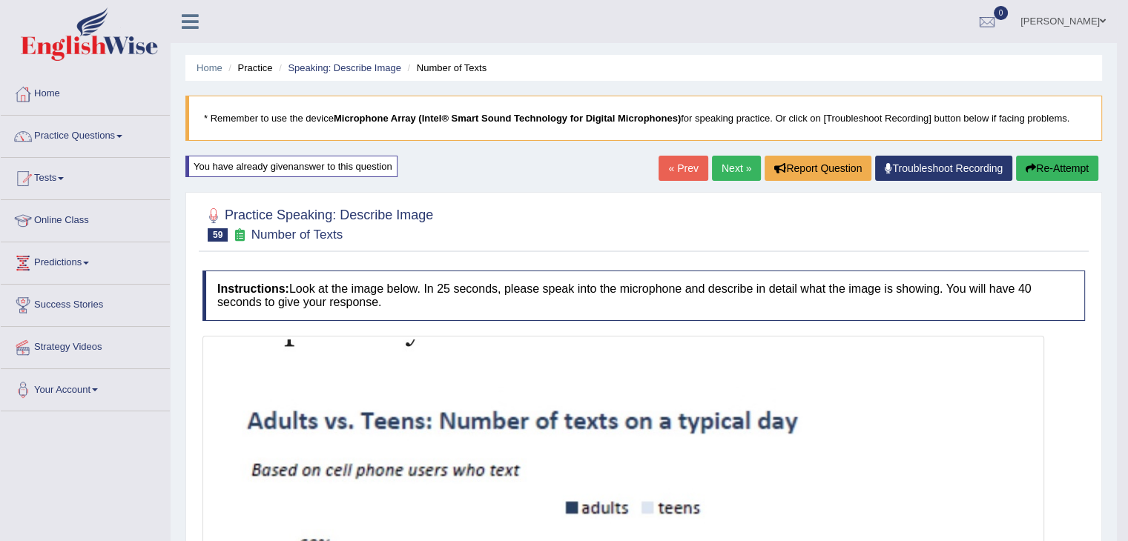
click at [727, 167] on link "Next »" at bounding box center [736, 168] width 49 height 25
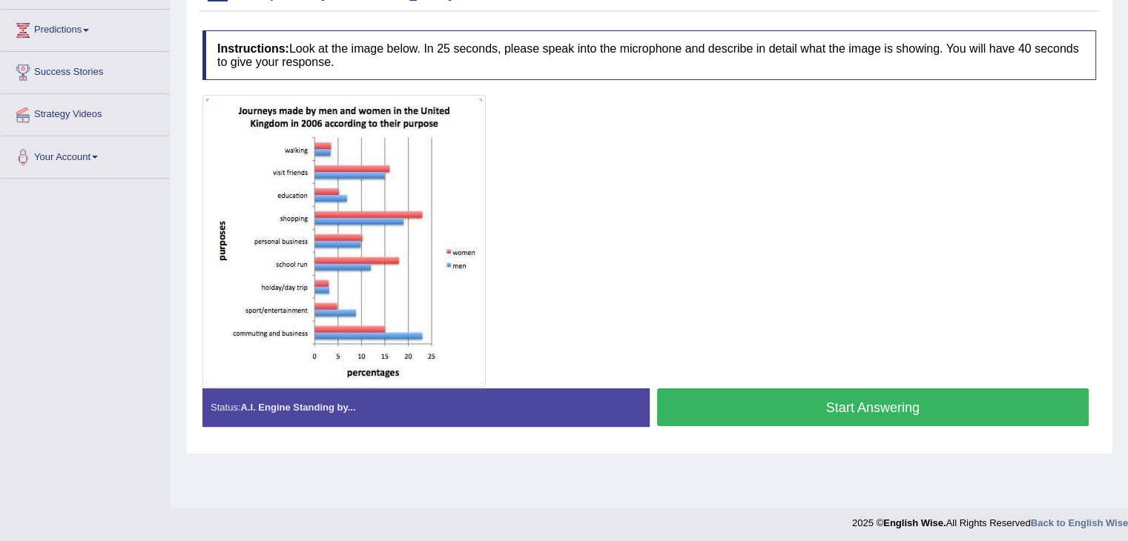
scroll to position [237, 0]
